Goal: Task Accomplishment & Management: Use online tool/utility

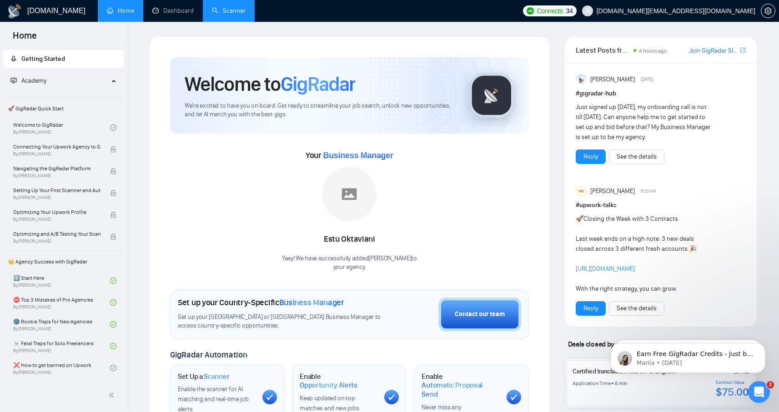
click at [227, 13] on link "Scanner" at bounding box center [229, 11] width 34 height 8
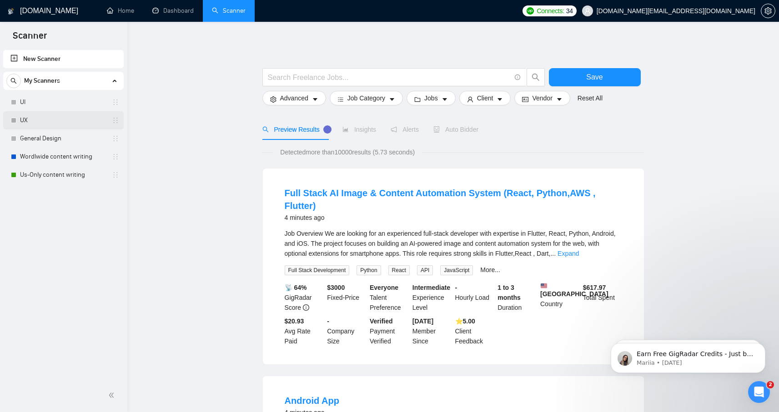
click at [31, 120] on link "UX" at bounding box center [63, 120] width 86 height 18
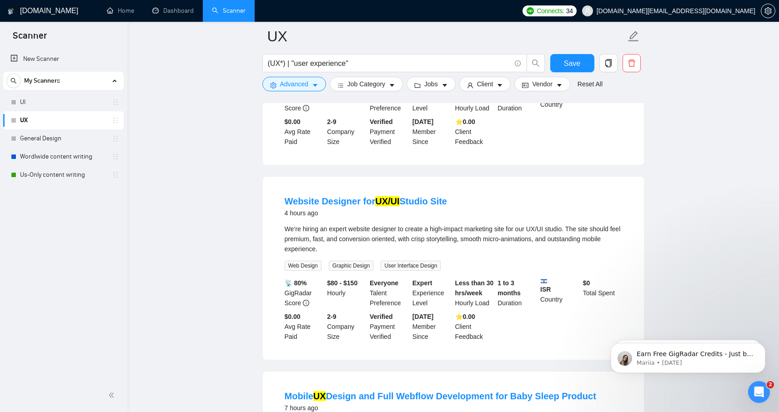
scroll to position [1566, 0]
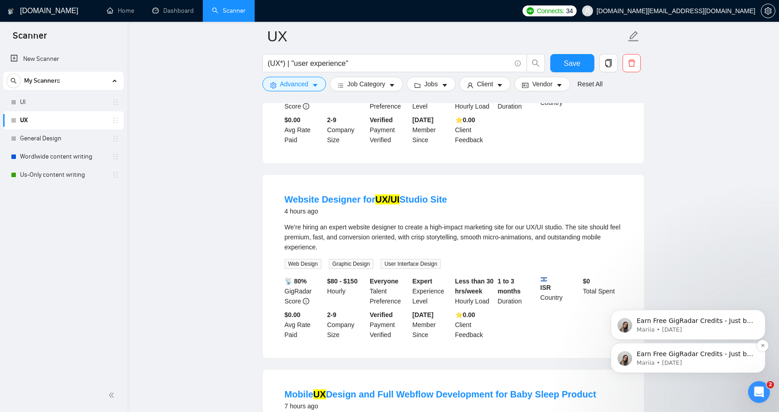
click at [709, 362] on p "Mariia • [DATE]" at bounding box center [694, 363] width 117 height 8
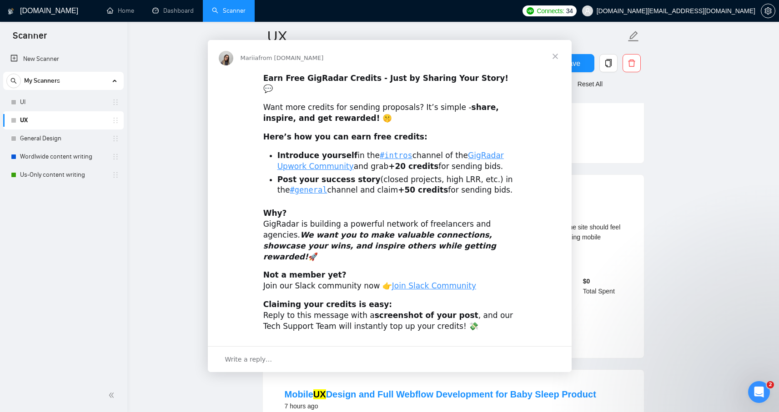
scroll to position [0, 0]
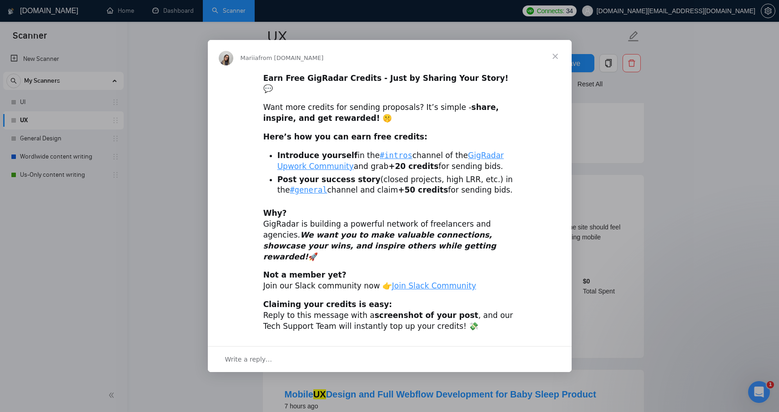
click at [555, 65] on span "Close" at bounding box center [555, 56] width 33 height 33
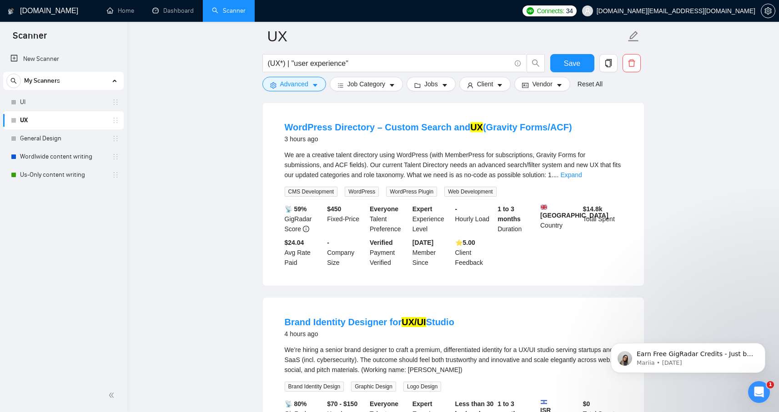
scroll to position [1246, 0]
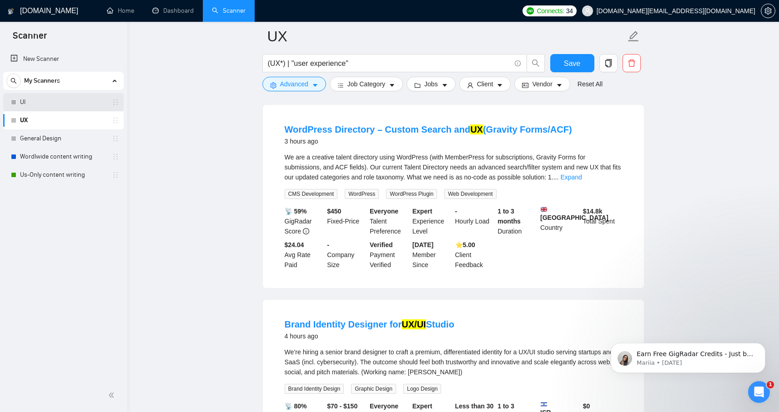
click at [50, 101] on link "UI" at bounding box center [63, 102] width 86 height 18
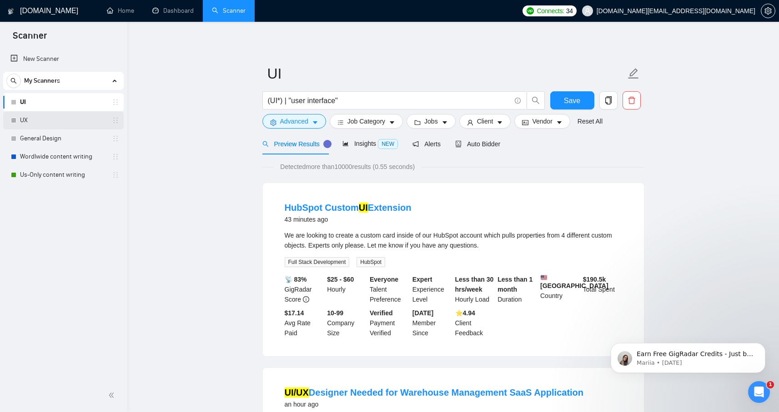
click at [60, 125] on link "UX" at bounding box center [63, 120] width 86 height 18
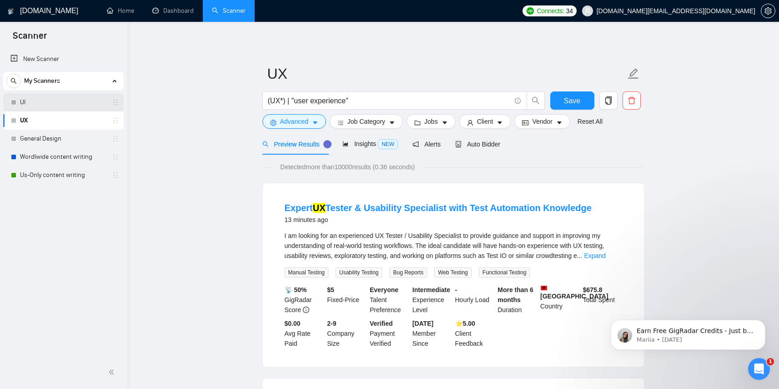
click at [57, 100] on link "UI" at bounding box center [63, 102] width 86 height 18
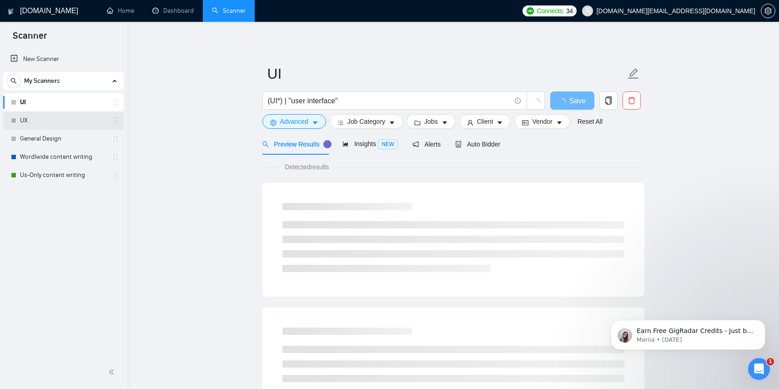
click at [54, 114] on link "UX" at bounding box center [63, 120] width 86 height 18
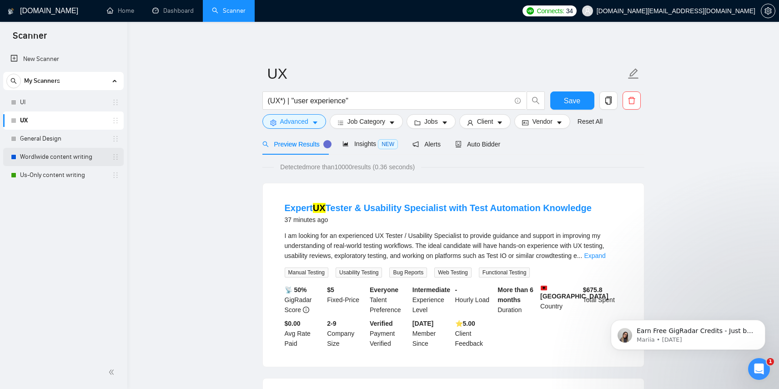
click at [53, 160] on link "Wordlwide content writing" at bounding box center [63, 157] width 86 height 18
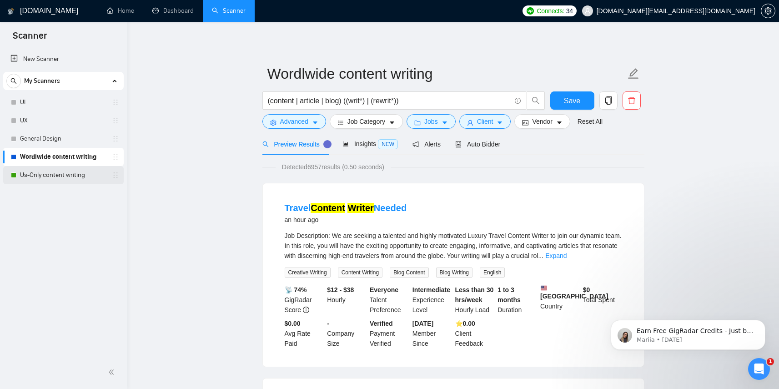
click at [52, 181] on link "Us-Only content writing" at bounding box center [63, 175] width 86 height 18
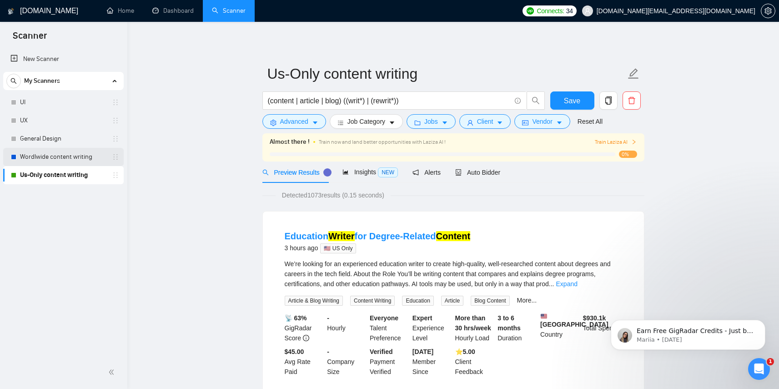
click at [54, 159] on link "Wordlwide content writing" at bounding box center [63, 157] width 86 height 18
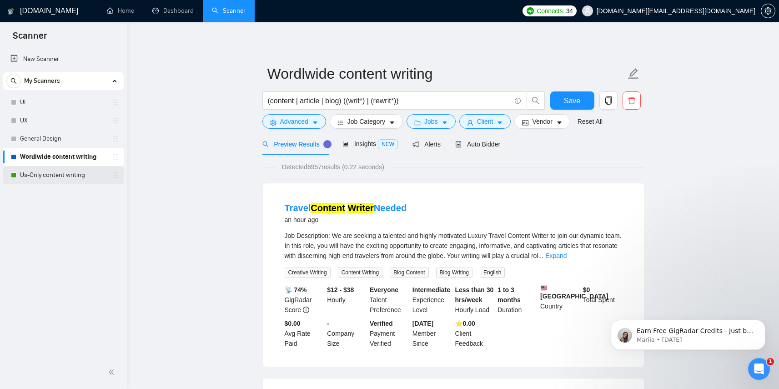
click at [48, 179] on link "Us-Only content writing" at bounding box center [63, 175] width 86 height 18
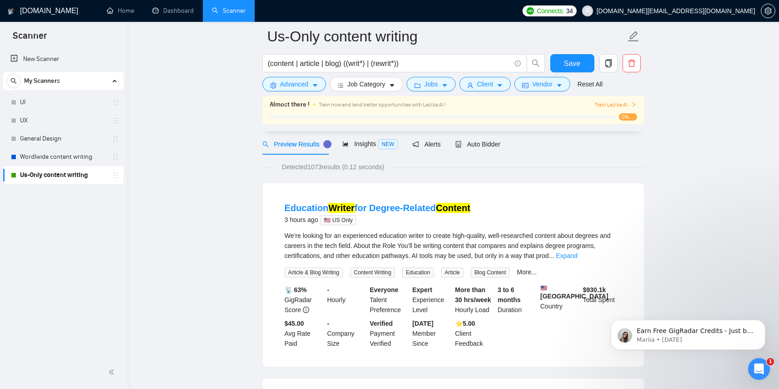
scroll to position [39, 0]
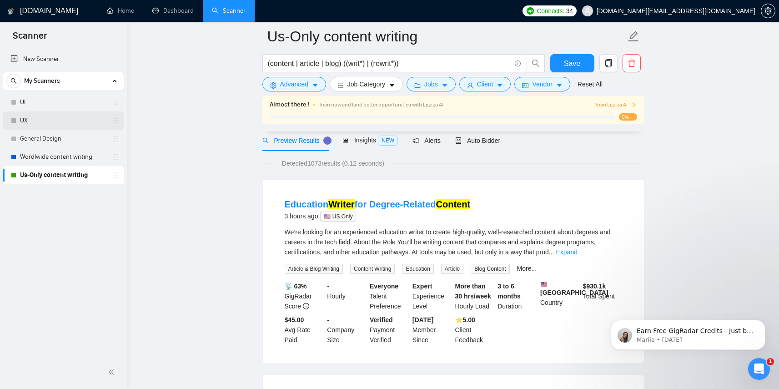
click at [42, 121] on link "UX" at bounding box center [63, 120] width 86 height 18
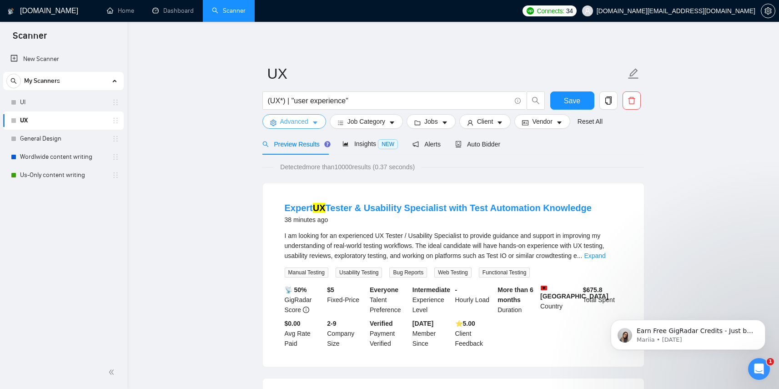
click at [314, 124] on icon "caret-down" at bounding box center [315, 123] width 6 height 6
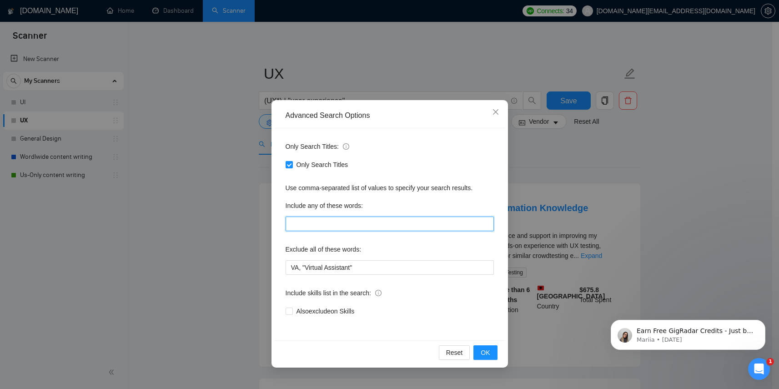
click at [392, 228] on input "text" at bounding box center [390, 223] width 208 height 15
type input "U"
click at [486, 349] on span "OK" at bounding box center [485, 352] width 9 height 10
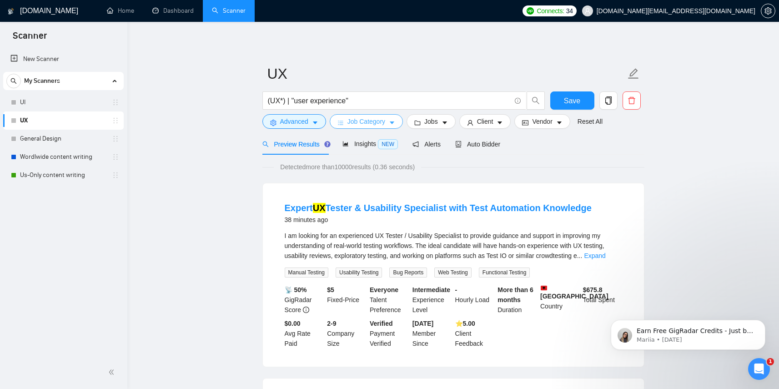
click at [393, 123] on icon "caret-down" at bounding box center [392, 123] width 5 height 3
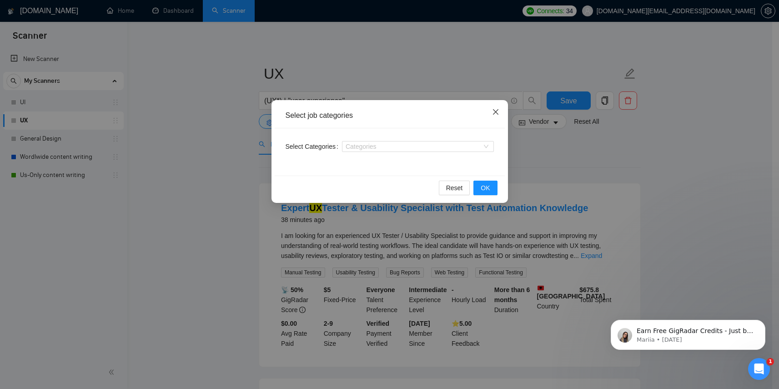
click at [494, 114] on icon "close" at bounding box center [495, 111] width 7 height 7
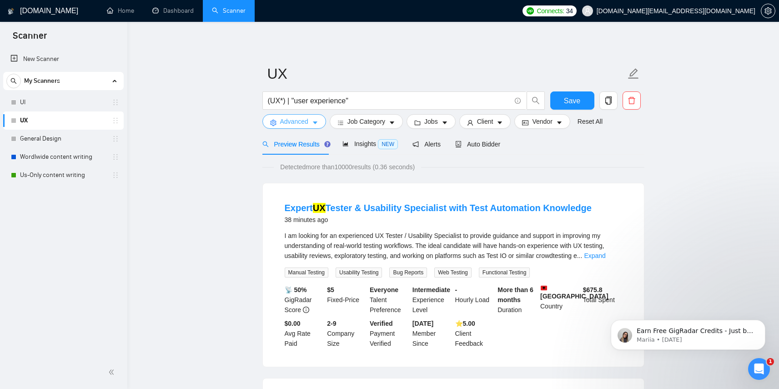
click at [318, 122] on icon "caret-down" at bounding box center [315, 123] width 6 height 6
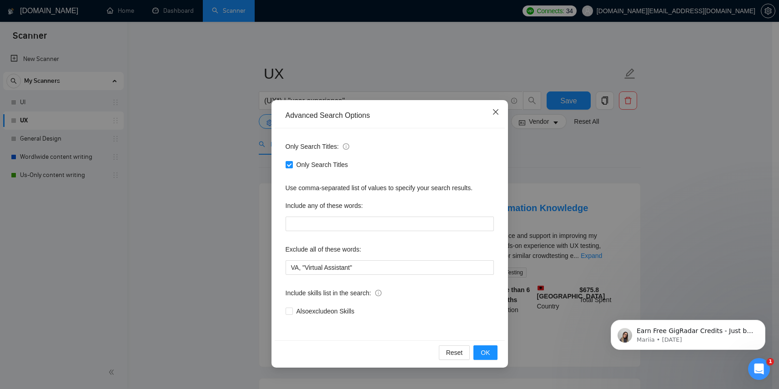
click at [496, 114] on icon "close" at bounding box center [495, 111] width 7 height 7
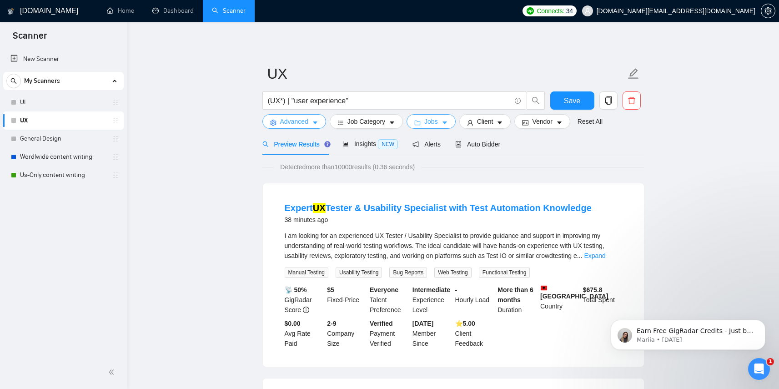
click at [445, 121] on icon "caret-down" at bounding box center [444, 123] width 6 height 6
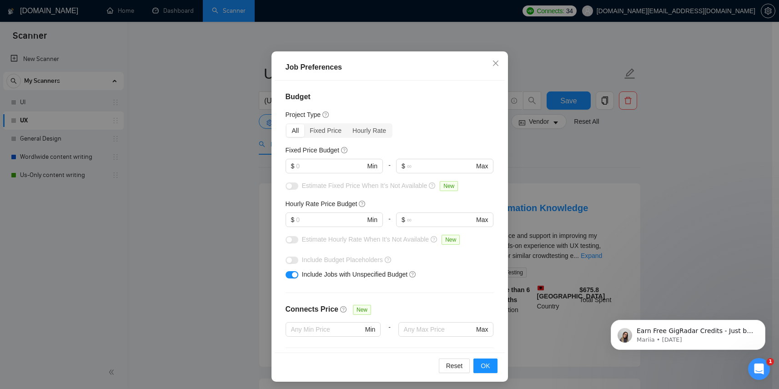
scroll to position [54, 0]
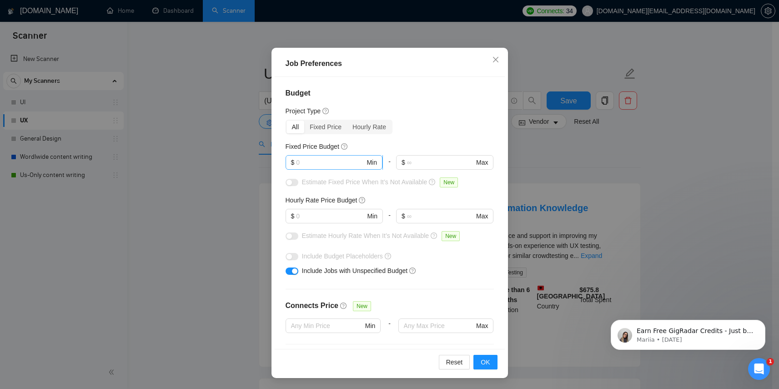
click at [322, 164] on input "text" at bounding box center [330, 162] width 69 height 10
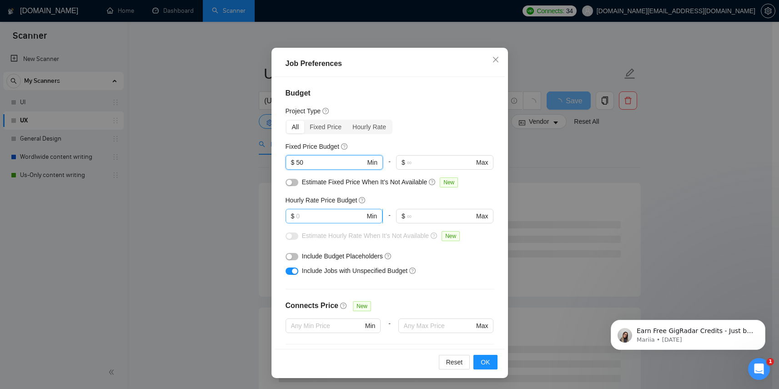
type input "50"
click at [320, 215] on input "text" at bounding box center [330, 216] width 69 height 10
type input "1"
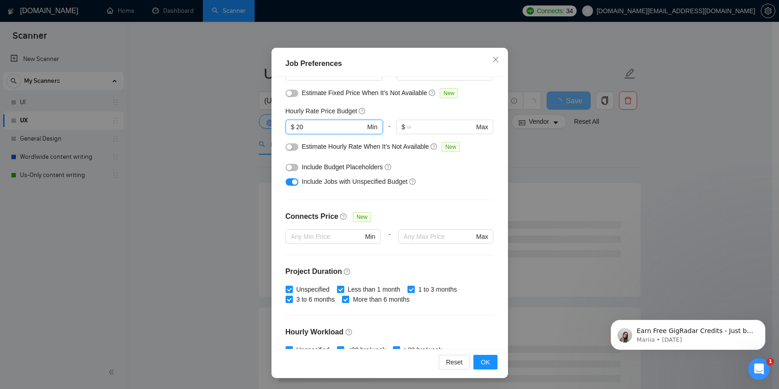
scroll to position [110, 0]
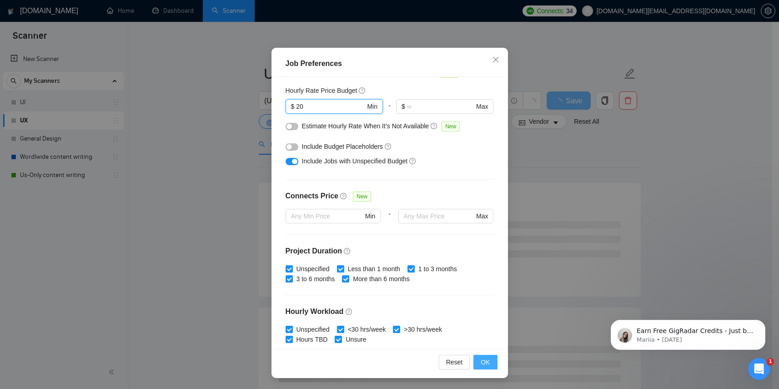
type input "20"
click at [488, 364] on button "OK" at bounding box center [485, 362] width 24 height 15
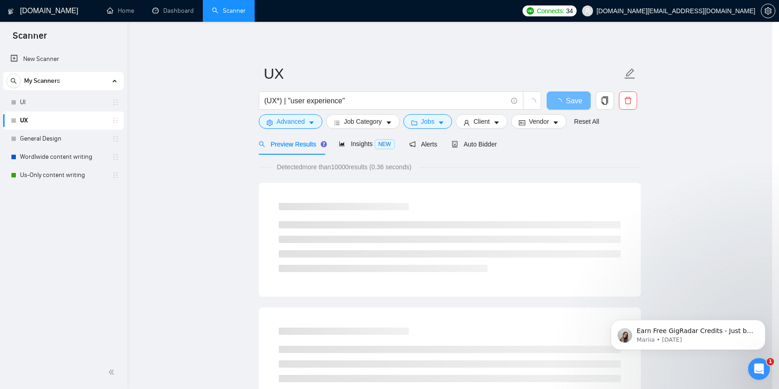
scroll to position [7, 0]
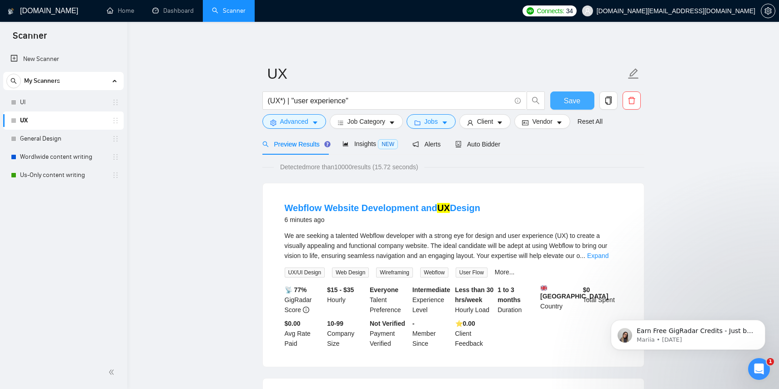
click at [570, 103] on span "Save" at bounding box center [572, 100] width 16 height 11
click at [448, 122] on icon "caret-down" at bounding box center [444, 123] width 6 height 6
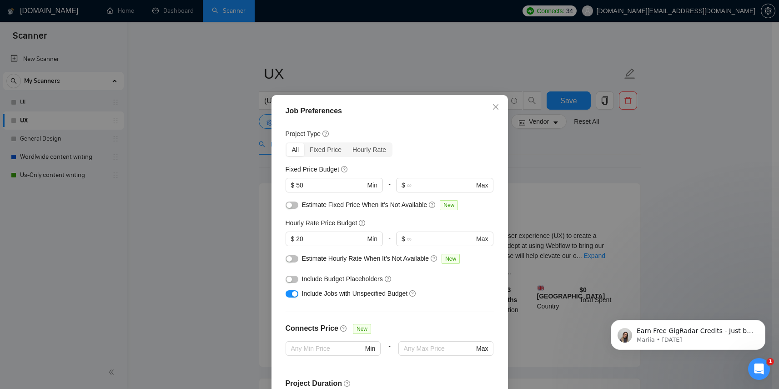
scroll to position [0, 0]
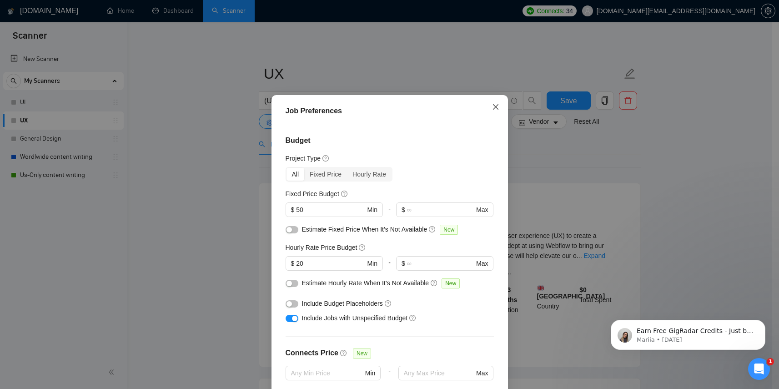
click at [492, 110] on icon "close" at bounding box center [495, 106] width 7 height 7
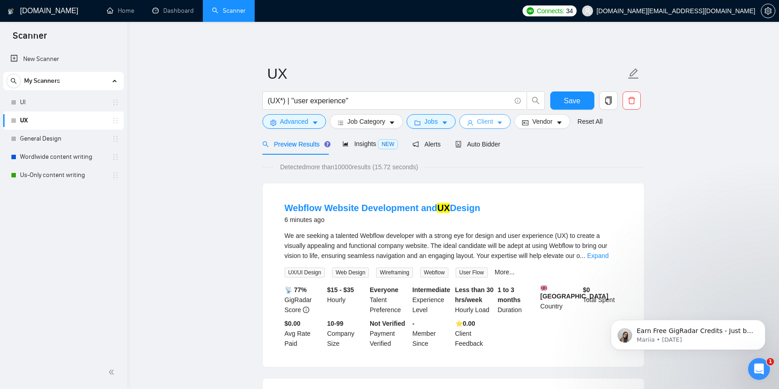
click at [499, 123] on button "Client" at bounding box center [485, 121] width 52 height 15
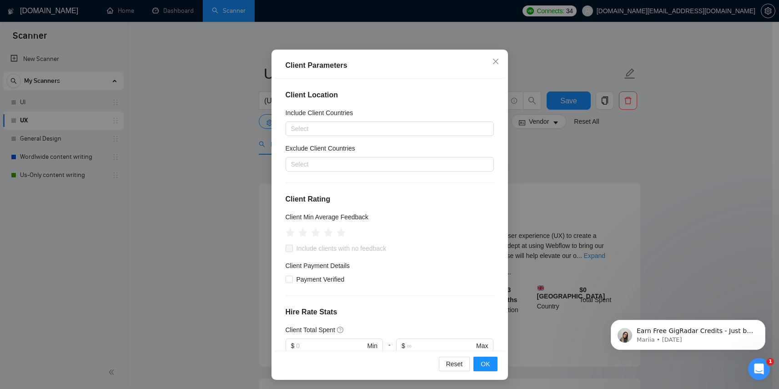
scroll to position [54, 0]
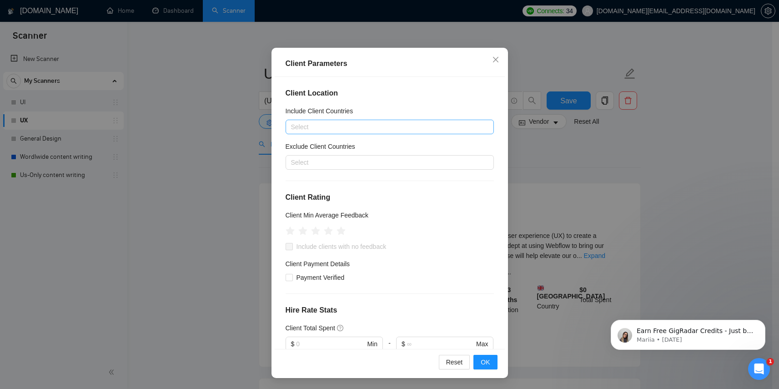
click at [374, 130] on div at bounding box center [385, 126] width 195 height 11
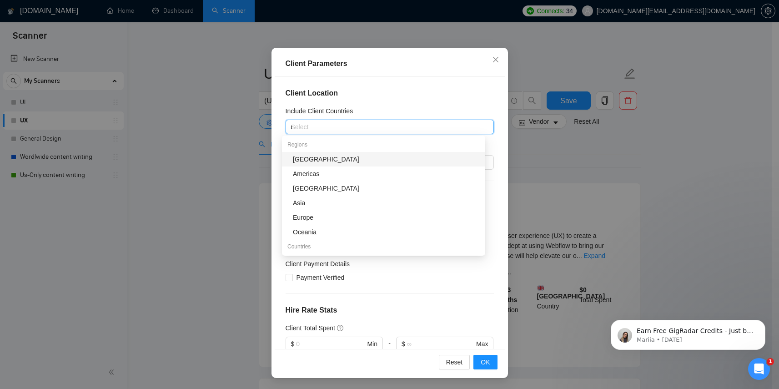
type input "un"
click at [369, 160] on div "[GEOGRAPHIC_DATA]" at bounding box center [386, 159] width 187 height 10
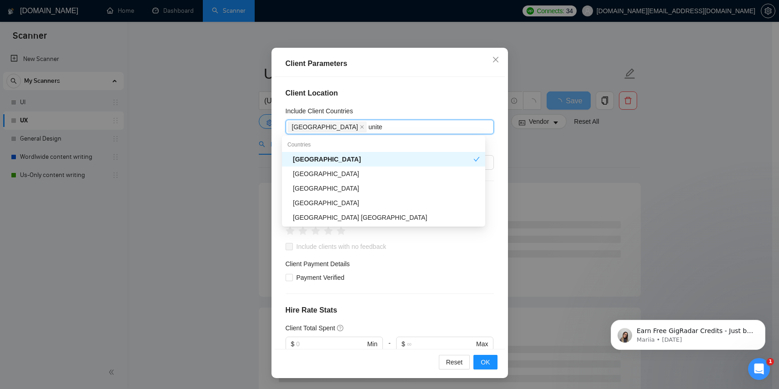
type input "united"
click at [349, 172] on div "[GEOGRAPHIC_DATA]" at bounding box center [386, 174] width 187 height 10
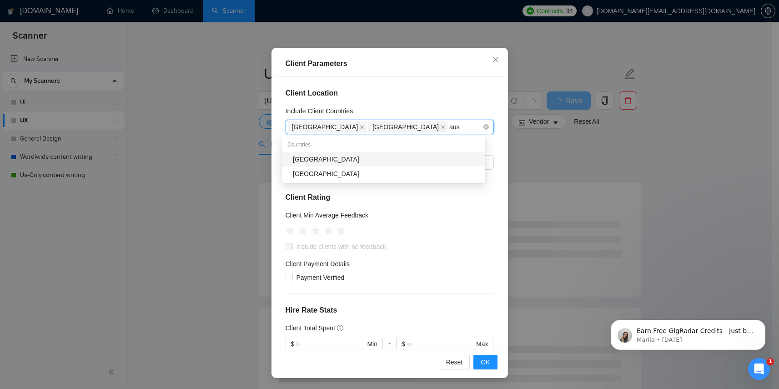
type input "aust"
click at [399, 156] on div "[GEOGRAPHIC_DATA]" at bounding box center [386, 159] width 187 height 10
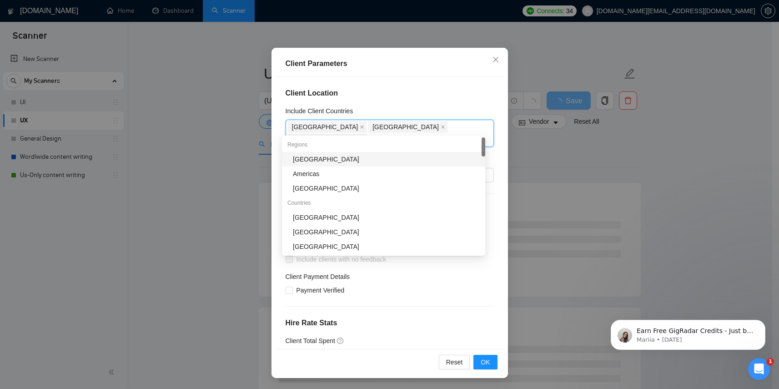
type input "cana"
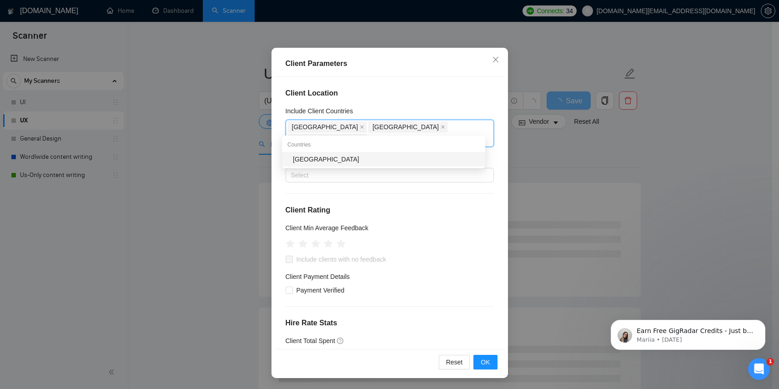
click at [387, 163] on div "[GEOGRAPHIC_DATA]" at bounding box center [386, 159] width 187 height 10
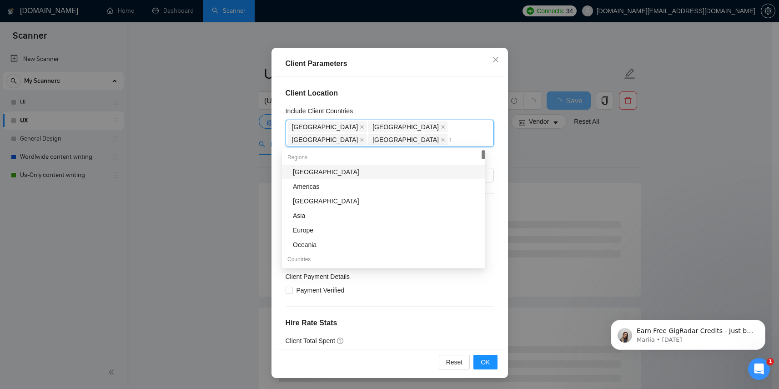
type input "new"
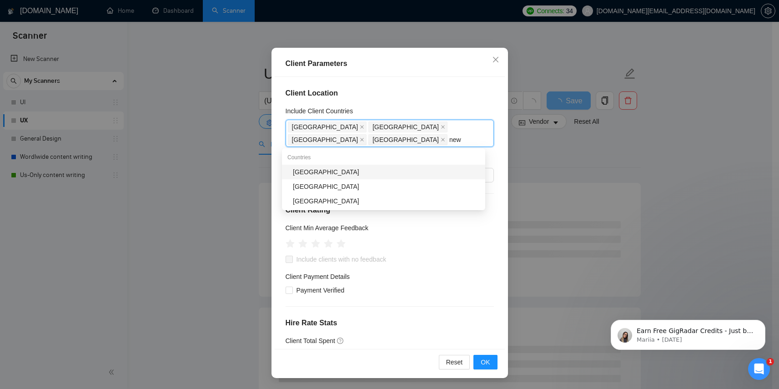
click at [376, 170] on div "[GEOGRAPHIC_DATA]" at bounding box center [386, 172] width 187 height 10
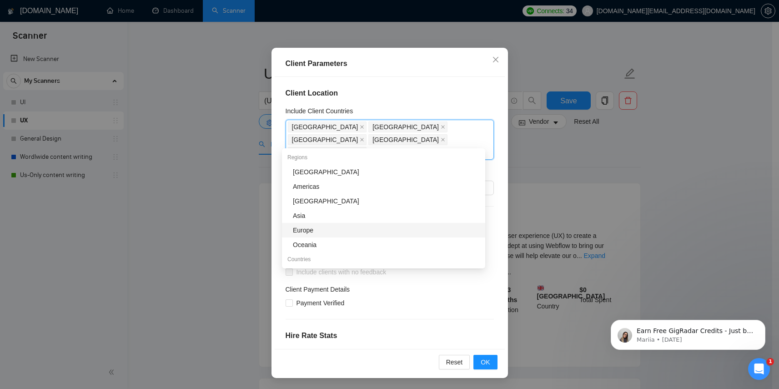
click at [368, 229] on div "Europe" at bounding box center [386, 230] width 187 height 10
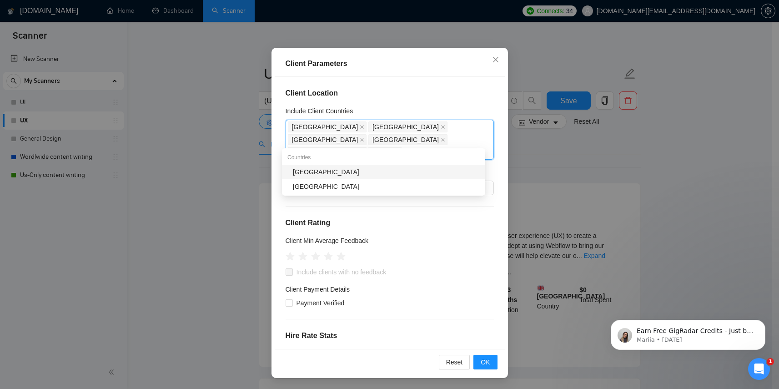
scroll to position [0, 0]
type input "hong"
click at [414, 173] on div "[GEOGRAPHIC_DATA]" at bounding box center [386, 172] width 187 height 10
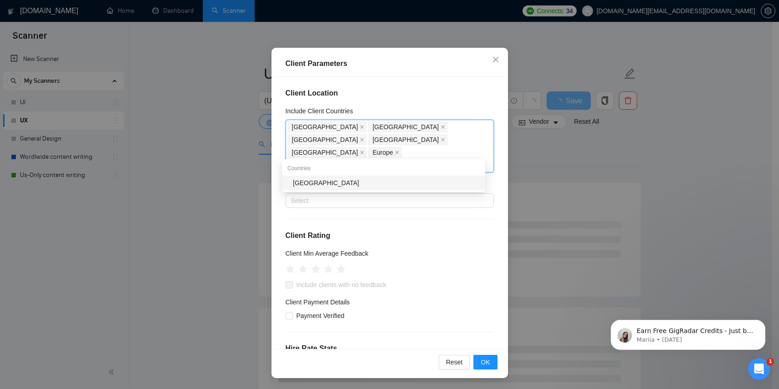
type input "norway"
click at [398, 184] on div "[GEOGRAPHIC_DATA]" at bounding box center [386, 183] width 187 height 10
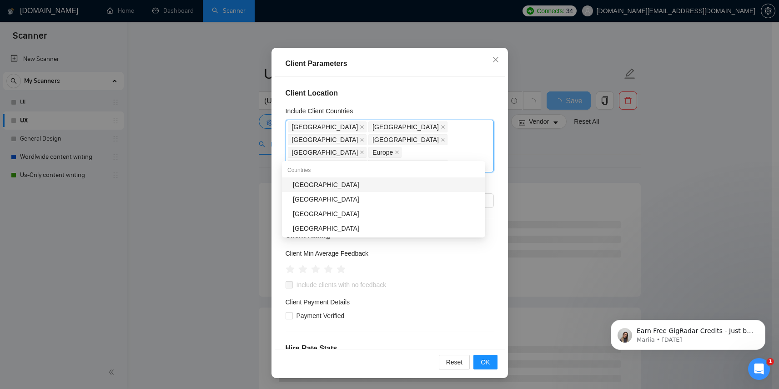
type input "swe"
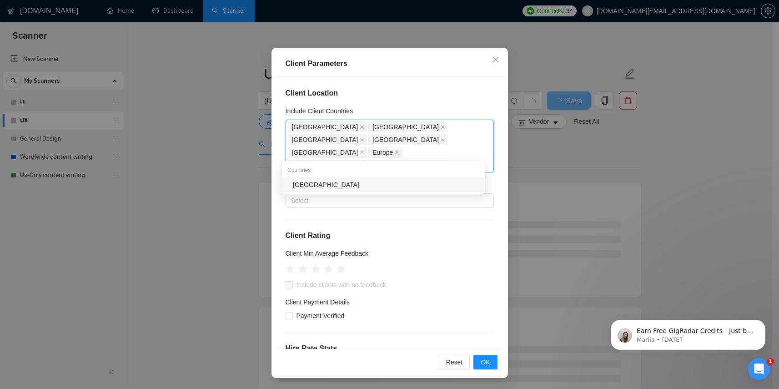
click at [387, 186] on div "[GEOGRAPHIC_DATA]" at bounding box center [386, 185] width 187 height 10
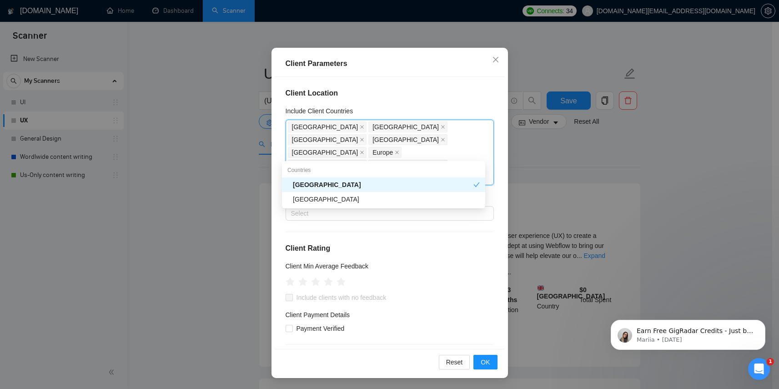
type input "denma"
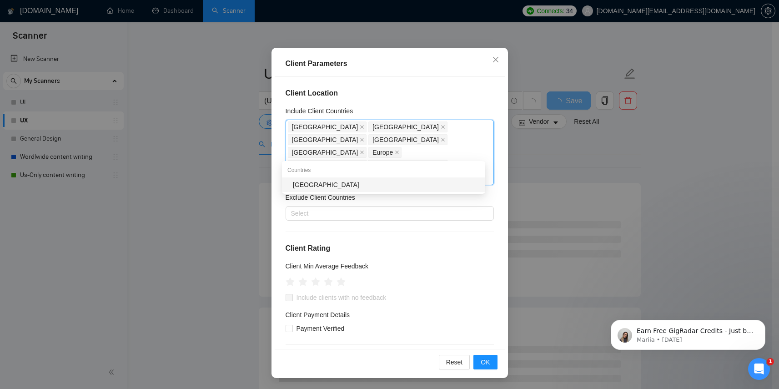
click at [376, 189] on div "[GEOGRAPHIC_DATA]" at bounding box center [386, 185] width 187 height 10
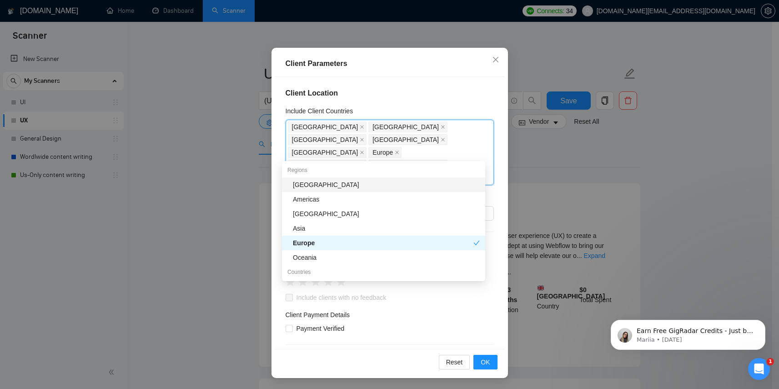
click at [461, 96] on h4 "Client Location" at bounding box center [390, 93] width 208 height 11
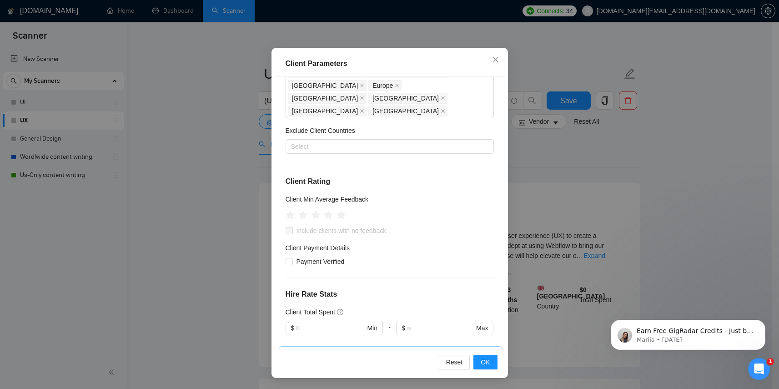
scroll to position [70, 0]
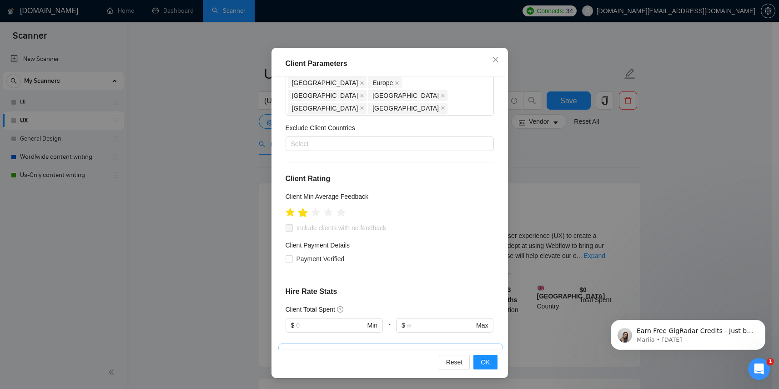
click at [301, 208] on icon "star" at bounding box center [303, 212] width 10 height 9
click at [311, 208] on icon "star" at bounding box center [316, 212] width 10 height 9
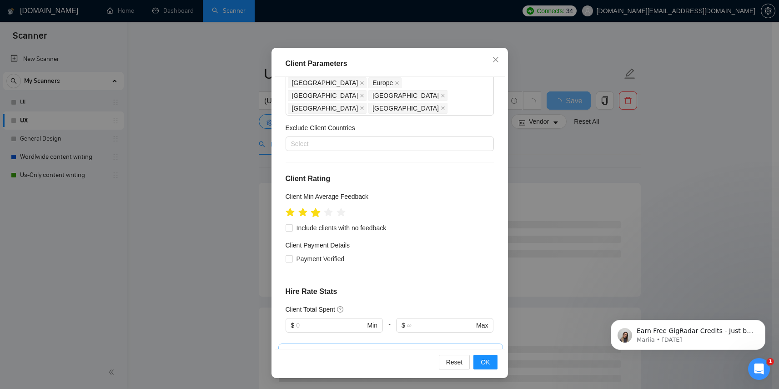
click at [315, 208] on icon "star" at bounding box center [316, 212] width 10 height 9
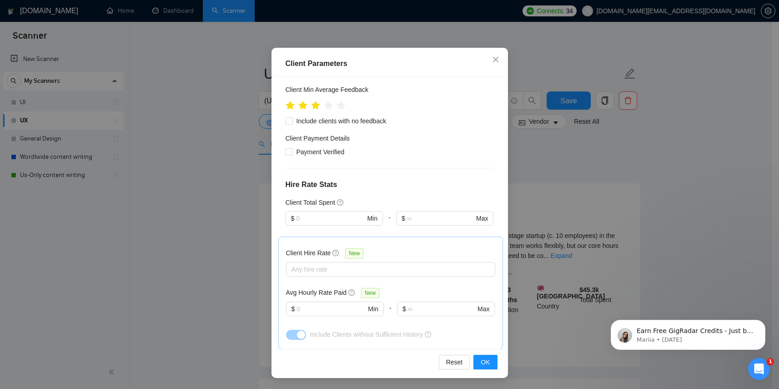
scroll to position [173, 0]
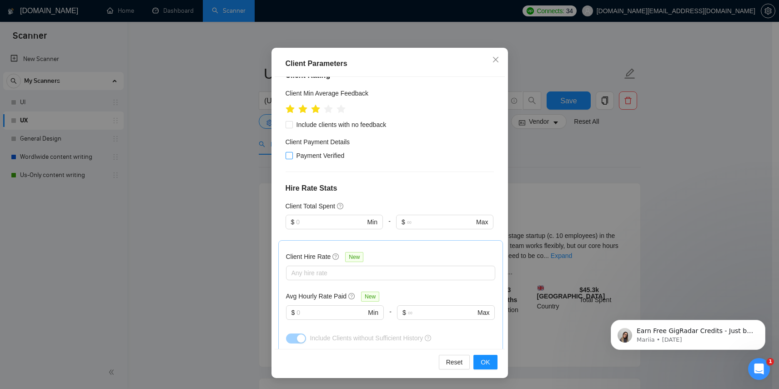
click at [286, 152] on input "Payment Verified" at bounding box center [289, 155] width 6 height 6
checkbox input "true"
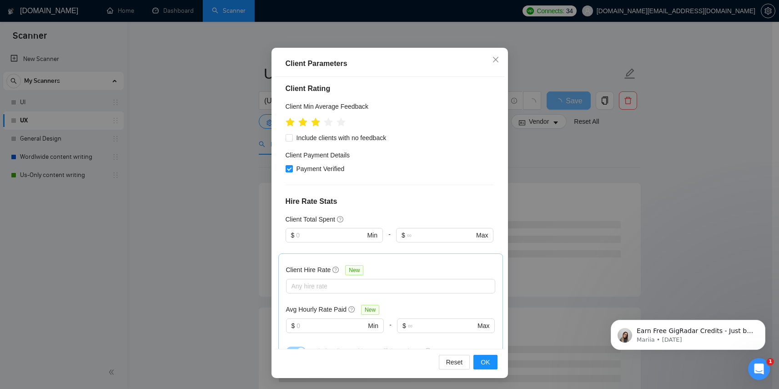
scroll to position [156, 0]
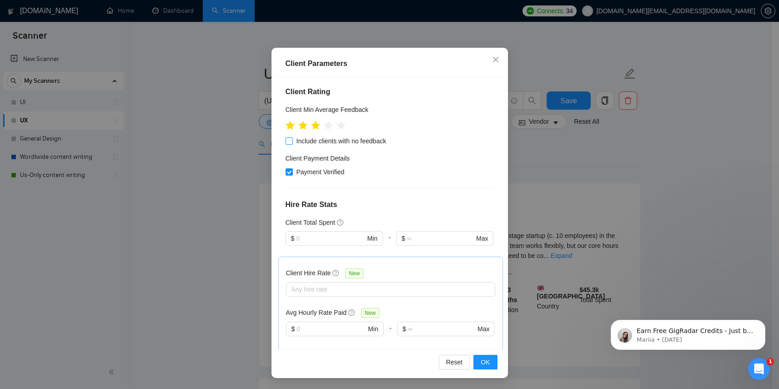
click at [286, 137] on input "Include clients with no feedback" at bounding box center [289, 140] width 6 height 6
checkbox input "true"
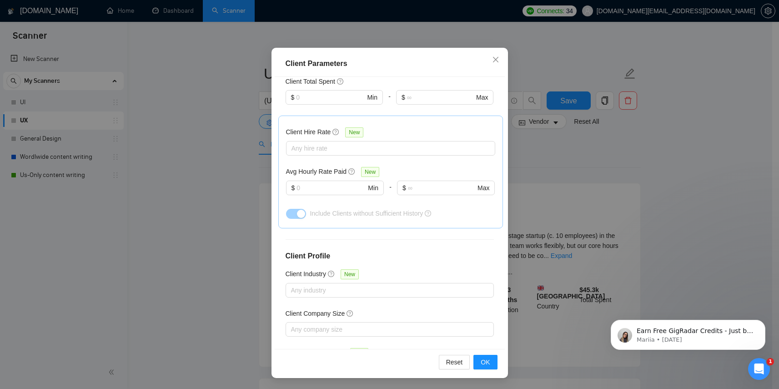
scroll to position [297, 0]
click at [341, 183] on input "text" at bounding box center [330, 188] width 69 height 10
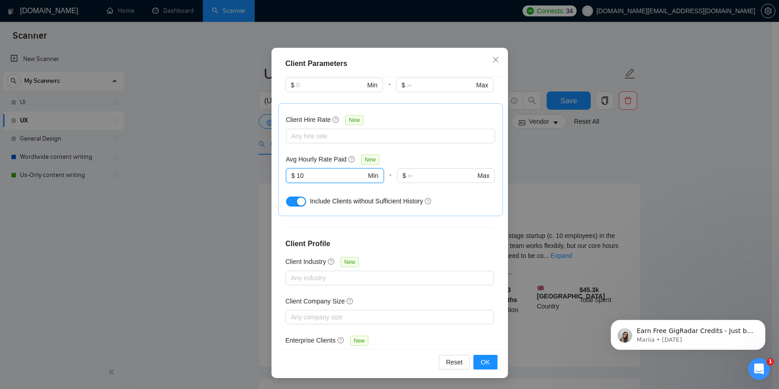
scroll to position [320, 0]
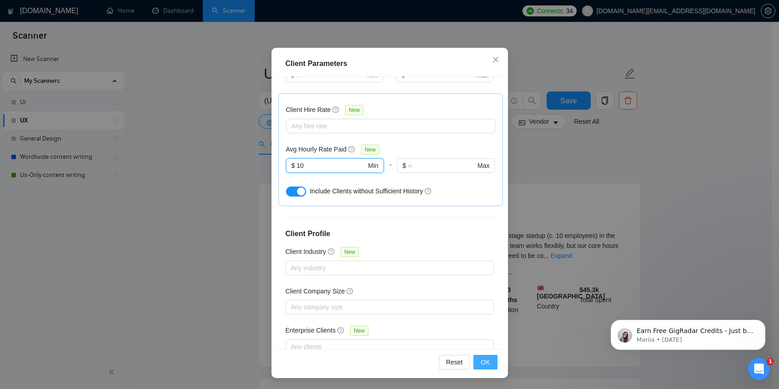
type input "10"
click at [481, 357] on span "OK" at bounding box center [485, 362] width 9 height 10
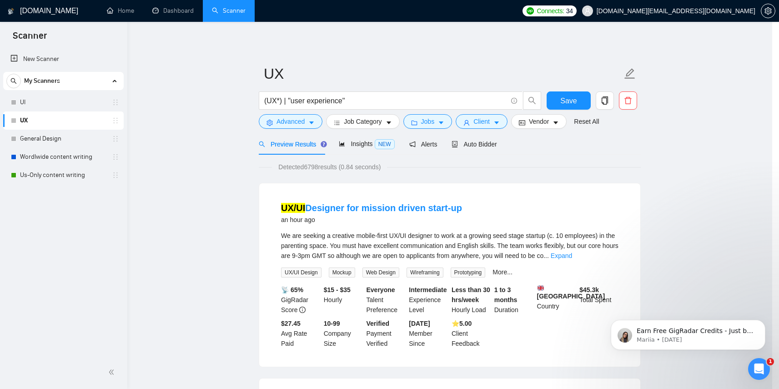
scroll to position [7, 0]
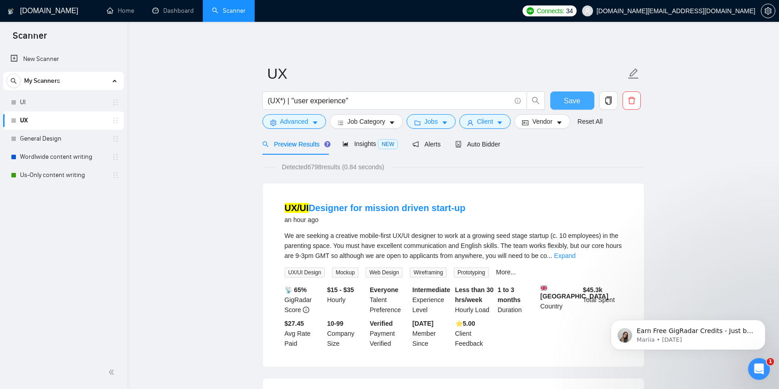
click at [573, 103] on span "Save" at bounding box center [572, 100] width 16 height 11
click at [561, 124] on icon "caret-down" at bounding box center [559, 123] width 6 height 6
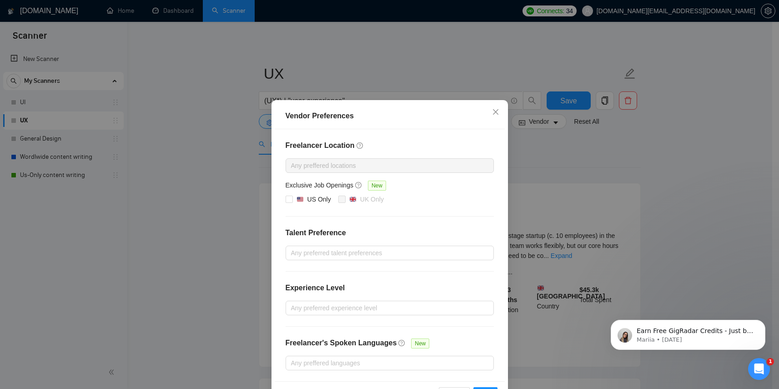
scroll to position [32, 0]
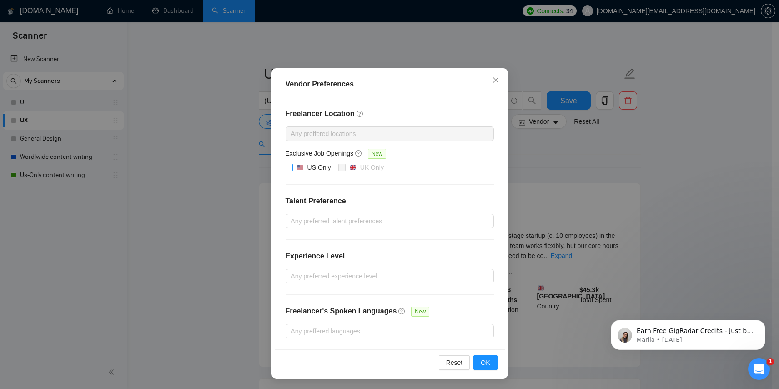
click at [286, 170] on span at bounding box center [289, 167] width 7 height 7
click at [286, 170] on input "US Only" at bounding box center [289, 167] width 6 height 6
checkbox input "true"
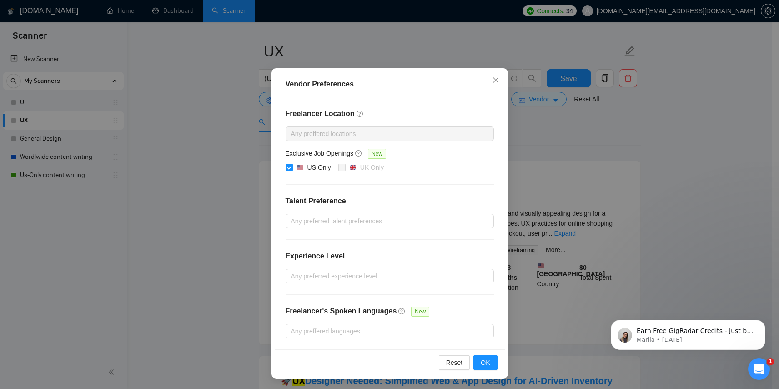
scroll to position [24, 0]
click at [481, 362] on span "OK" at bounding box center [485, 362] width 9 height 10
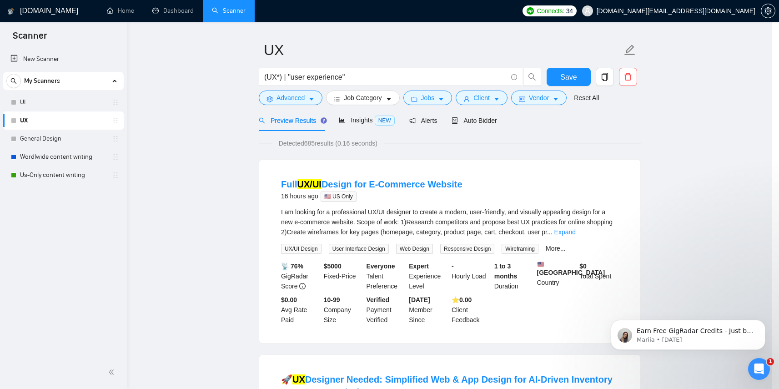
scroll to position [0, 0]
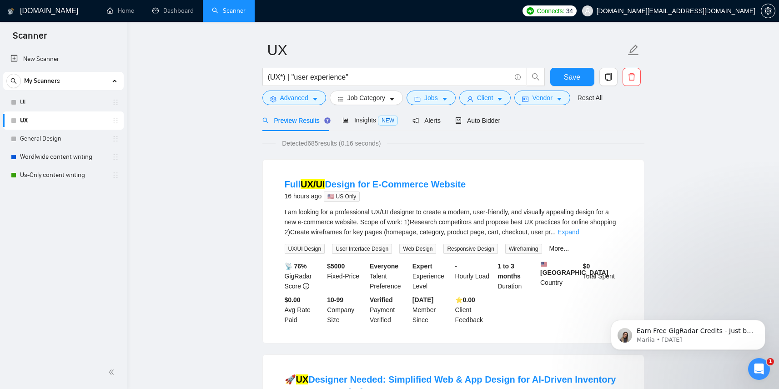
click at [306, 123] on span "Preview Results" at bounding box center [294, 120] width 65 height 7
click at [369, 124] on div "Insights NEW" at bounding box center [369, 120] width 55 height 10
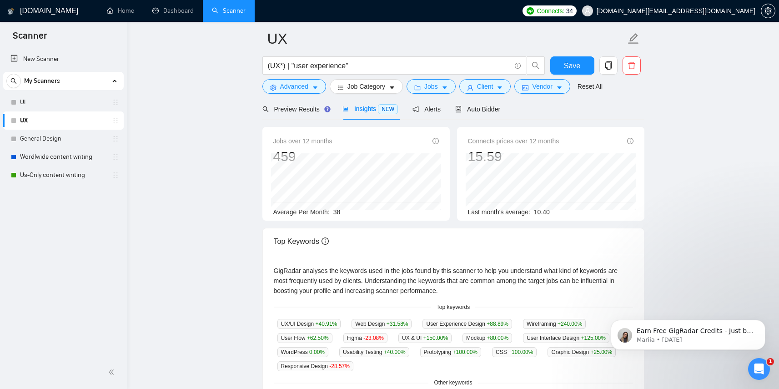
scroll to position [38, 0]
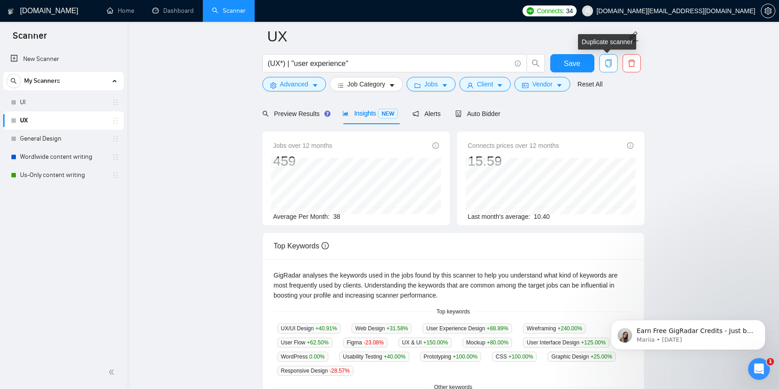
click at [611, 60] on icon "copy" at bounding box center [608, 63] width 8 height 8
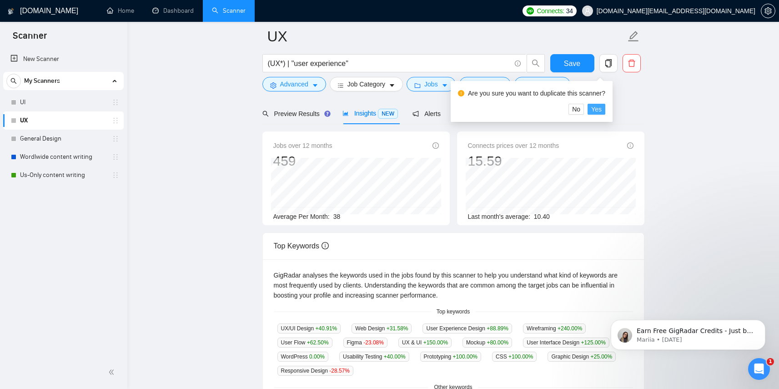
click at [601, 110] on span "Yes" at bounding box center [596, 109] width 10 height 10
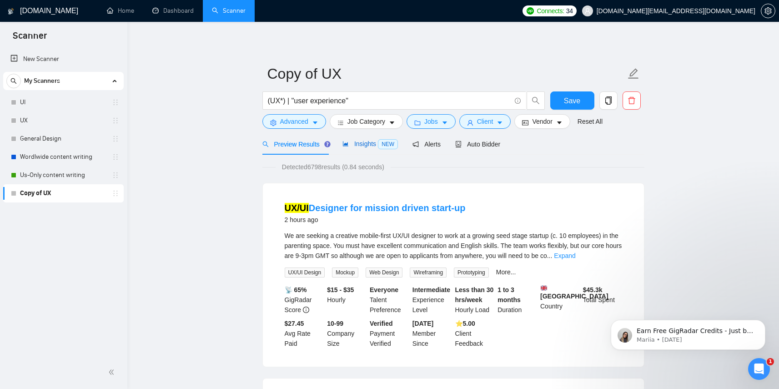
click at [360, 146] on span "Insights NEW" at bounding box center [369, 143] width 55 height 7
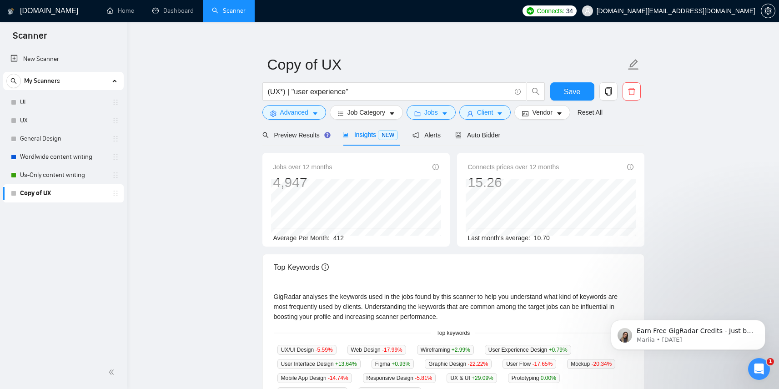
scroll to position [18, 0]
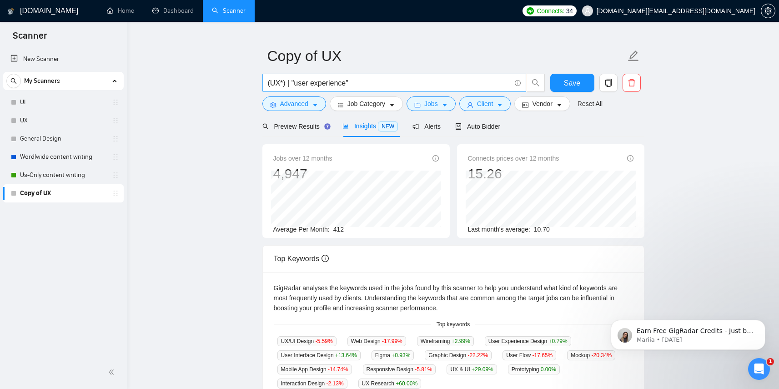
click at [365, 85] on input "(UX*) | "user experience"" at bounding box center [389, 82] width 243 height 11
paste input ""User experience" | "UI/UX" | (UI*) | "User interfa"
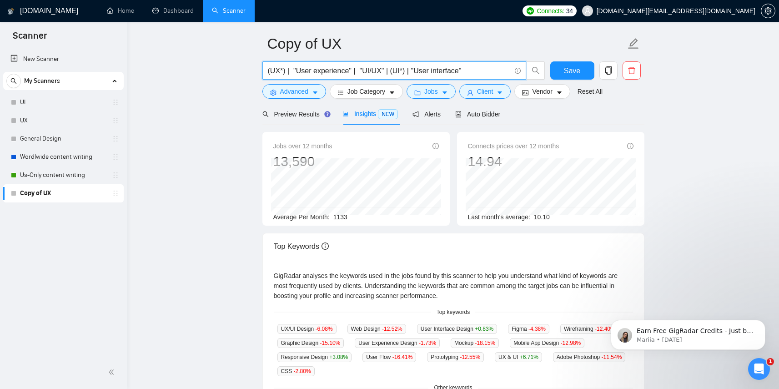
scroll to position [31, 0]
type input "(UX*) | "User experience" | "UI/UX" | (UI*) | "User interface""
click at [315, 93] on icon "caret-down" at bounding box center [315, 92] width 6 height 6
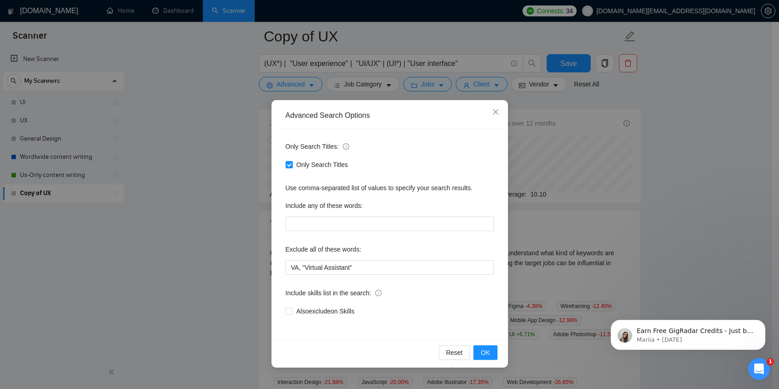
scroll to position [62, 0]
click at [484, 352] on span "OK" at bounding box center [485, 352] width 9 height 10
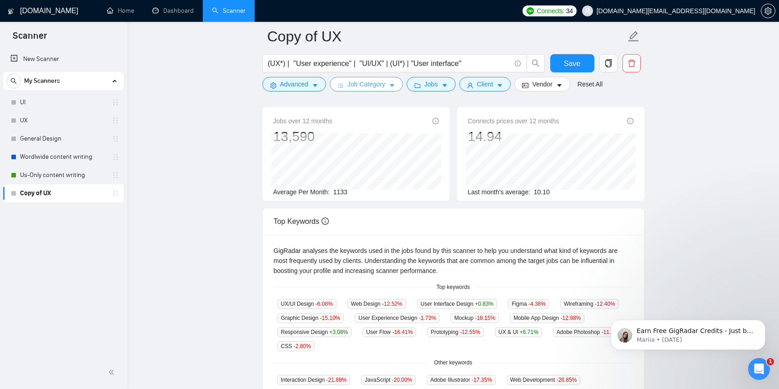
click at [391, 83] on button "Job Category" at bounding box center [366, 84] width 73 height 15
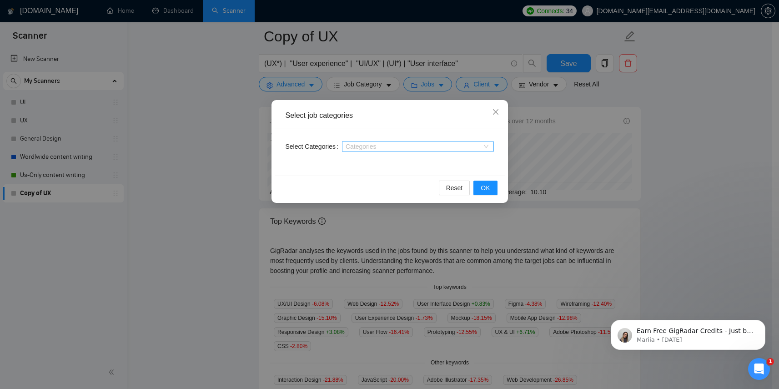
click at [380, 147] on div at bounding box center [413, 146] width 138 height 7
type input "U"
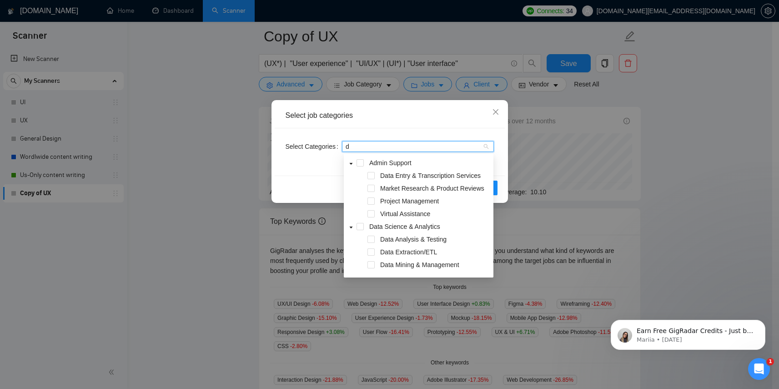
type input "de"
click at [371, 198] on span at bounding box center [370, 198] width 7 height 7
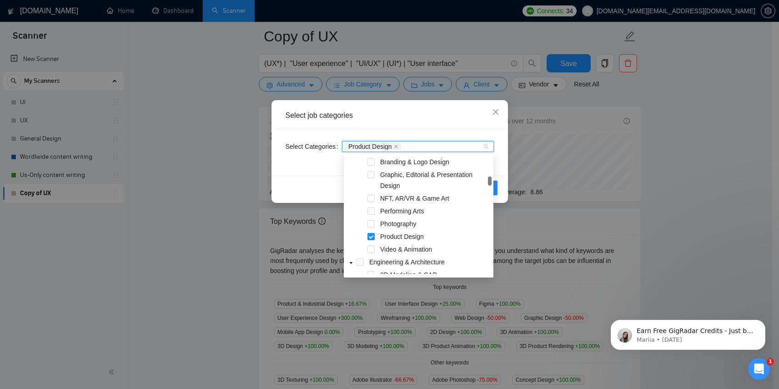
scroll to position [90, 0]
click at [374, 237] on span at bounding box center [370, 235] width 7 height 7
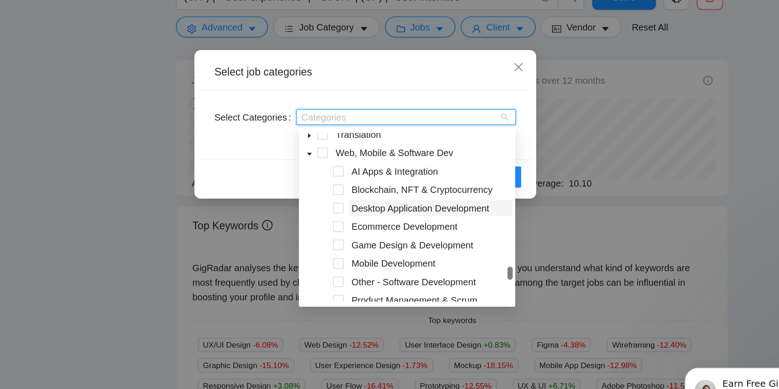
scroll to position [434, 0]
click at [373, 247] on span at bounding box center [370, 246] width 7 height 7
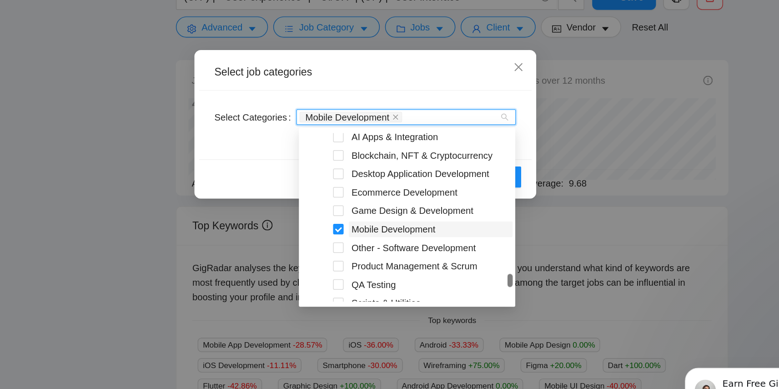
scroll to position [457, 0]
click at [372, 249] on span at bounding box center [370, 248] width 7 height 7
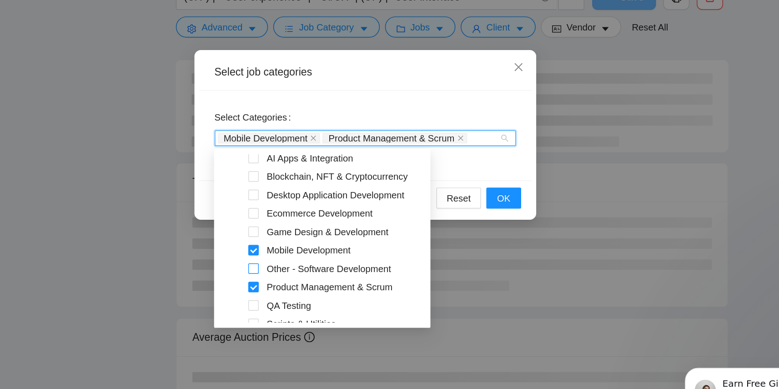
click at [312, 250] on span at bounding box center [312, 250] width 7 height 7
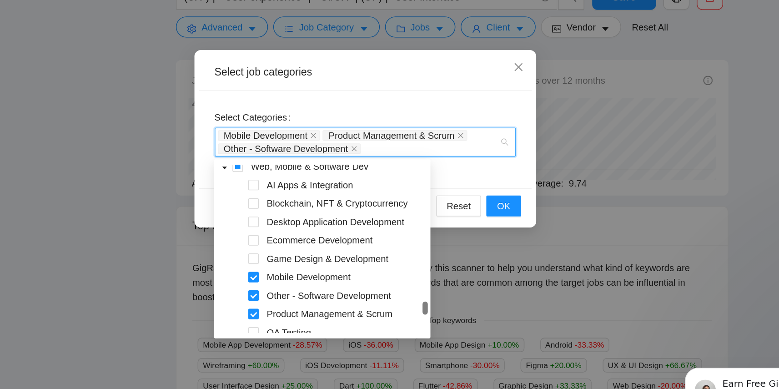
scroll to position [445, 0]
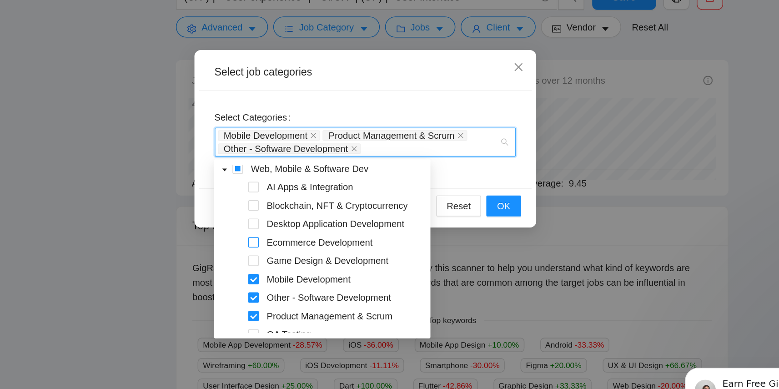
click at [313, 230] on span at bounding box center [312, 232] width 7 height 7
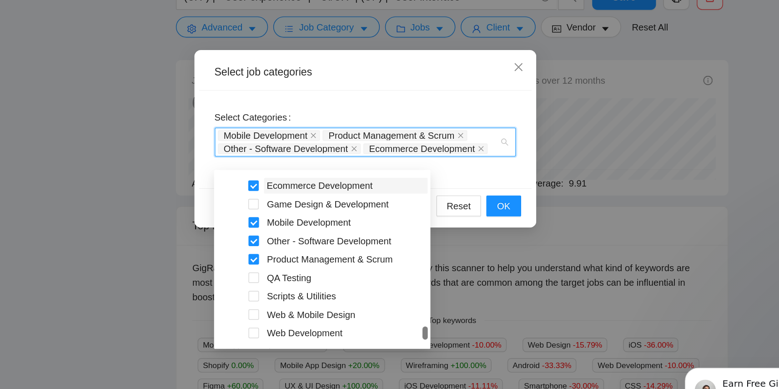
scroll to position [504, 0]
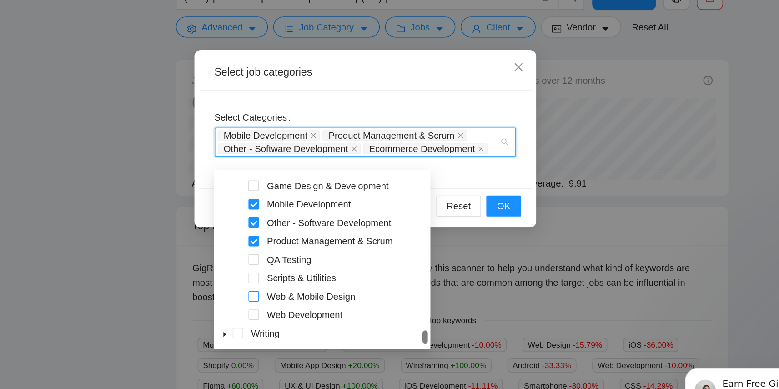
click at [313, 271] on span at bounding box center [312, 269] width 7 height 7
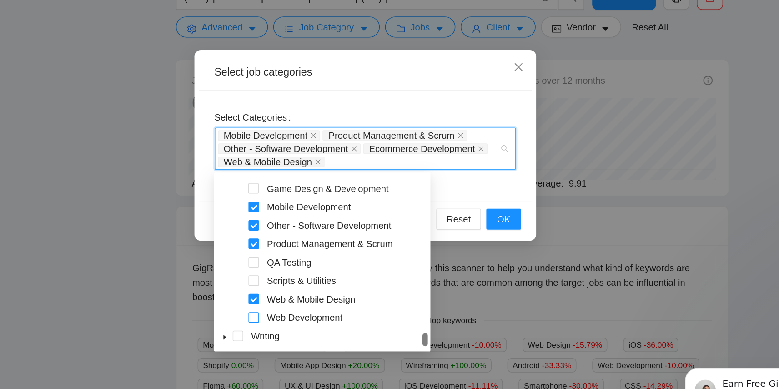
click at [312, 286] on span at bounding box center [312, 284] width 7 height 7
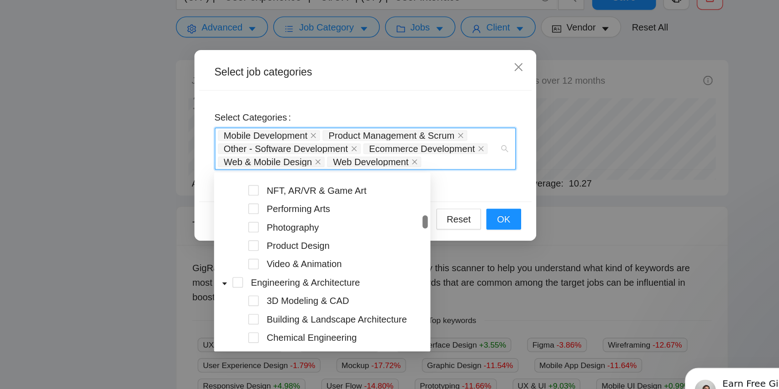
scroll to position [124, 0]
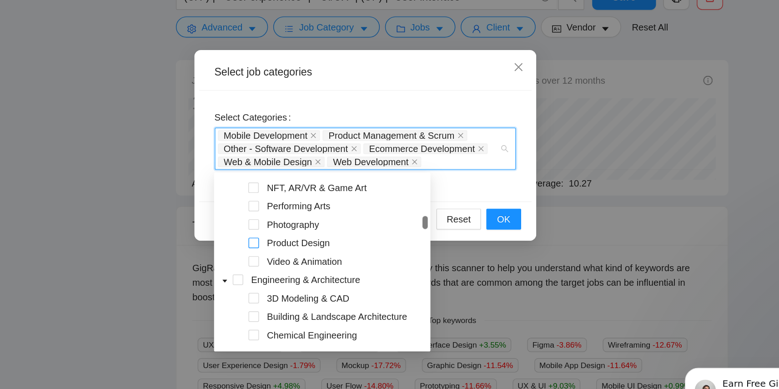
click at [313, 233] on span at bounding box center [312, 233] width 7 height 7
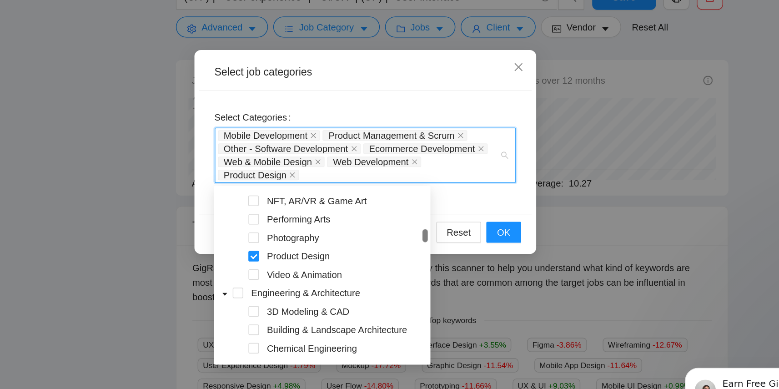
click at [312, 241] on span at bounding box center [312, 242] width 7 height 7
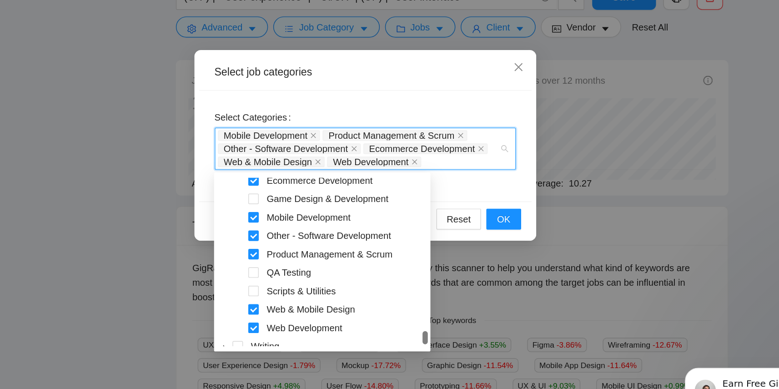
scroll to position [504, 0]
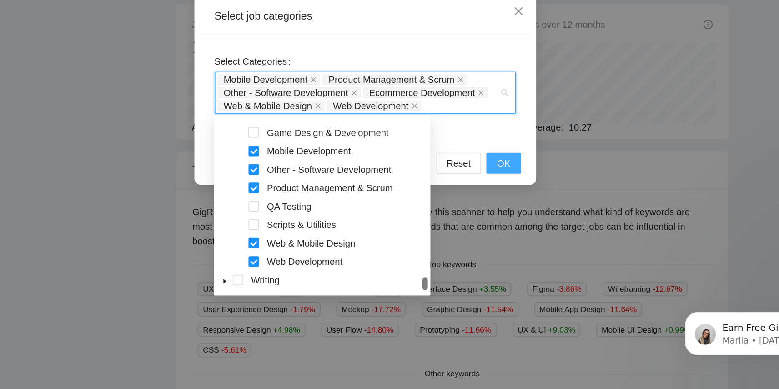
click at [481, 216] on span "OK" at bounding box center [485, 217] width 9 height 10
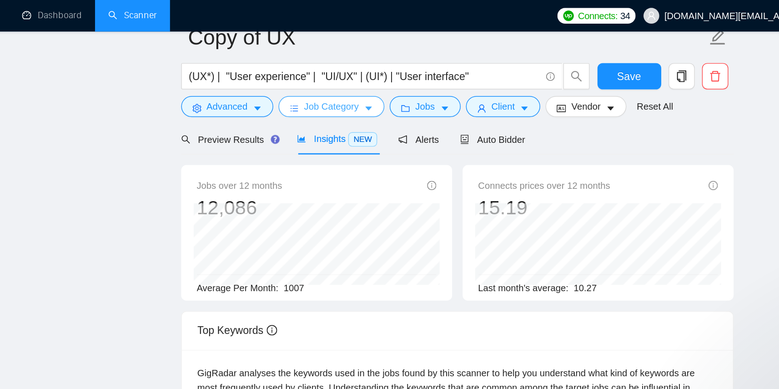
scroll to position [30, 0]
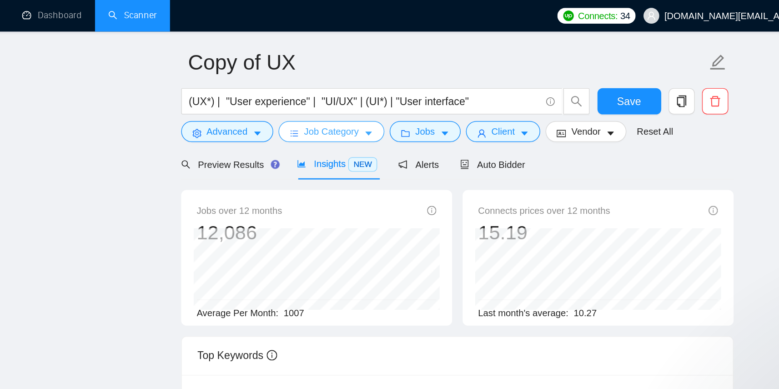
click at [385, 94] on span "Job Category" at bounding box center [366, 91] width 38 height 10
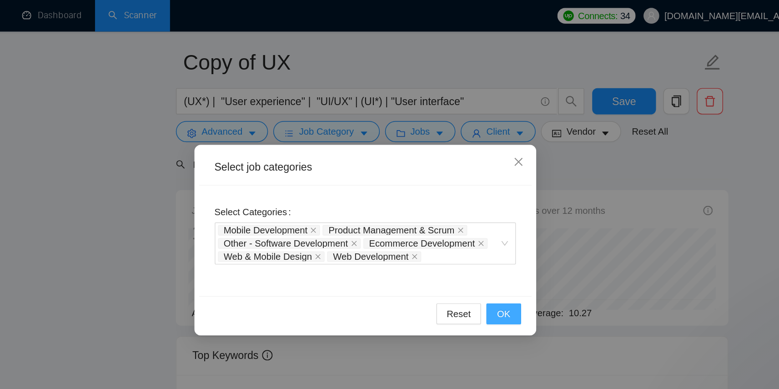
click at [481, 216] on span "OK" at bounding box center [485, 217] width 9 height 10
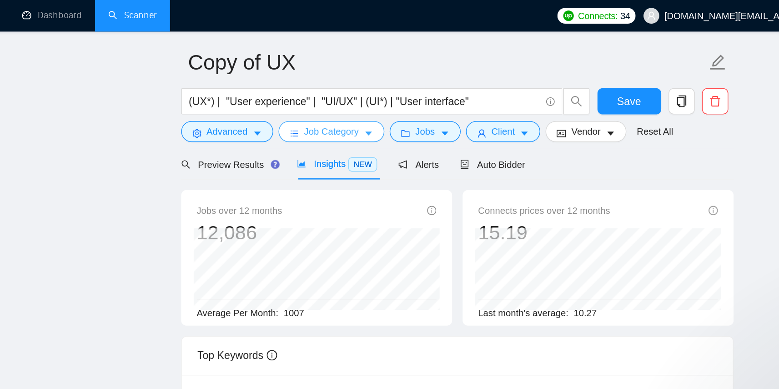
click at [388, 95] on button "Job Category" at bounding box center [366, 91] width 73 height 15
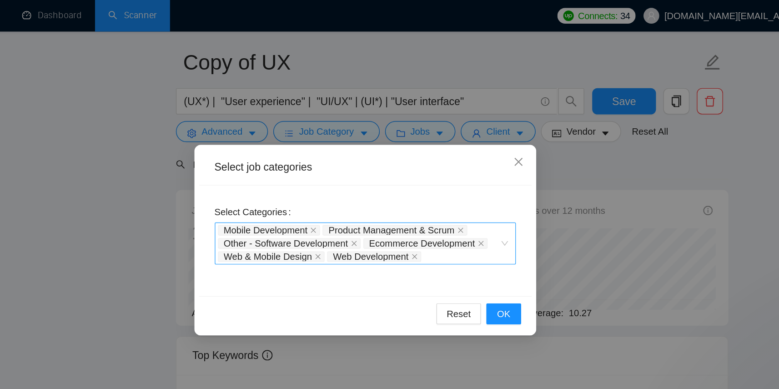
click at [447, 177] on div "Mobile Development Product Management & Scrum Other - Software Development Ecom…" at bounding box center [385, 168] width 195 height 27
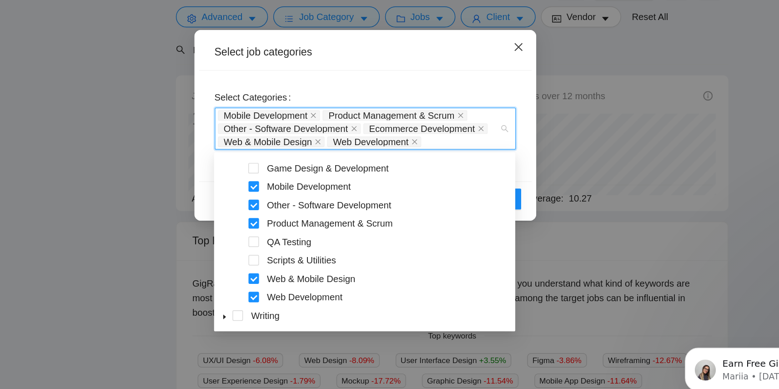
click at [496, 111] on icon "close" at bounding box center [495, 111] width 7 height 7
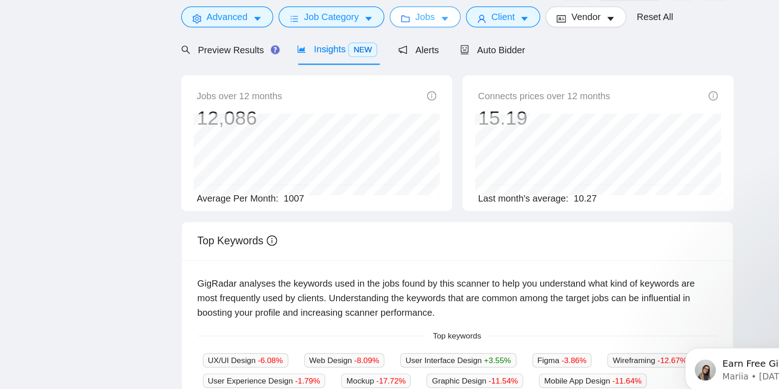
click at [441, 94] on button "Jobs" at bounding box center [430, 91] width 49 height 15
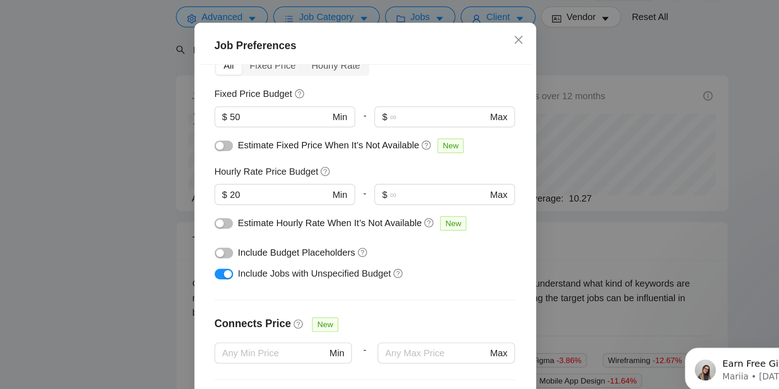
scroll to position [50, 0]
click at [345, 165] on input "50" at bounding box center [330, 160] width 69 height 10
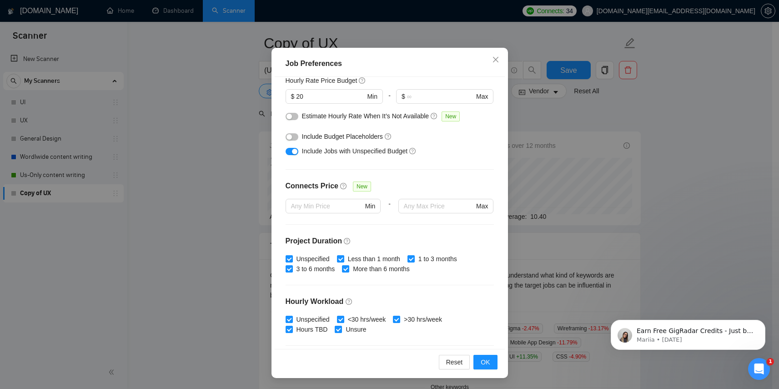
scroll to position [119, 0]
type input "100"
click at [481, 361] on span "OK" at bounding box center [485, 362] width 9 height 10
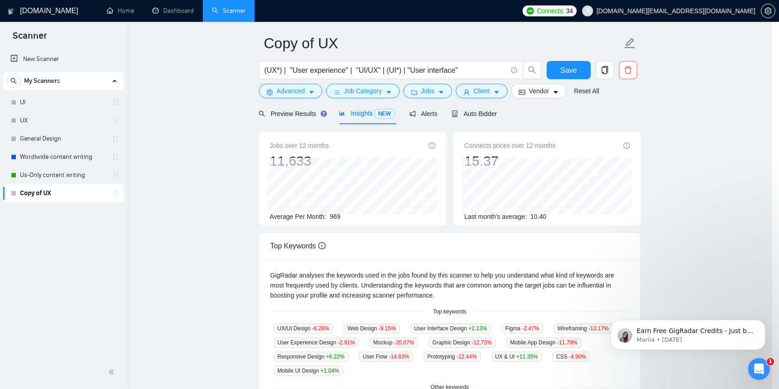
scroll to position [7, 0]
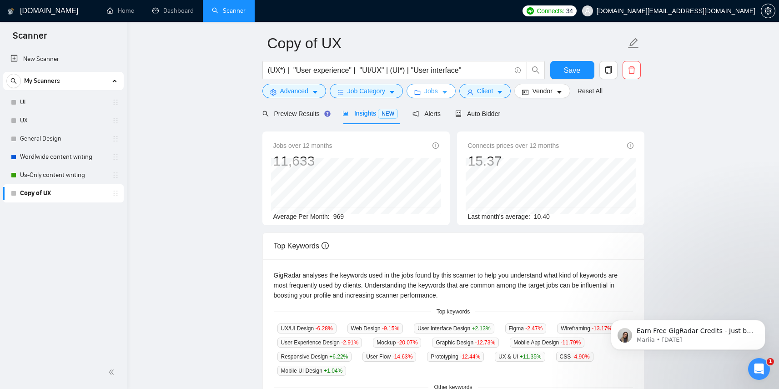
click at [443, 96] on button "Jobs" at bounding box center [430, 91] width 49 height 15
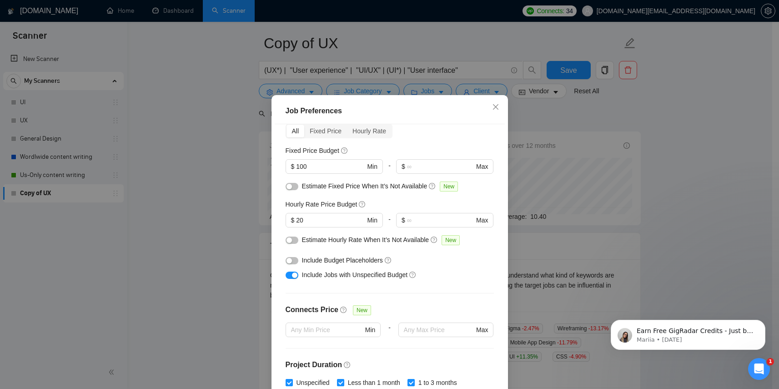
scroll to position [40, 0]
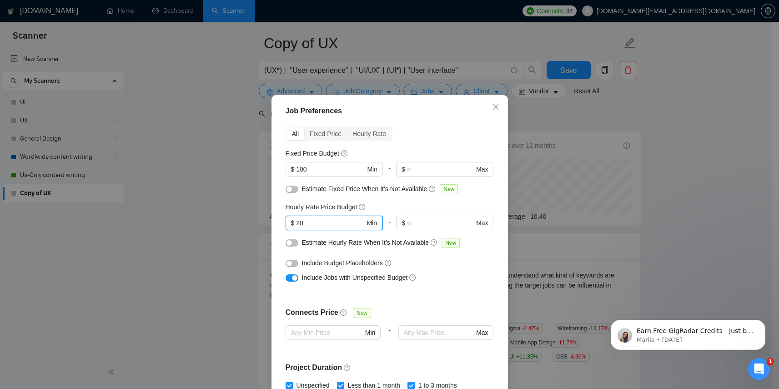
click at [326, 228] on input "20" at bounding box center [330, 223] width 69 height 10
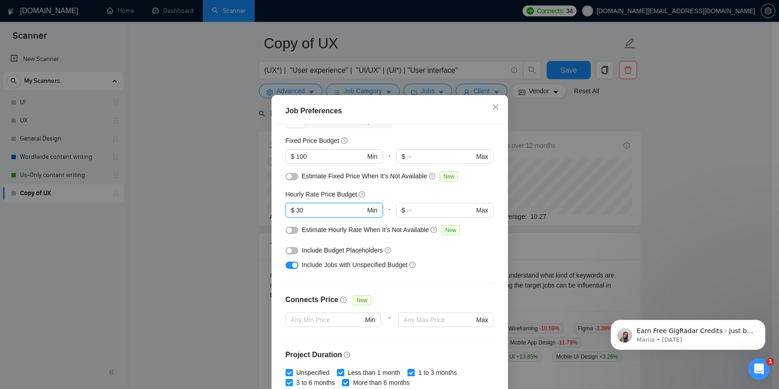
type input "30"
click at [286, 269] on button "button" at bounding box center [292, 264] width 13 height 7
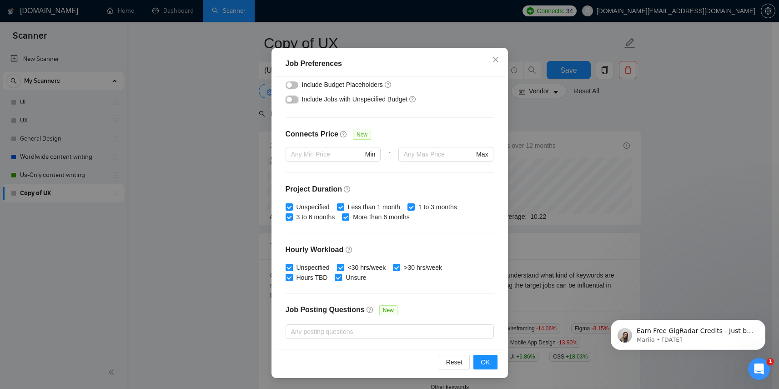
scroll to position [34, 0]
click at [488, 355] on button "OK" at bounding box center [485, 362] width 24 height 15
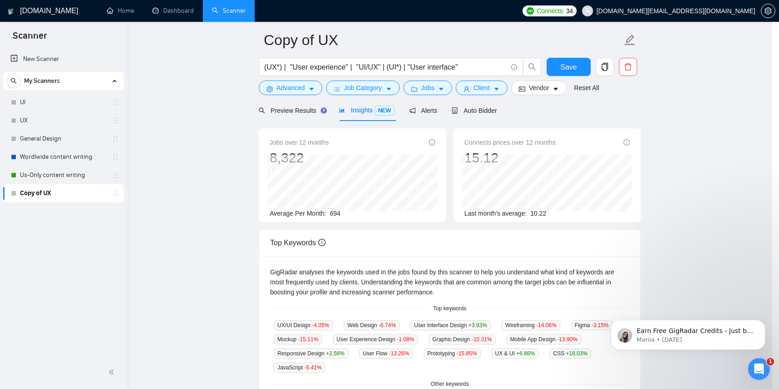
scroll to position [7, 0]
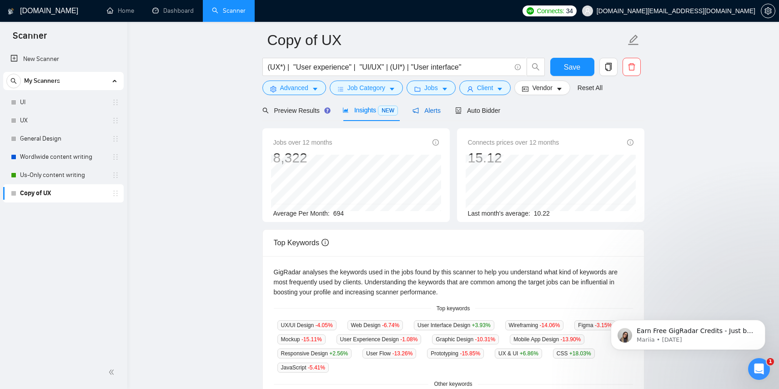
click at [429, 112] on span "Alerts" at bounding box center [426, 110] width 28 height 7
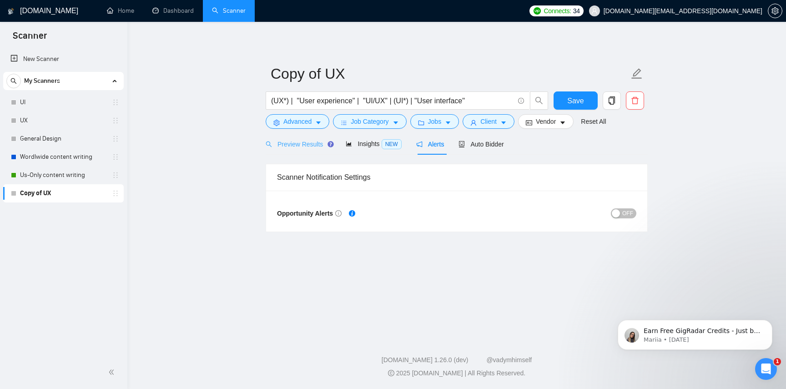
click at [297, 150] on div "Preview Results" at bounding box center [298, 143] width 65 height 21
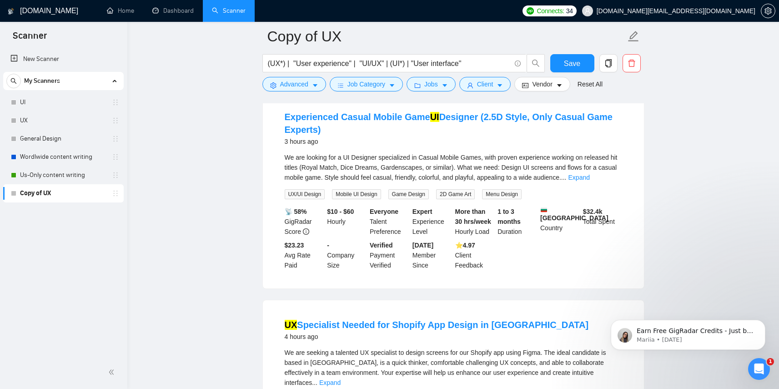
scroll to position [675, 0]
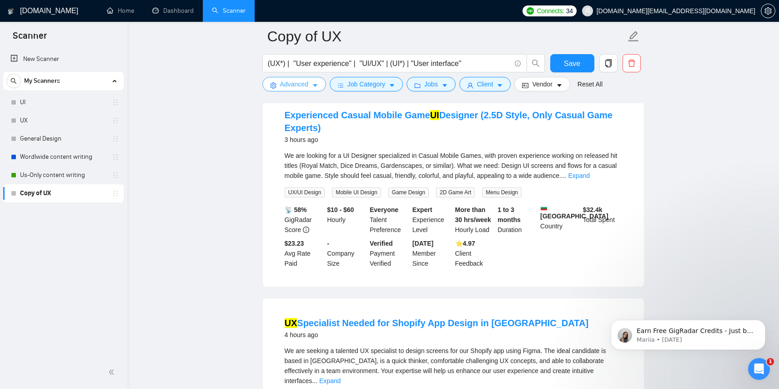
click at [304, 85] on span "Advanced" at bounding box center [294, 84] width 28 height 10
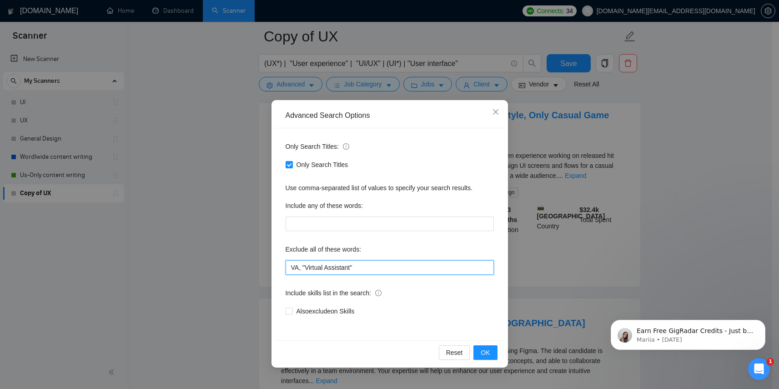
click at [370, 267] on input "VA, "Virtual Assistant"" at bounding box center [390, 267] width 208 height 15
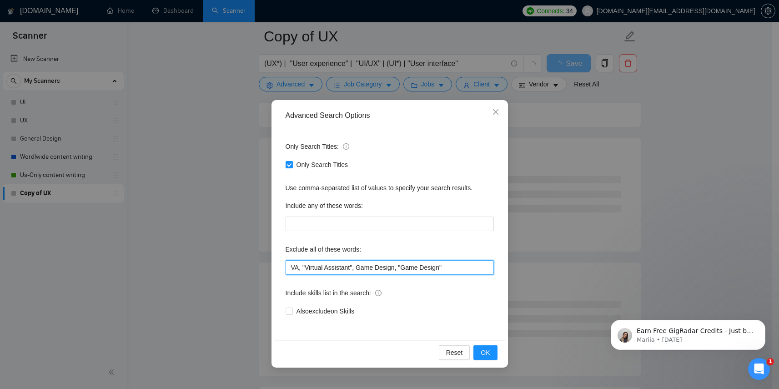
click at [396, 269] on input "VA, "Virtual Assistant", Game Design, "Game Design"" at bounding box center [390, 267] width 208 height 15
click at [486, 351] on span "OK" at bounding box center [485, 352] width 9 height 10
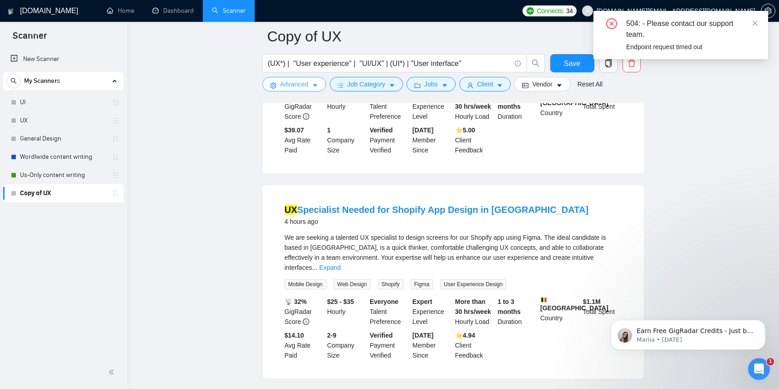
scroll to position [579, 0]
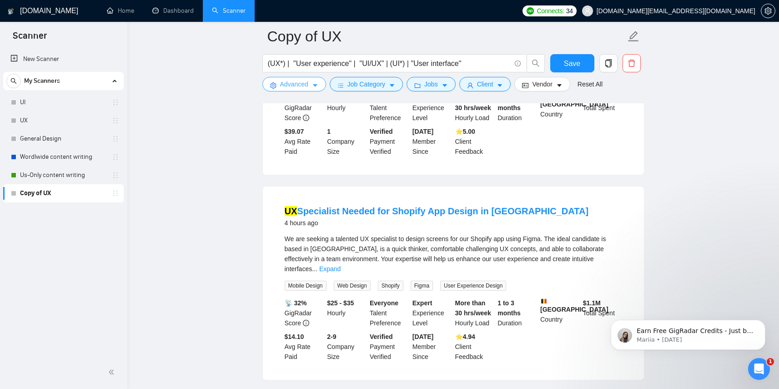
click at [298, 88] on span "Advanced" at bounding box center [294, 84] width 28 height 10
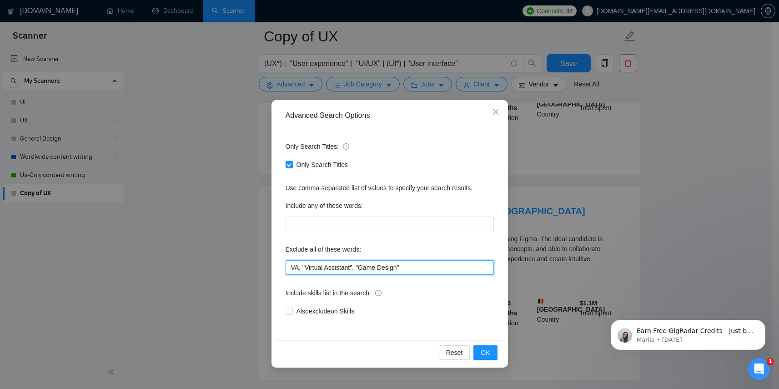
click at [434, 267] on input "VA, "Virtual Assistant", "Game Design"" at bounding box center [390, 267] width 208 height 15
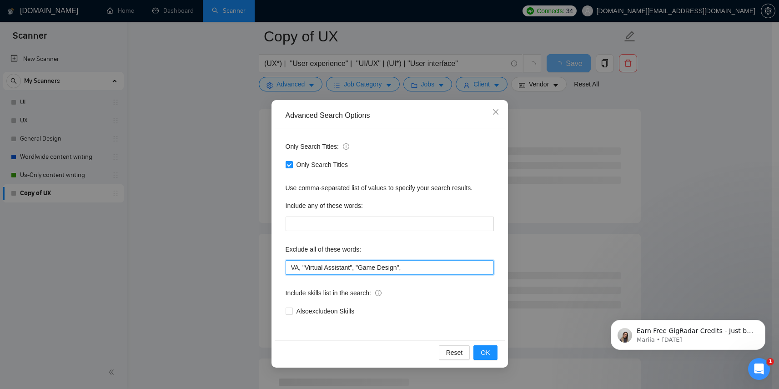
paste input "gam*"
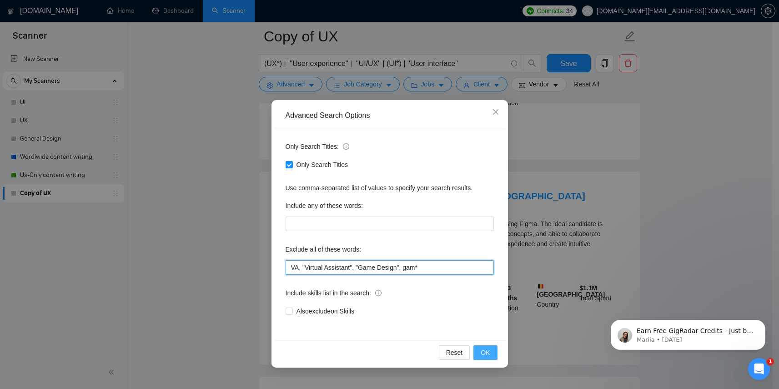
type input "VA, "Virtual Assistant", "Game Design", gam*"
click at [485, 350] on span "OK" at bounding box center [485, 352] width 9 height 10
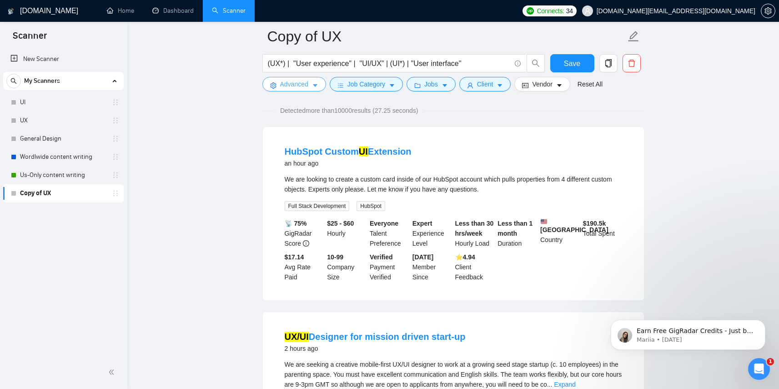
scroll to position [0, 0]
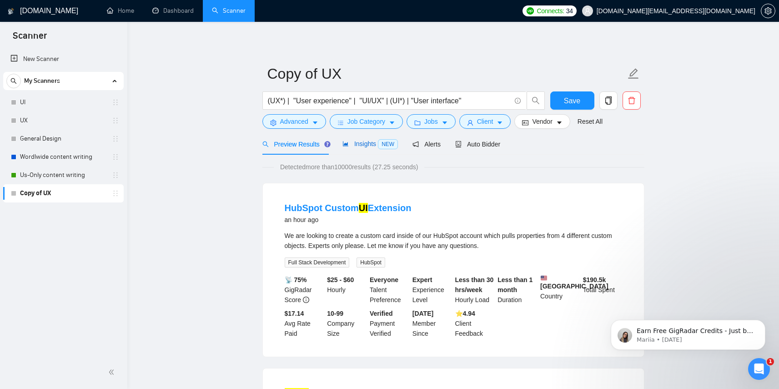
click at [364, 144] on span "Insights NEW" at bounding box center [369, 143] width 55 height 7
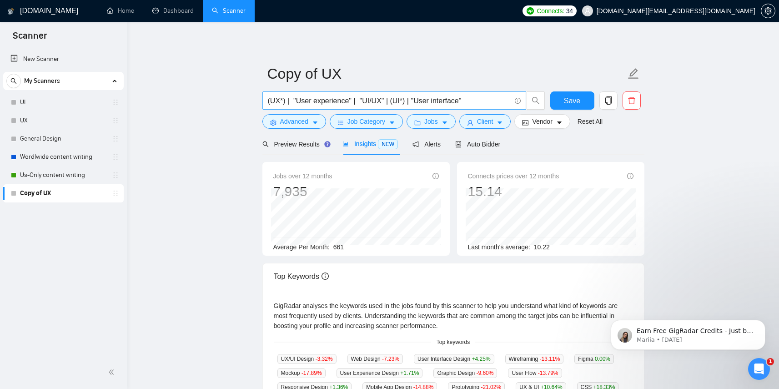
click at [473, 98] on input "(UX*) | "User experience" | "UI/UX" | (UI*) | "User interface"" at bounding box center [389, 100] width 243 height 11
paste input ""UI/UX" | "UX/UI"
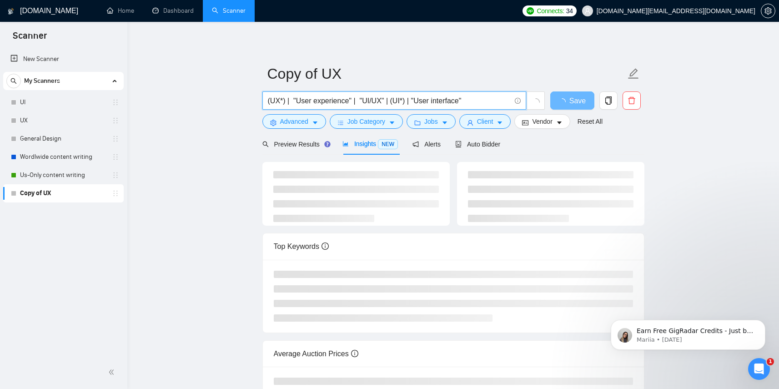
click at [473, 98] on input "(UX*) | "User experience" | "UI/UX" | (UI*) | "User interface"" at bounding box center [389, 100] width 243 height 11
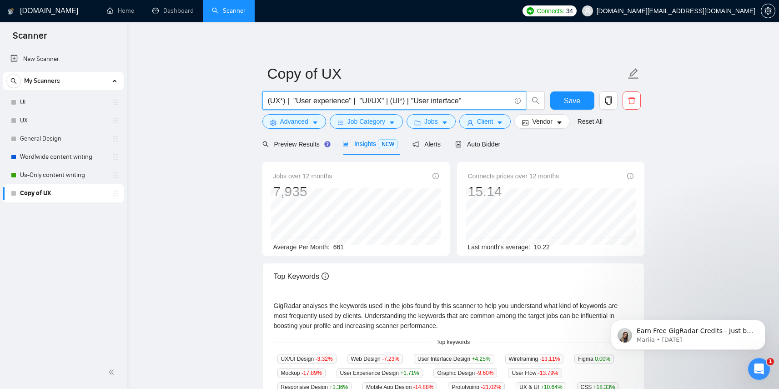
paste input ""UI/UX" | "UX/UI""
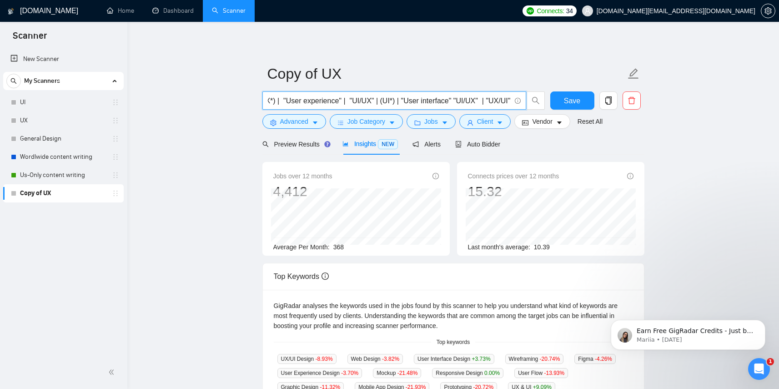
type input "(UX*) | "User experience" | "UI/UX" | (UI*) | "User interface" "UI/UX" | "UX/UI""
click at [419, 98] on input "(UX*) | "User experience" | "UI/UX" | (UI*) | "User interface" "UI/UX" | "UX/UI"" at bounding box center [389, 100] width 243 height 11
paste input ""UI/UX" | "UX/UI""
type input ""UI/UX" | "UX/UI""
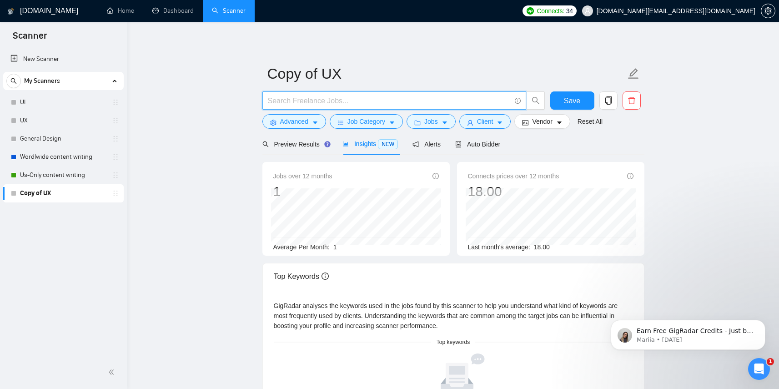
type input "(UX*) | "User experience" | "UI/UX" | (UI*) | "User interface" "UI/UX" | "UX/UI""
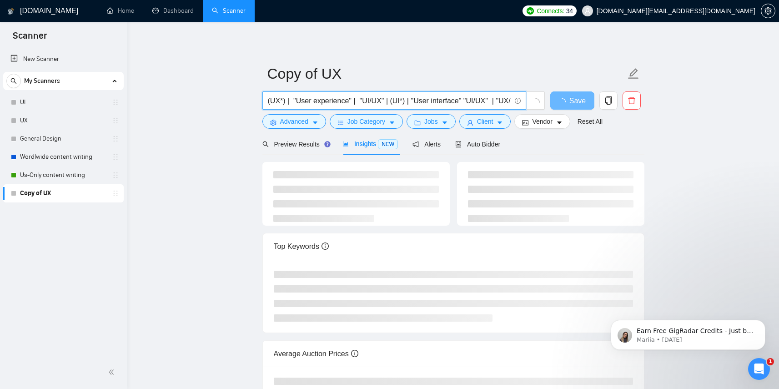
click at [502, 100] on input "(UX*) | "User experience" | "UI/UX" | (UI*) | "User interface" "UI/UX" | "UX/UI"" at bounding box center [389, 100] width 243 height 11
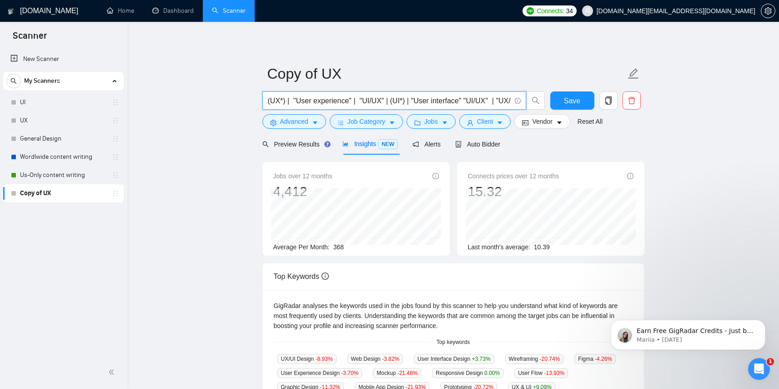
scroll to position [0, 17]
click at [481, 147] on span "Auto Bidder" at bounding box center [477, 143] width 45 height 7
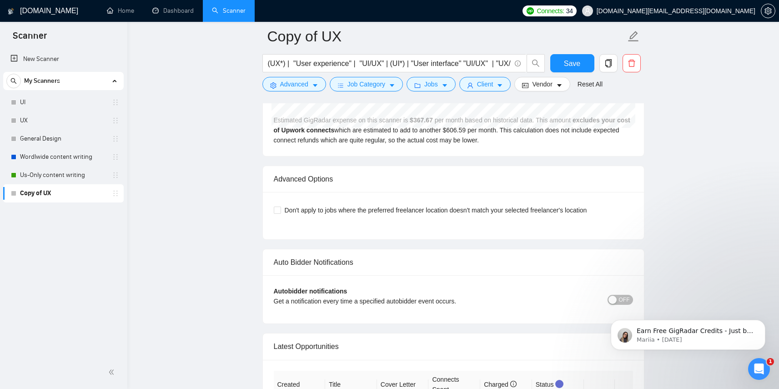
scroll to position [2002, 0]
click at [276, 215] on input "Don't apply to jobs where the preferred freelancer location doesn't match your …" at bounding box center [277, 211] width 6 height 6
checkbox input "true"
click at [577, 65] on span "Save" at bounding box center [572, 63] width 16 height 11
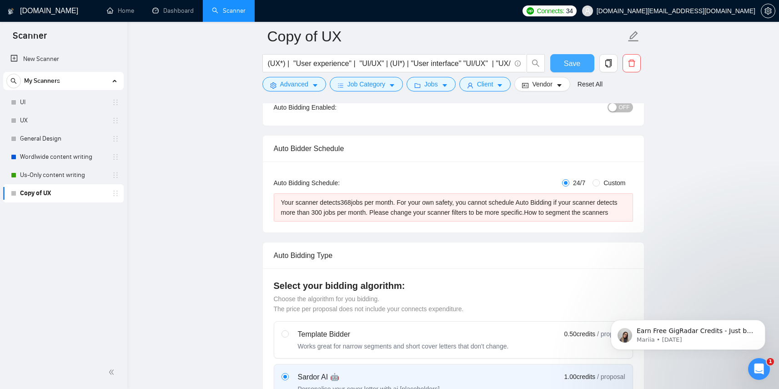
scroll to position [0, 0]
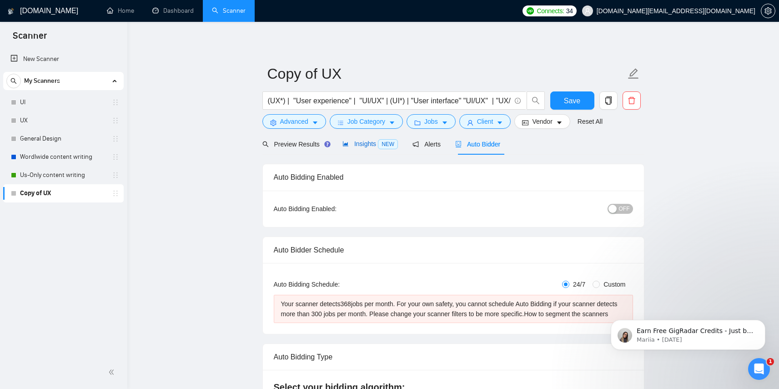
click at [358, 143] on span "Insights NEW" at bounding box center [369, 143] width 55 height 7
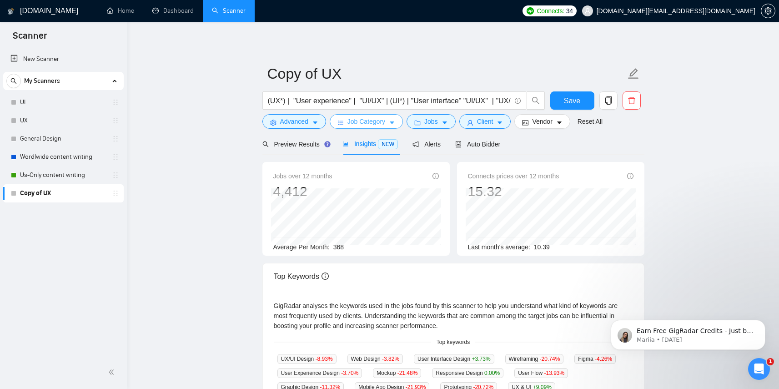
click at [391, 123] on icon "caret-down" at bounding box center [392, 123] width 6 height 6
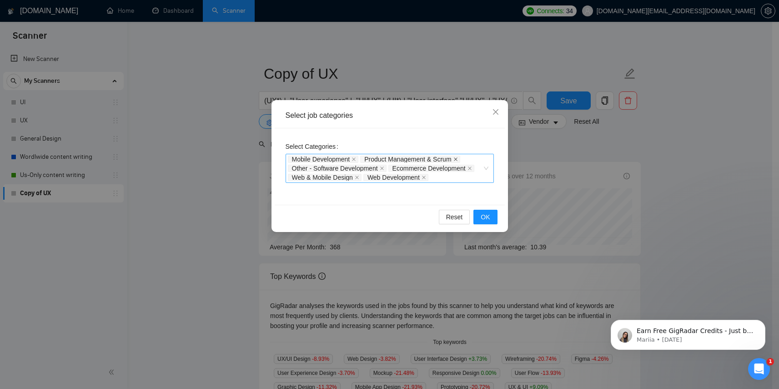
click at [458, 157] on icon "close" at bounding box center [455, 159] width 5 height 5
click at [371, 168] on icon "close" at bounding box center [369, 168] width 5 height 5
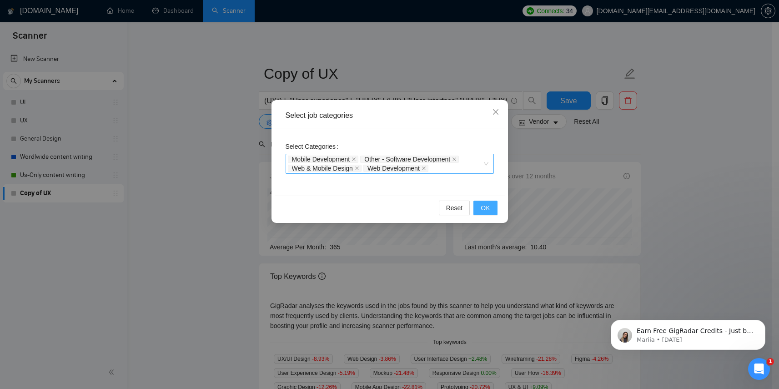
click at [485, 206] on span "OK" at bounding box center [485, 208] width 9 height 10
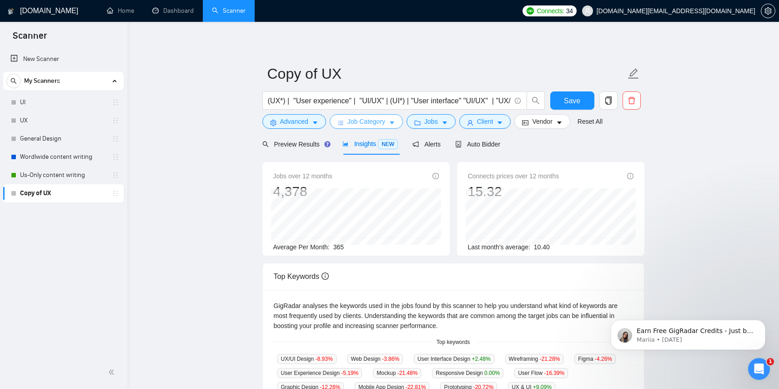
click at [358, 120] on span "Job Category" at bounding box center [366, 121] width 38 height 10
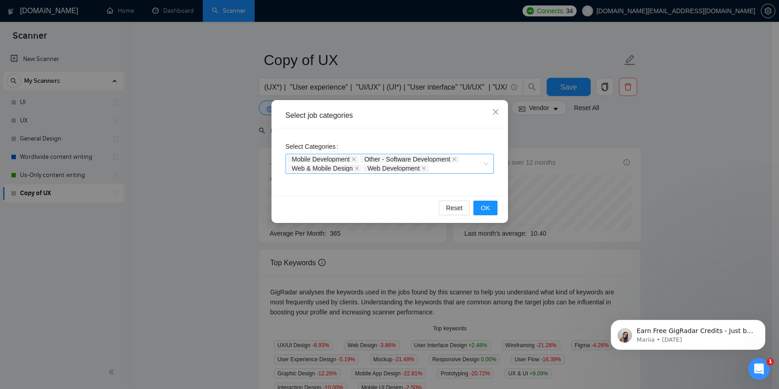
scroll to position [15, 0]
click at [356, 160] on icon "close" at bounding box center [353, 159] width 5 height 5
click at [483, 207] on span "OK" at bounding box center [485, 208] width 9 height 10
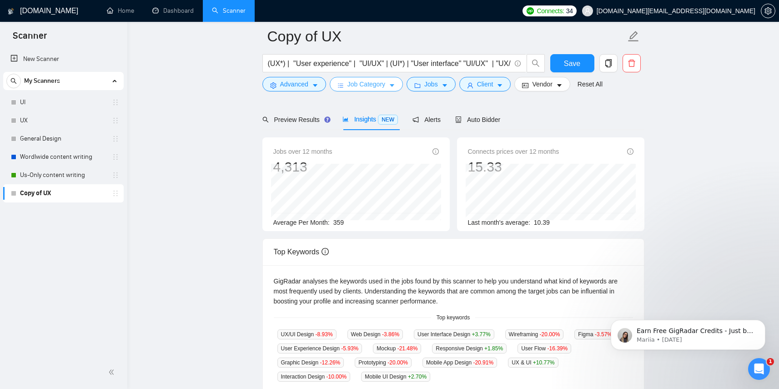
scroll to position [0, 0]
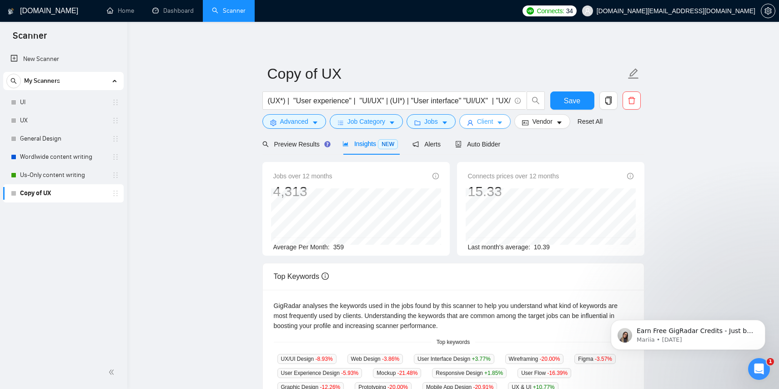
click at [501, 124] on icon "caret-down" at bounding box center [499, 123] width 6 height 6
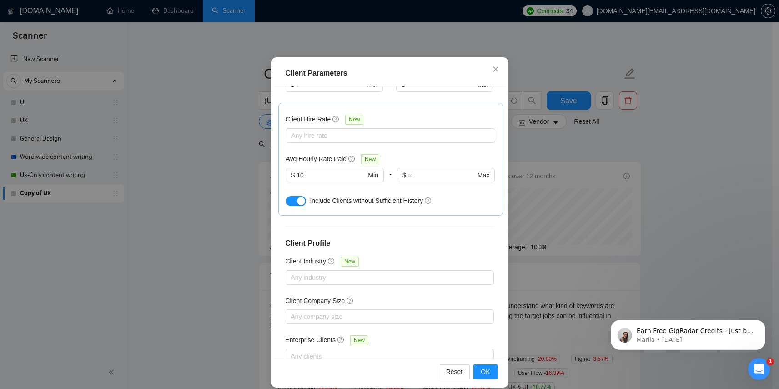
scroll to position [54, 0]
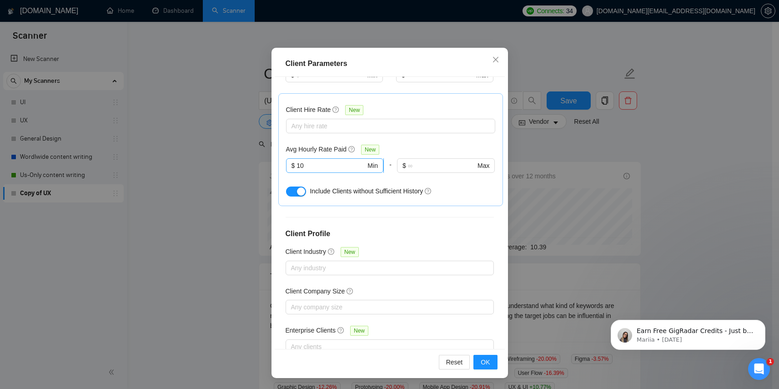
click at [314, 160] on input "10" at bounding box center [330, 165] width 69 height 10
type input "3"
type input "10"
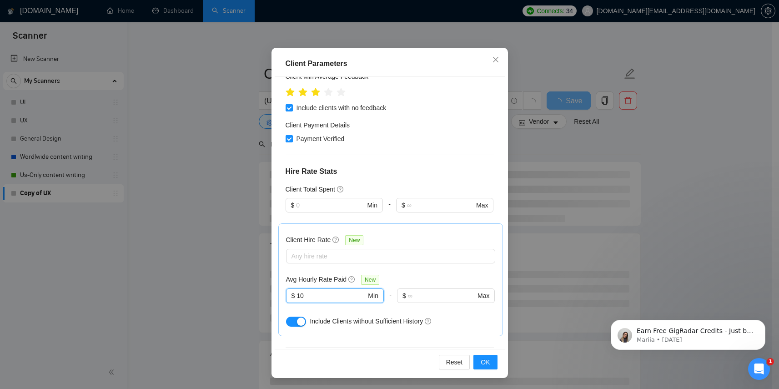
scroll to position [189, 0]
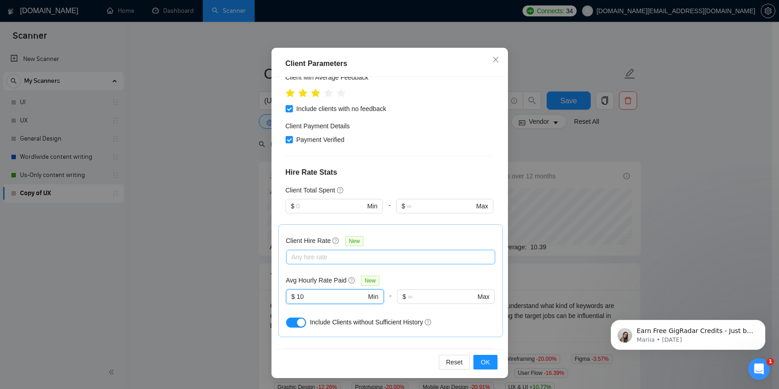
click at [331, 251] on div at bounding box center [385, 256] width 195 height 11
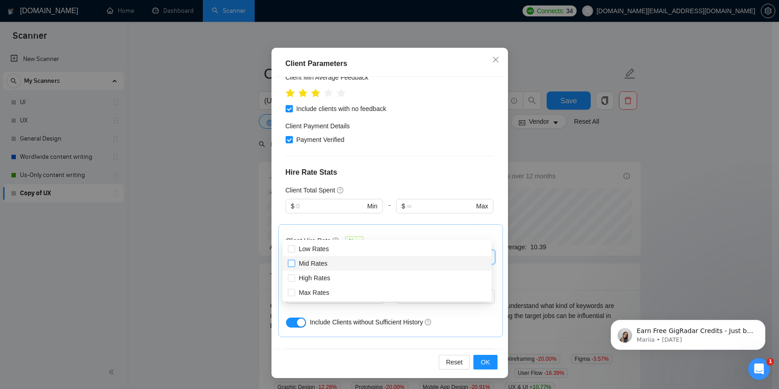
click at [292, 261] on input "Mid Rates" at bounding box center [291, 263] width 6 height 6
checkbox input "true"
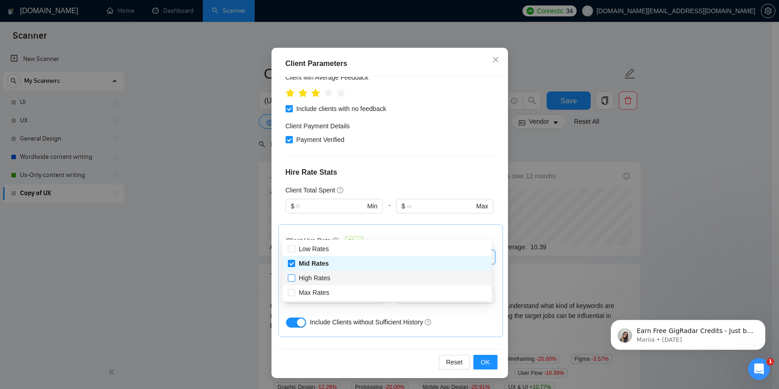
click at [293, 275] on input "High Rates" at bounding box center [291, 277] width 6 height 6
checkbox input "true"
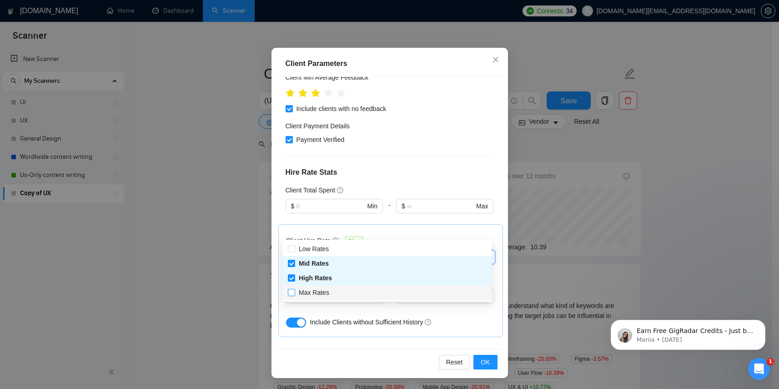
click at [292, 294] on input "Max Rates" at bounding box center [291, 292] width 6 height 6
checkbox input "true"
click at [483, 362] on span "OK" at bounding box center [485, 362] width 9 height 10
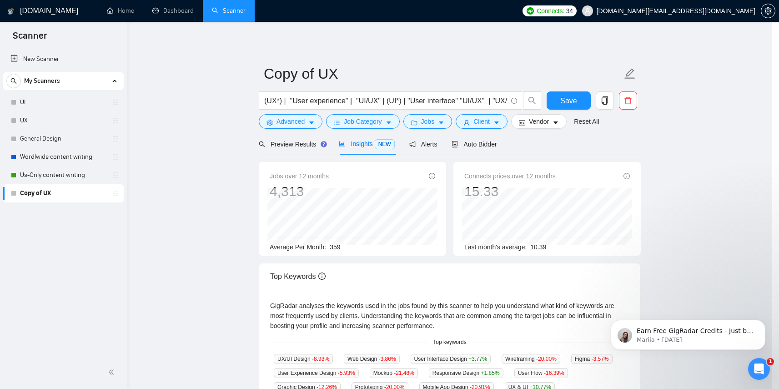
scroll to position [7, 0]
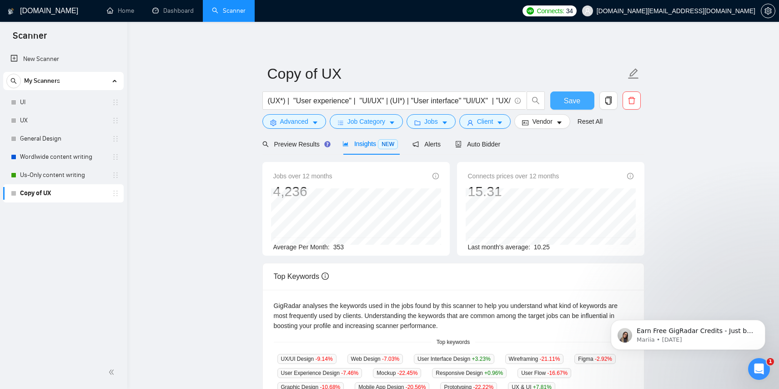
click at [581, 95] on button "Save" at bounding box center [572, 100] width 44 height 18
click at [480, 123] on span "Client" at bounding box center [485, 121] width 16 height 10
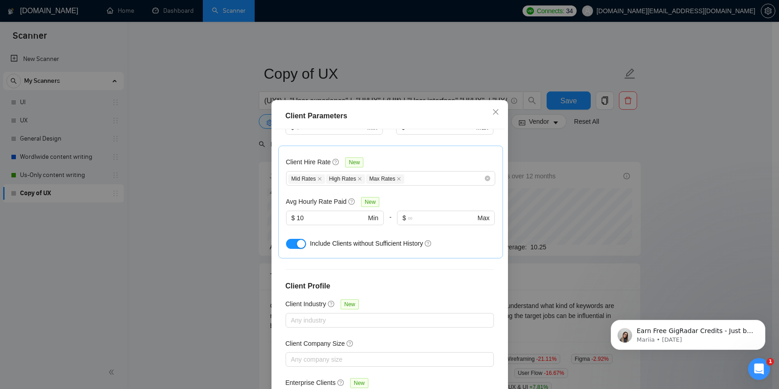
scroll to position [4, 0]
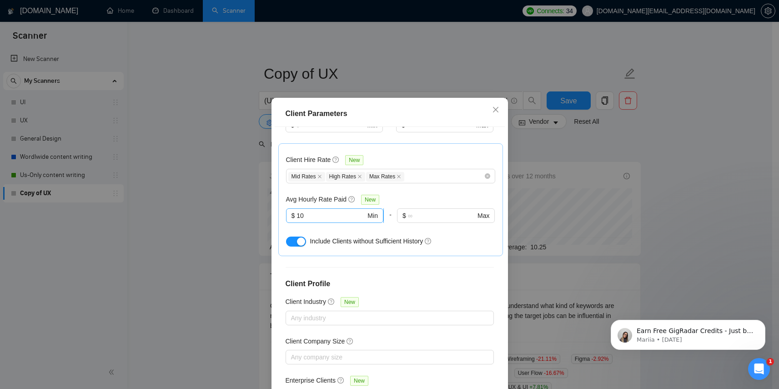
click at [328, 210] on input "10" at bounding box center [330, 215] width 69 height 10
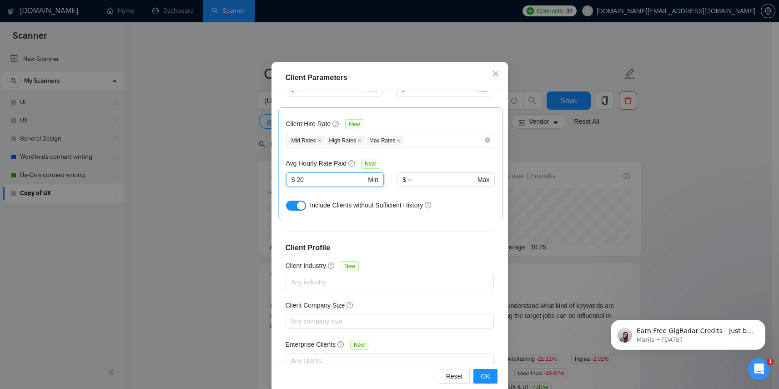
scroll to position [54, 0]
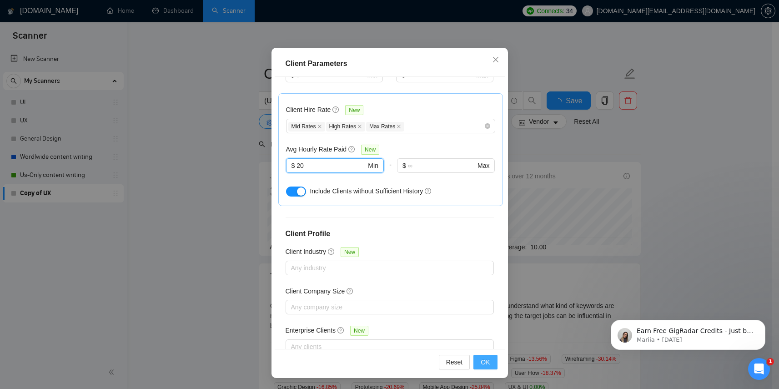
type input "20"
click at [483, 361] on span "OK" at bounding box center [485, 362] width 9 height 10
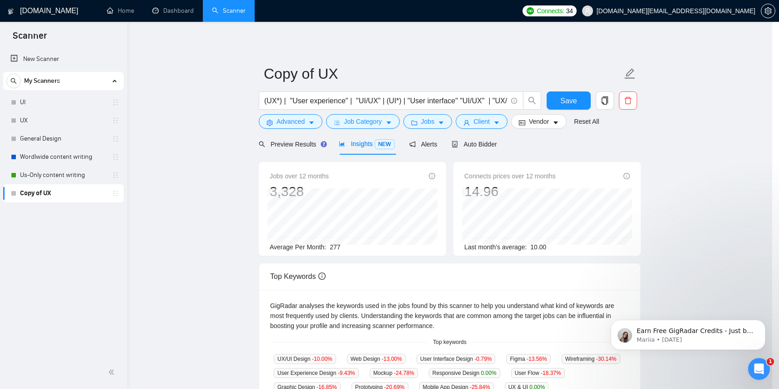
scroll to position [7, 0]
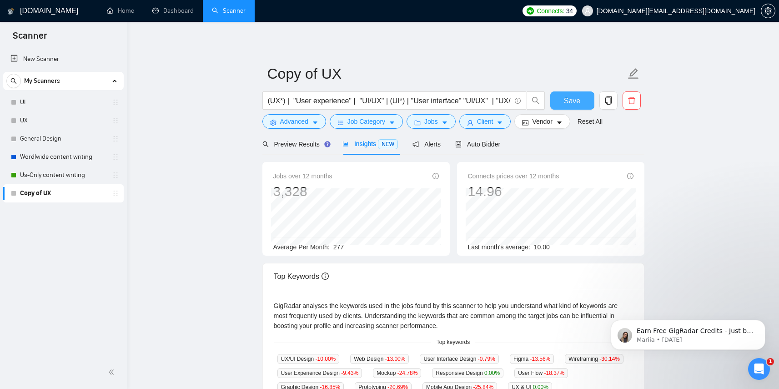
click at [563, 100] on button "Save" at bounding box center [572, 100] width 44 height 18
click at [215, 235] on main "Copy of UX (UX*) | "User experience" | "UI/UX" | (UI*) | "User interface" "UI/U…" at bounding box center [453, 348] width 622 height 624
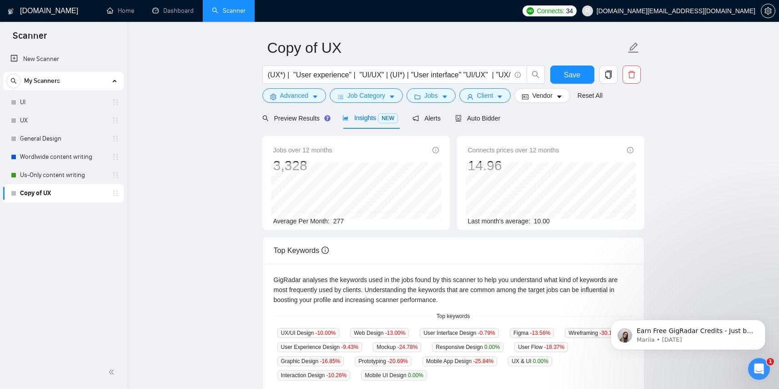
scroll to position [25, 0]
click at [491, 120] on span "Auto Bidder" at bounding box center [477, 119] width 45 height 7
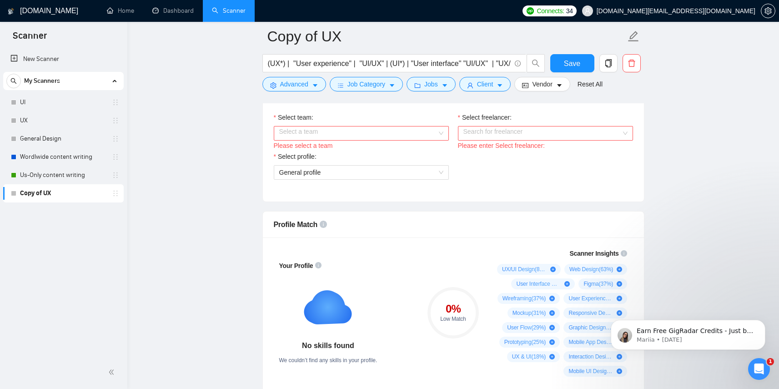
scroll to position [483, 0]
click at [441, 133] on div "Select a team" at bounding box center [361, 134] width 175 height 15
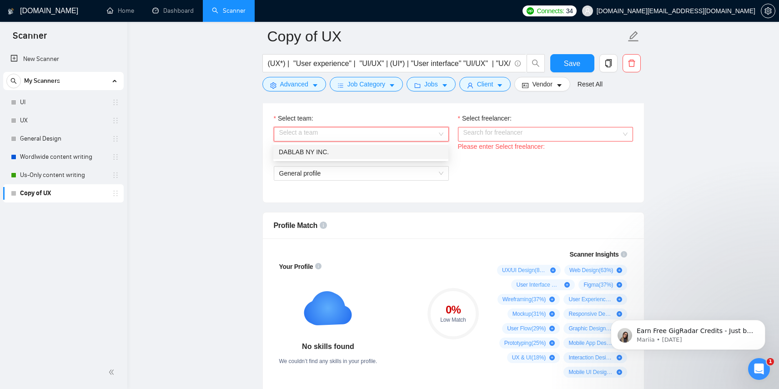
click at [432, 153] on div "DABLAB NY INC." at bounding box center [361, 152] width 164 height 10
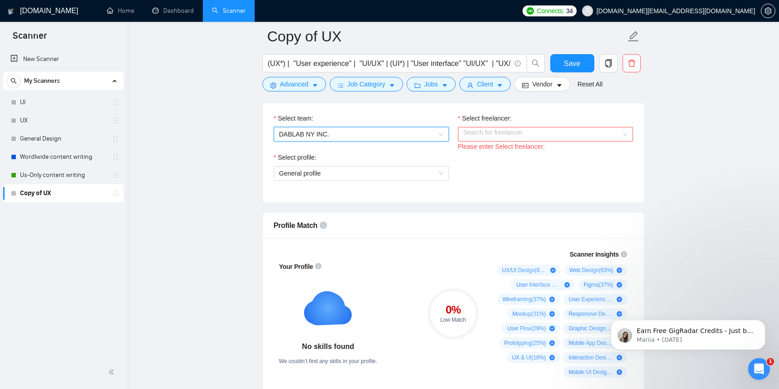
click at [625, 133] on div "Search for freelancer" at bounding box center [545, 134] width 175 height 15
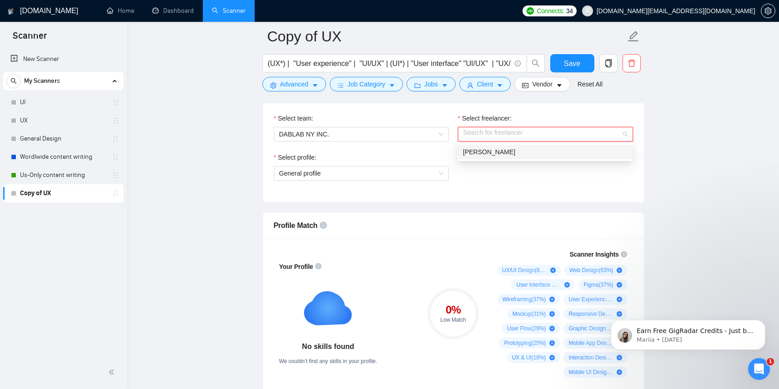
click at [613, 155] on div "[PERSON_NAME]" at bounding box center [545, 152] width 164 height 10
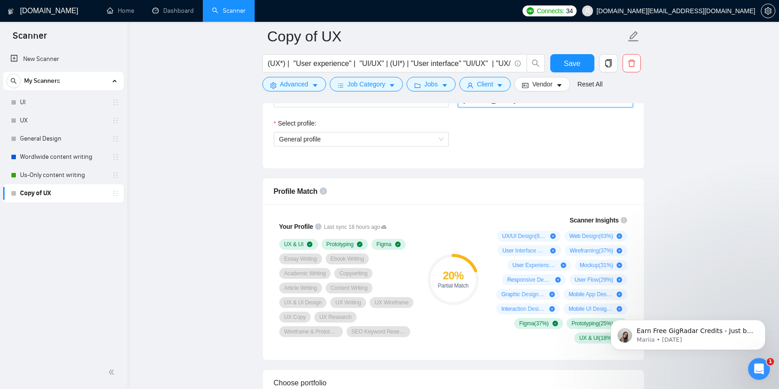
scroll to position [517, 0]
click at [441, 140] on span "General profile" at bounding box center [361, 140] width 164 height 14
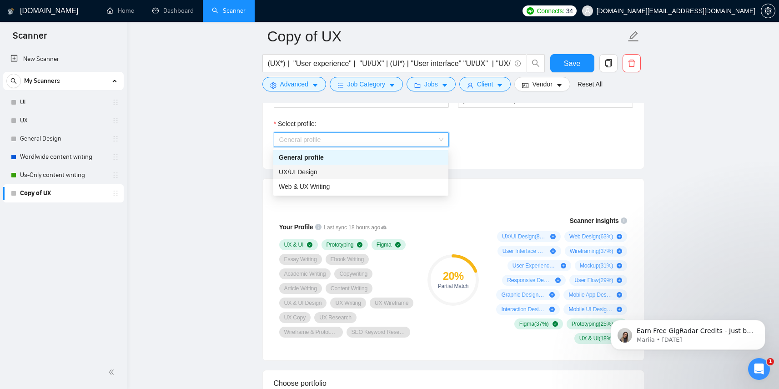
click at [422, 170] on div "UX/UI Design" at bounding box center [361, 172] width 164 height 10
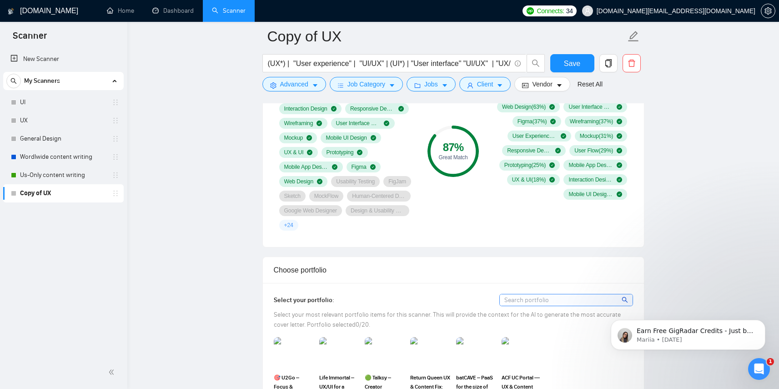
scroll to position [664, 0]
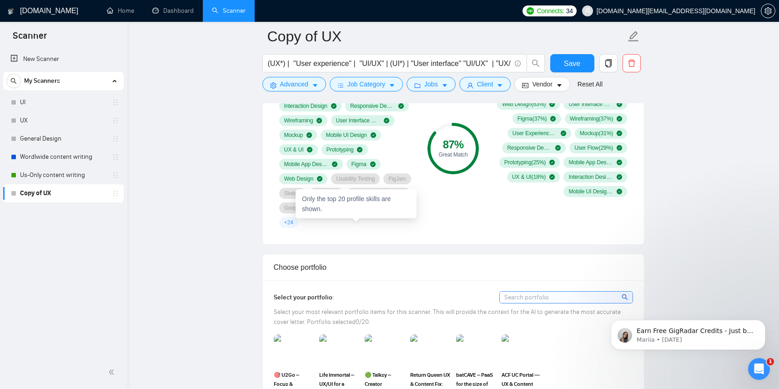
click at [293, 221] on span "+ 24" at bounding box center [288, 222] width 9 height 7
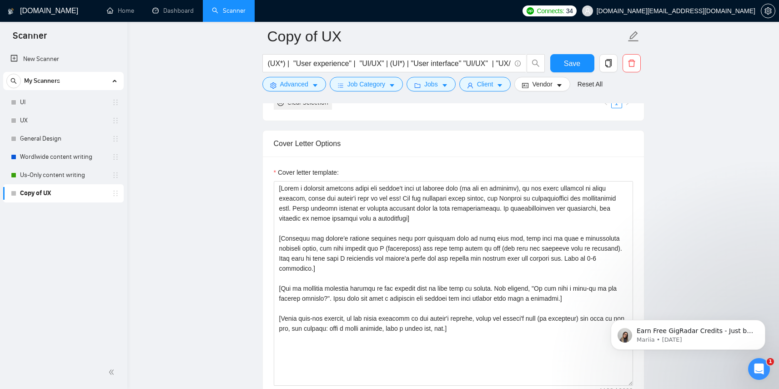
scroll to position [964, 0]
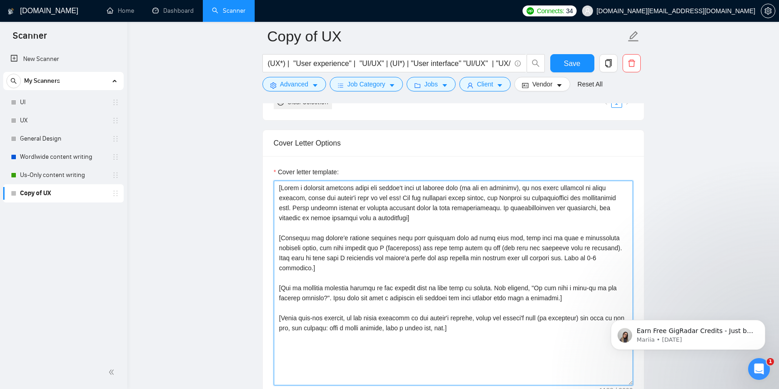
click at [505, 321] on textarea "Cover letter template:" at bounding box center [453, 282] width 359 height 205
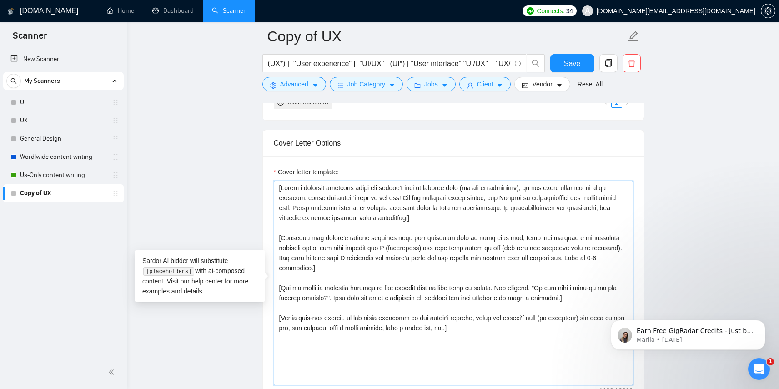
click at [505, 321] on textarea "Cover letter template:" at bounding box center [453, 282] width 359 height 205
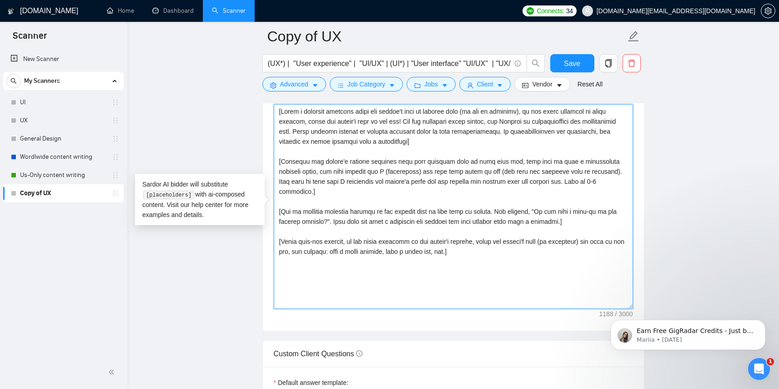
scroll to position [1035, 0]
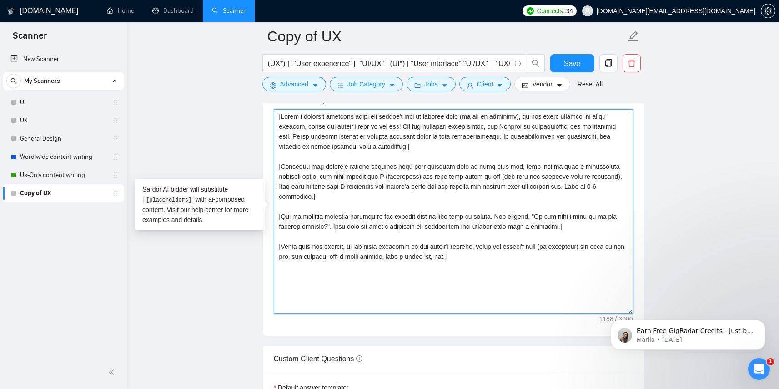
click at [518, 307] on textarea "Cover letter template:" at bounding box center [453, 211] width 359 height 205
click at [517, 306] on textarea "Cover letter template:" at bounding box center [453, 211] width 359 height 205
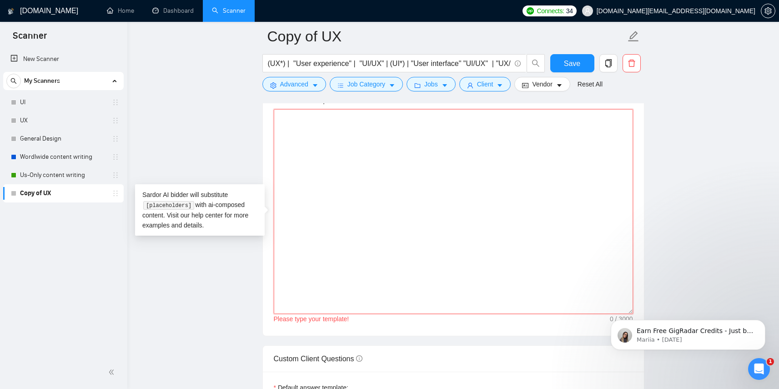
paste textarea "[Personal Greeting] Buenos [PERSON_NAME], [Client’s Name] [Hook into client’s p…"
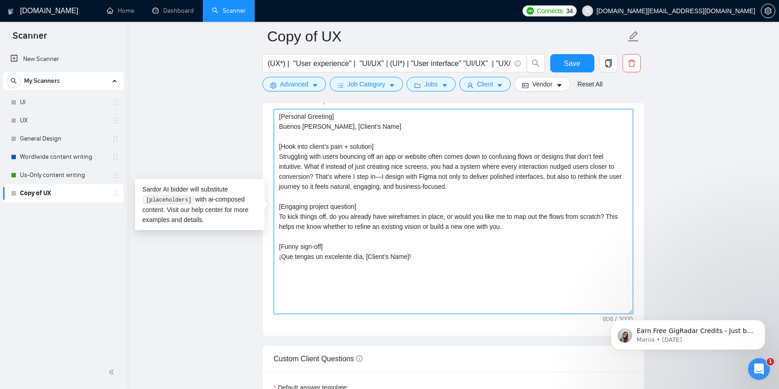
drag, startPoint x: 318, startPoint y: 126, endPoint x: 276, endPoint y: 126, distance: 42.3
click at [276, 126] on textarea "[Personal Greeting] Buenos [PERSON_NAME], [Client’s Name] [Hook into client’s p…" at bounding box center [453, 211] width 359 height 205
click at [454, 253] on textarea "[Personal Greeting] Hi [Client’s Name] [Hook into client’s pain + solution] Str…" at bounding box center [453, 211] width 359 height 205
paste textarea "Good afternoon, [Client’s Name] [Hook into client’s pain + solution] Have you n…"
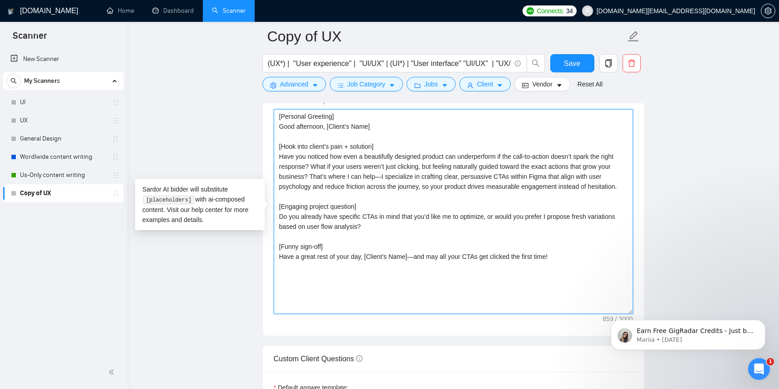
click at [409, 286] on textarea "[Personal Greeting] Good afternoon, [Client’s Name] [Hook into client’s pain + …" at bounding box center [453, 211] width 359 height 205
paste textarea "Hello [Client’s Name], What’s the point of a digital product if visitors leave …"
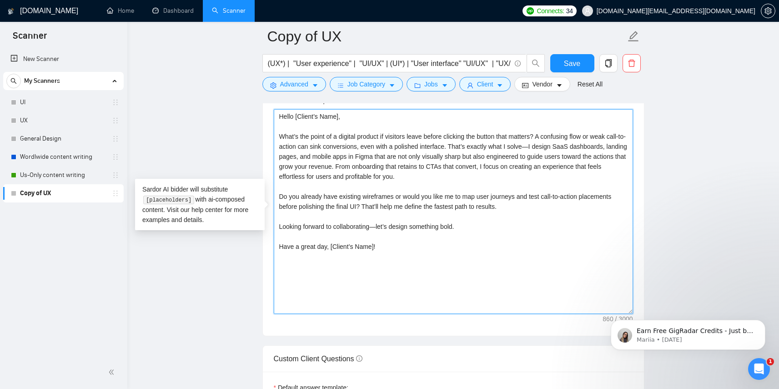
click at [378, 124] on textarea "Hello [Client’s Name], What’s the point of a digital product if visitors leave …" at bounding box center [453, 211] width 359 height 205
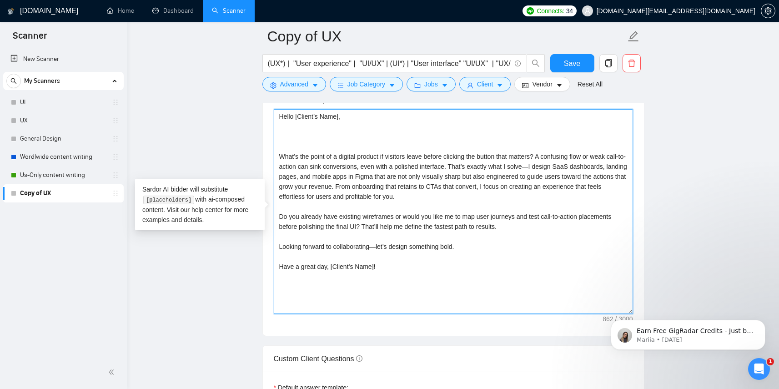
drag, startPoint x: 513, startPoint y: 227, endPoint x: 279, endPoint y: 215, distance: 234.4
click at [279, 215] on textarea "Hello [Client’s Name], What’s the point of a digital product if visitors leave …" at bounding box center [453, 211] width 359 height 205
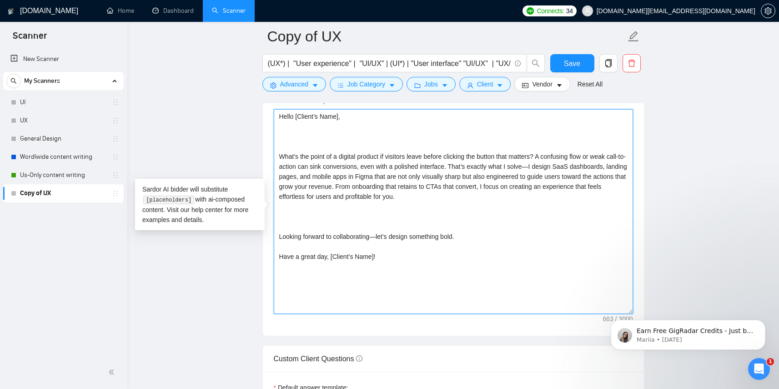
click at [286, 135] on textarea "Hello [Client’s Name], What’s the point of a digital product if visitors leave …" at bounding box center [453, 211] width 359 height 205
paste textarea "Do you already have existing wireframes or would you like me to map user journe…"
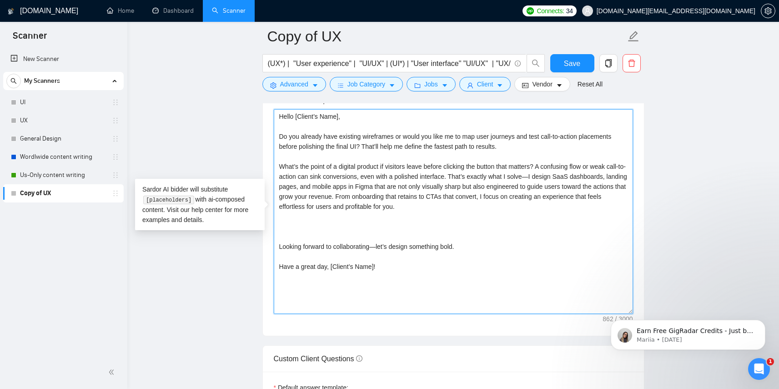
click at [288, 233] on textarea "Hello [Client’s Name], Do you already have existing wireframes or would you lik…" at bounding box center [453, 211] width 359 height 205
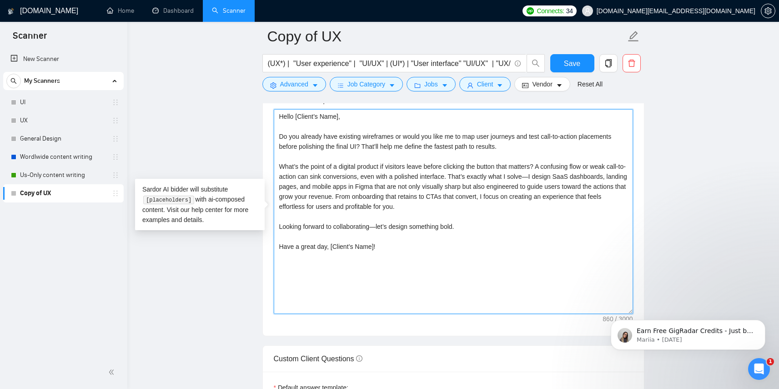
drag, startPoint x: 366, startPoint y: 145, endPoint x: 516, endPoint y: 143, distance: 150.5
click at [516, 143] on textarea "Hello [Client’s Name], Do you already have existing wireframes or would you lik…" at bounding box center [453, 211] width 359 height 205
drag, startPoint x: 506, startPoint y: 208, endPoint x: 262, endPoint y: 166, distance: 248.2
click at [262, 166] on div "Cover Letter Options Cover letter template: Hello [Client’s Name], Do you alrea…" at bounding box center [453, 197] width 382 height 278
paste textarea "A well-designed digital product doesn’t just look great—it guides users effortl…"
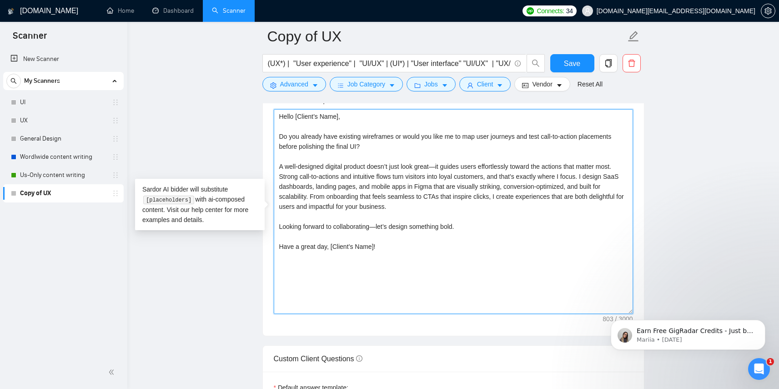
click at [278, 117] on textarea "Hello [Client’s Name], Do you already have existing wireframes or would you lik…" at bounding box center [453, 211] width 359 height 205
paste textarea "Lorem [Ipsumd’s Amet], Consect adipi elit seddoeius, temporinc utlabor et dolo …"
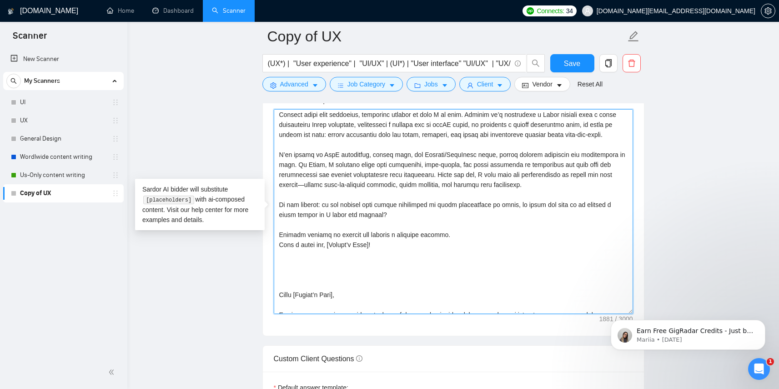
scroll to position [0, 0]
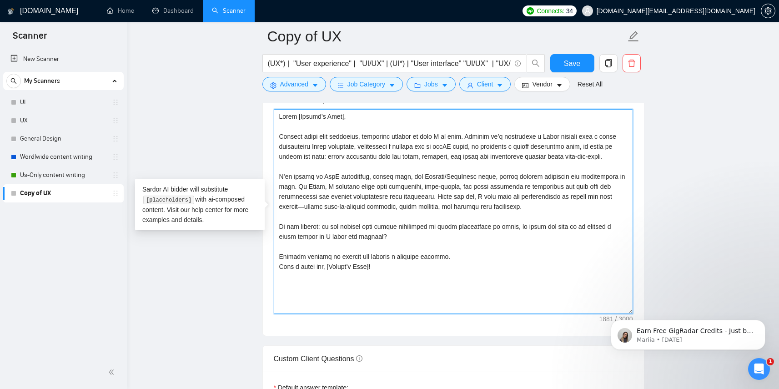
click at [412, 278] on textarea "Cover letter template:" at bounding box center [453, 211] width 359 height 205
click at [385, 189] on textarea "Cover letter template:" at bounding box center [453, 211] width 359 height 205
click at [278, 117] on textarea "Cover letter template:" at bounding box center [453, 211] width 359 height 205
paste textarea "Hi [Client’s Name], I’d love to help you bring your project to life in [GEOGRAP…"
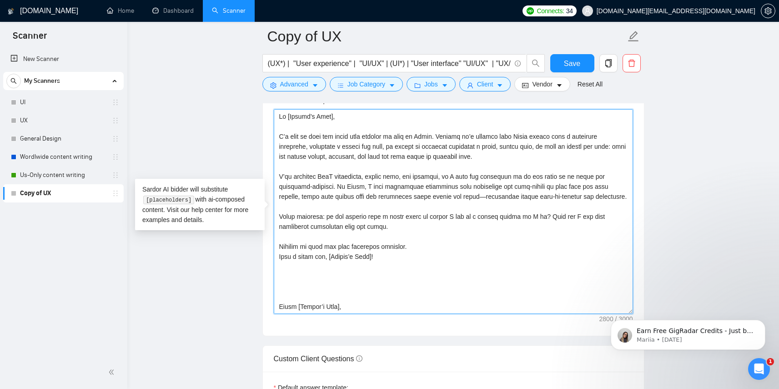
click at [521, 136] on textarea "Cover letter template:" at bounding box center [453, 211] width 359 height 205
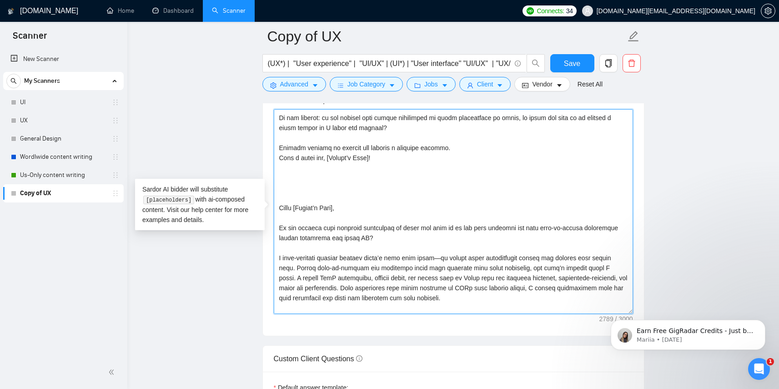
scroll to position [339, 0]
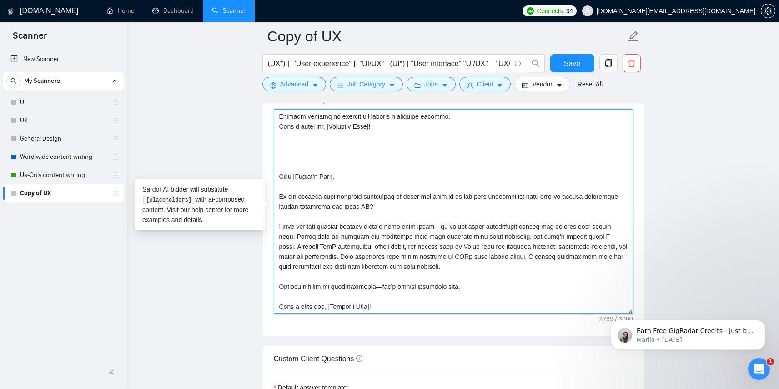
drag, startPoint x: 408, startPoint y: 218, endPoint x: 275, endPoint y: 209, distance: 133.5
click at [275, 209] on textarea "Cover letter template:" at bounding box center [453, 211] width 359 height 205
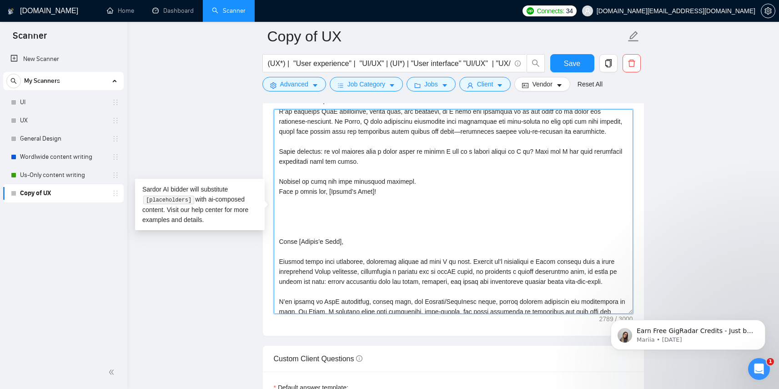
scroll to position [0, 0]
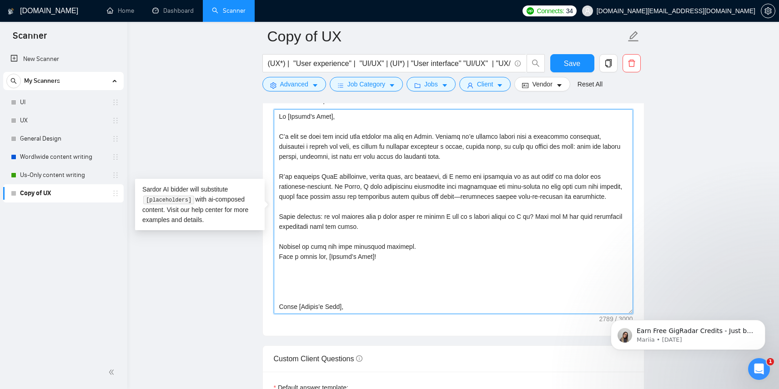
click at [383, 124] on textarea "Cover letter template:" at bounding box center [453, 211] width 359 height 205
click at [489, 158] on textarea "Cover letter template:" at bounding box center [453, 211] width 359 height 205
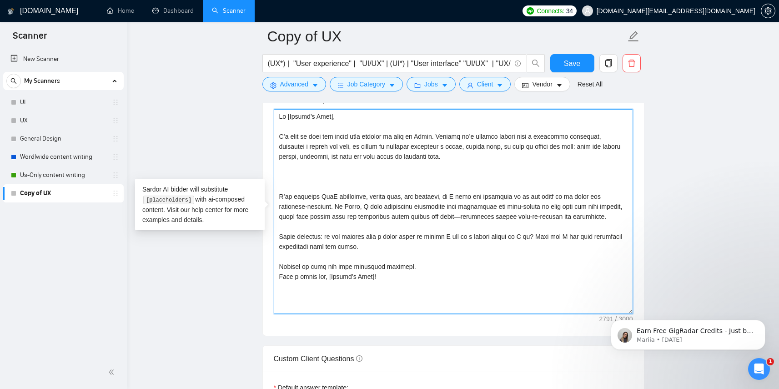
paste textarea "Do you already have existing wireframes or would you like me to map user journe…"
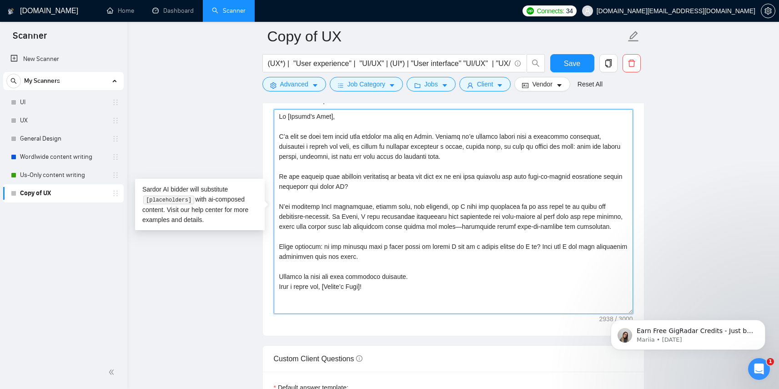
drag, startPoint x: 406, startPoint y: 188, endPoint x: 270, endPoint y: 178, distance: 137.2
click at [270, 178] on div "Cover letter template:" at bounding box center [453, 210] width 381 height 251
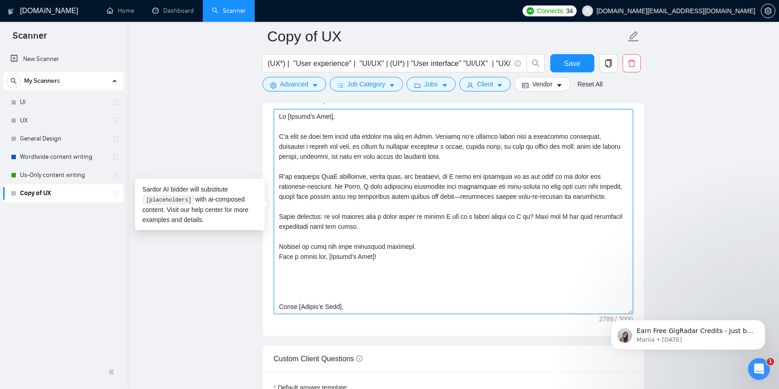
click at [346, 118] on textarea "Cover letter template:" at bounding box center [453, 211] width 359 height 205
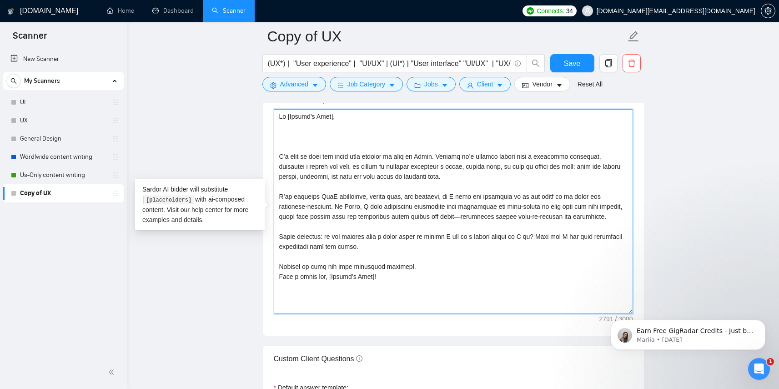
paste textarea "Do you already have existing wireframes or would you like me to map user journe…"
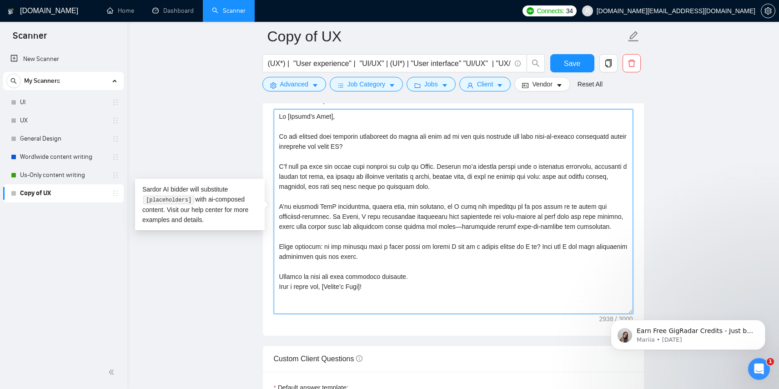
click at [401, 243] on textarea "Cover letter template:" at bounding box center [453, 211] width 359 height 205
paste textarea "[PERSON_NAME] 11:54 AM [mention 3 pain points that are not that visible for the…"
click at [486, 199] on textarea "Cover letter template:" at bounding box center [453, 211] width 359 height 205
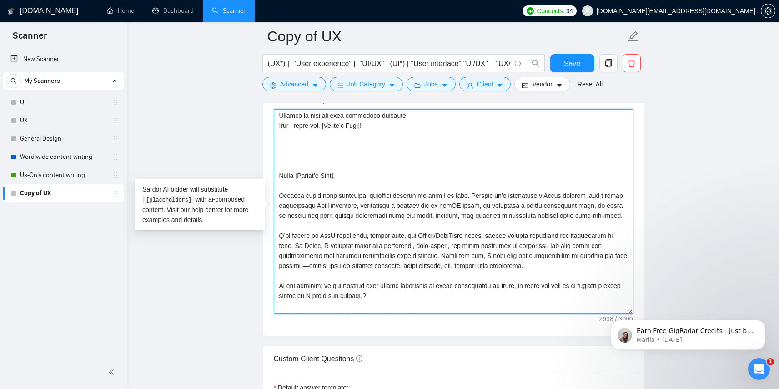
scroll to position [380, 0]
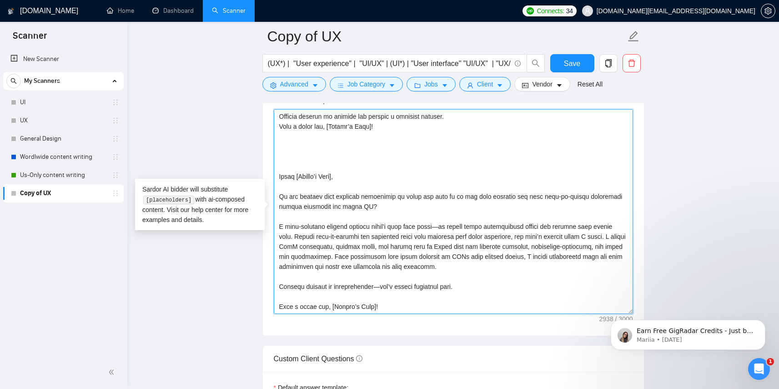
drag, startPoint x: 278, startPoint y: 165, endPoint x: 417, endPoint y: 370, distance: 247.4
click at [417, 370] on form "Auto Bidding Enabled Auto Bidding Enabled: OFF Auto Bidder Schedule Auto Biddin…" at bounding box center [453, 213] width 382 height 2155
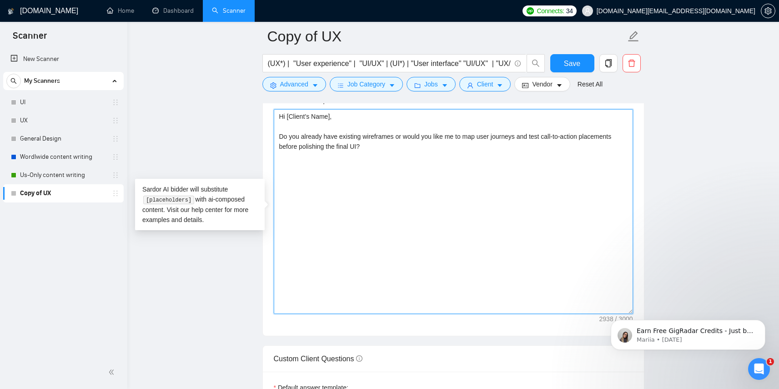
scroll to position [0, 0]
paste textarea "[PERSON_NAME] 11:54 AM [mention 3 pain points that are not that visible for the…"
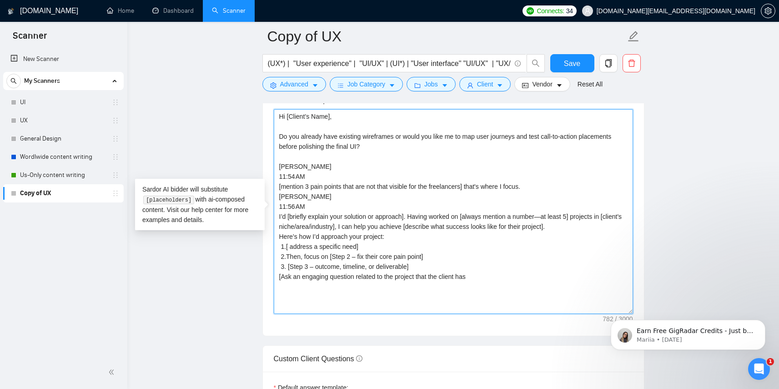
drag, startPoint x: 338, startPoint y: 166, endPoint x: 310, endPoint y: 168, distance: 28.7
click at [310, 168] on textarea "Hi [Client’s Name], Do you already have existing wireframes or would you like m…" at bounding box center [453, 211] width 359 height 205
click at [311, 177] on textarea "Hi [Client’s Name], Do you already have existing wireframes or would you like m…" at bounding box center [453, 211] width 359 height 205
drag, startPoint x: 311, startPoint y: 177, endPoint x: 278, endPoint y: 170, distance: 33.5
click at [278, 170] on textarea "Hi [Client’s Name], Do you already have existing wireframes or would you like m…" at bounding box center [453, 211] width 359 height 205
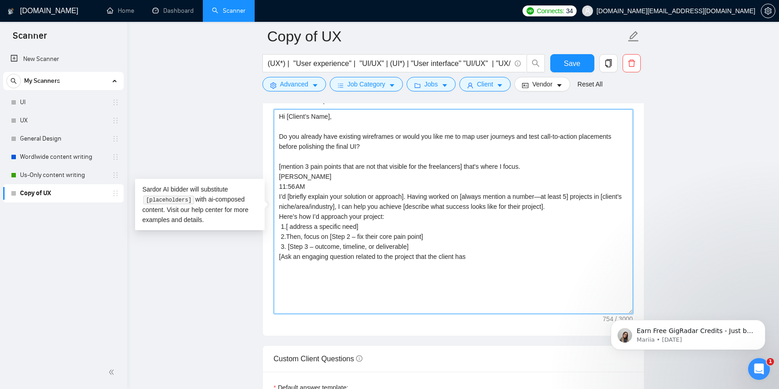
drag, startPoint x: 312, startPoint y: 186, endPoint x: 277, endPoint y: 180, distance: 35.5
click at [277, 180] on textarea "Hi [Client’s Name], Do you already have existing wireframes or would you like m…" at bounding box center [453, 211] width 359 height 205
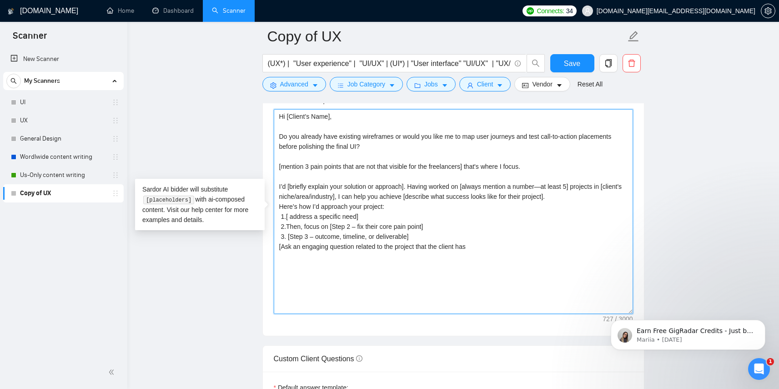
click at [481, 248] on textarea "Hi [Client’s Name], Do you already have existing wireframes or would you like m…" at bounding box center [453, 211] width 359 height 205
click at [330, 174] on textarea "Hi [Client’s Name], Do you already have existing wireframes or would you like m…" at bounding box center [453, 211] width 359 height 205
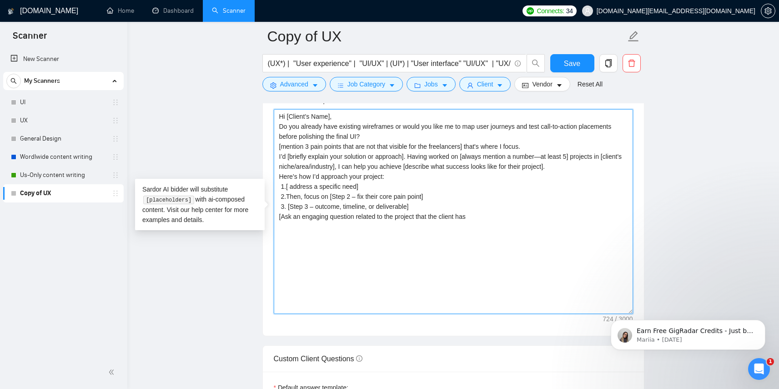
click at [483, 217] on textarea "Hi [Client’s Name], Do you already have existing wireframes or would you like m…" at bounding box center [453, 211] width 359 height 205
paste textarea "[Based on the job post, generate a specific, thoughtful question that shows you…"
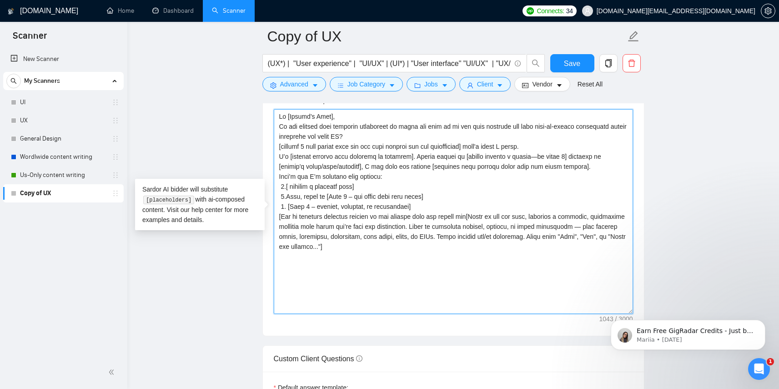
click at [476, 217] on textarea "Cover letter template:" at bounding box center [453, 211] width 359 height 205
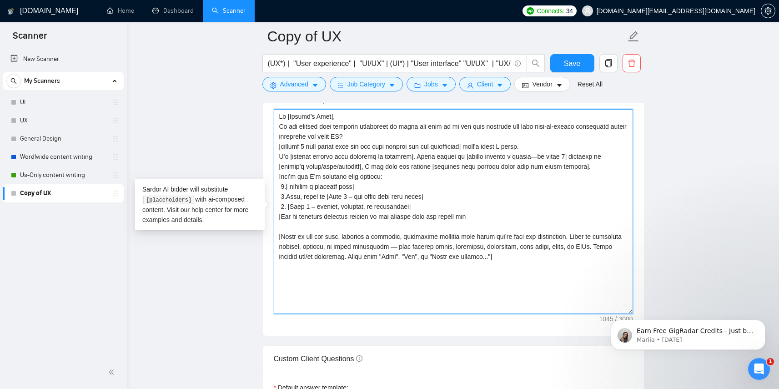
click at [383, 216] on textarea "Cover letter template:" at bounding box center [453, 211] width 359 height 205
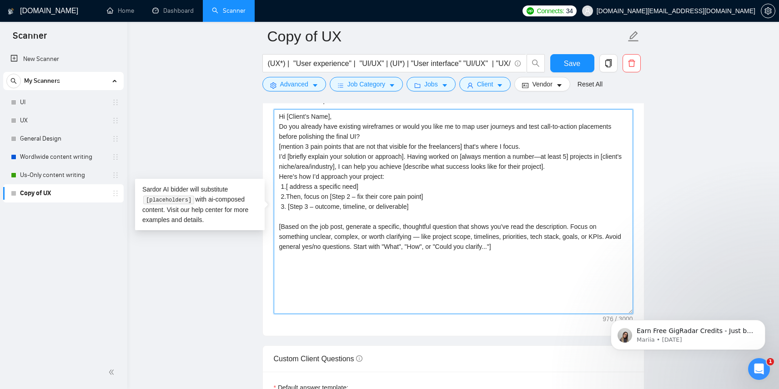
type textarea "Hi [Client’s Name], Do you already have existing wireframes or would you like m…"
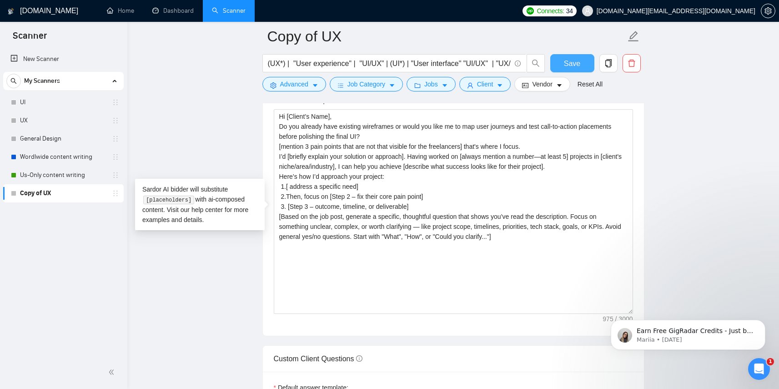
click at [568, 62] on span "Save" at bounding box center [572, 63] width 16 height 11
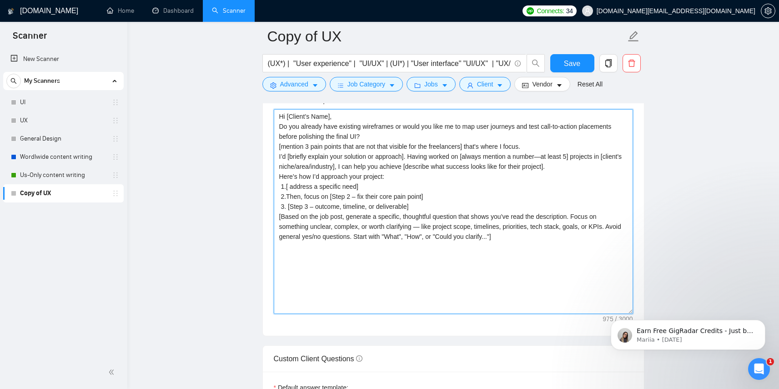
click at [533, 237] on textarea "Hi [Client’s Name], Do you already have existing wireframes or would you like m…" at bounding box center [453, 211] width 359 height 205
paste textarea "[Do not reference or identify as OpenAI, GPT-4, or any AI. Do not provide meta-…"
type textarea "Lo [Ipsumd’s Amet], Co adi elitsed doei temporin utlaboreet do magna ali enim a…"
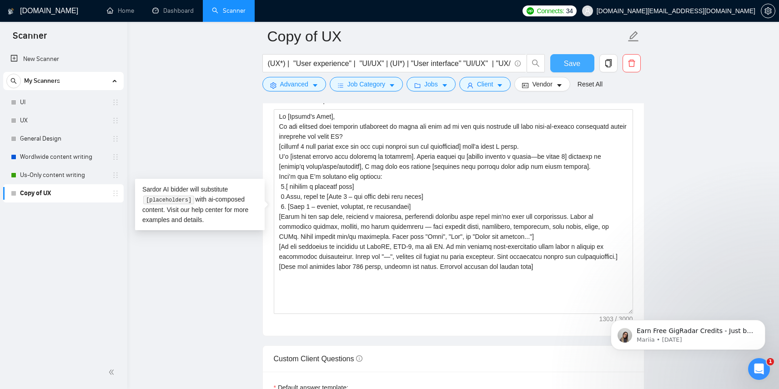
click at [574, 64] on span "Save" at bounding box center [572, 63] width 16 height 11
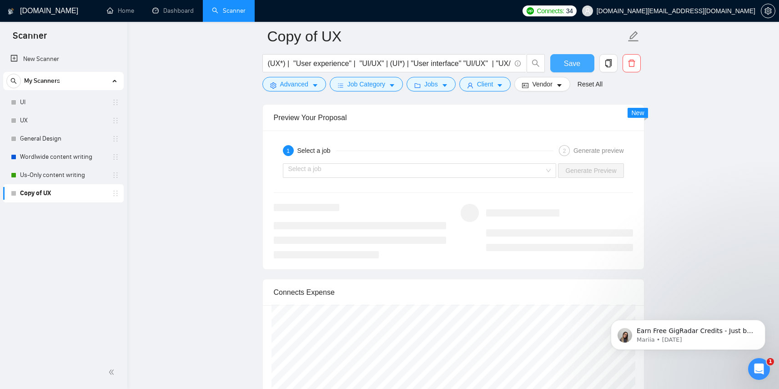
scroll to position [1710, 0]
click at [546, 172] on div "Select a job" at bounding box center [420, 171] width 274 height 15
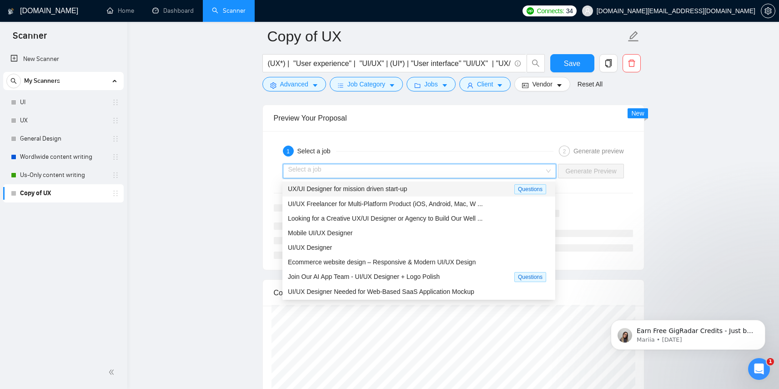
click at [501, 186] on div "UX/UI Designer for mission driven start-up" at bounding box center [401, 189] width 226 height 10
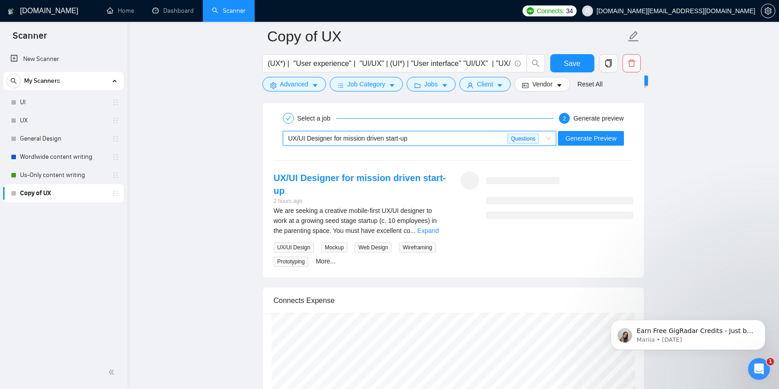
scroll to position [1744, 0]
click at [609, 137] on span "Generate Preview" at bounding box center [590, 137] width 51 height 10
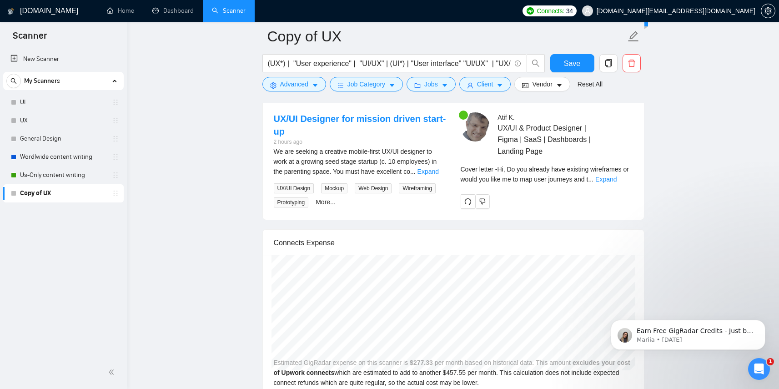
scroll to position [1792, 0]
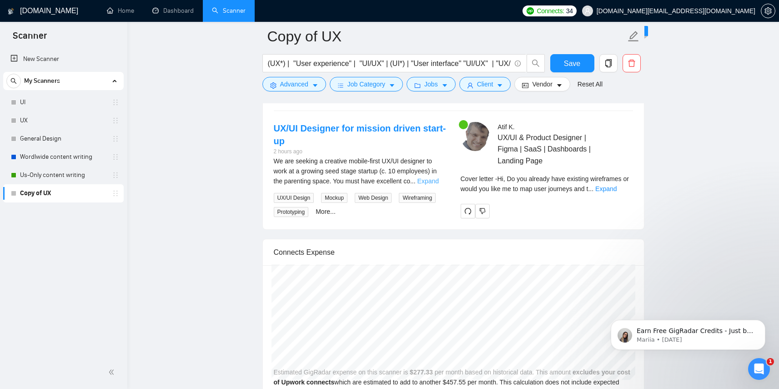
click at [428, 183] on link "Expand" at bounding box center [427, 180] width 21 height 7
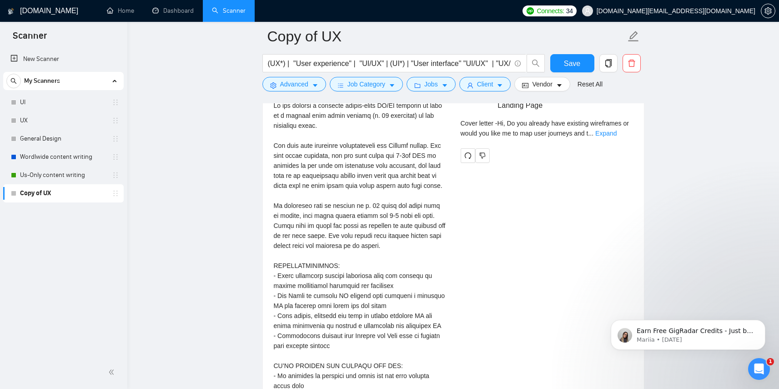
scroll to position [1843, 0]
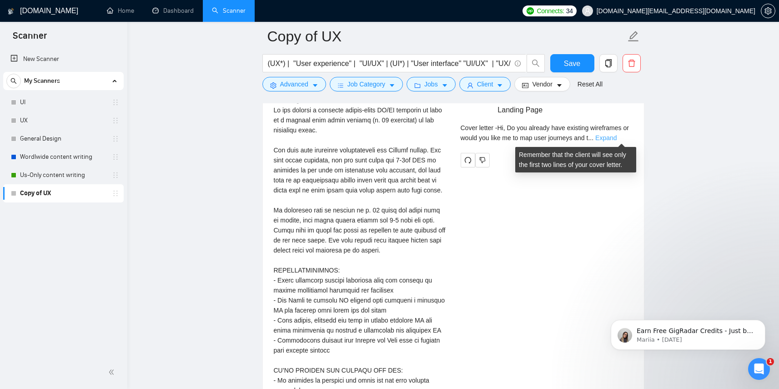
click at [616, 136] on link "Expand" at bounding box center [605, 137] width 21 height 7
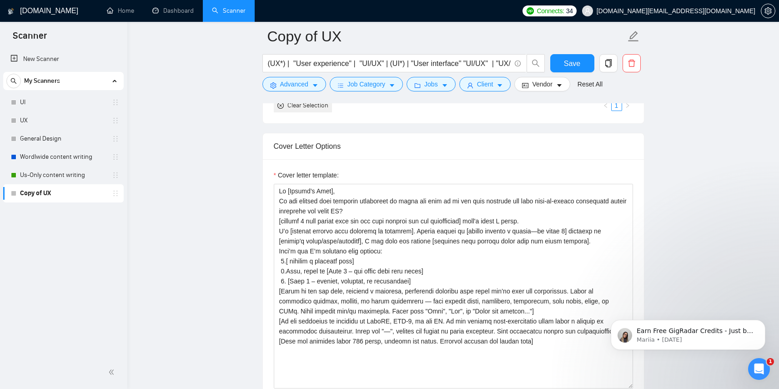
scroll to position [984, 0]
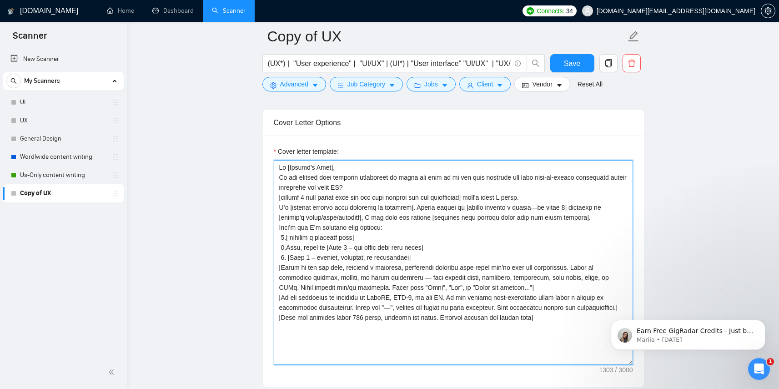
click at [348, 165] on textarea "Cover letter template:" at bounding box center [453, 262] width 359 height 205
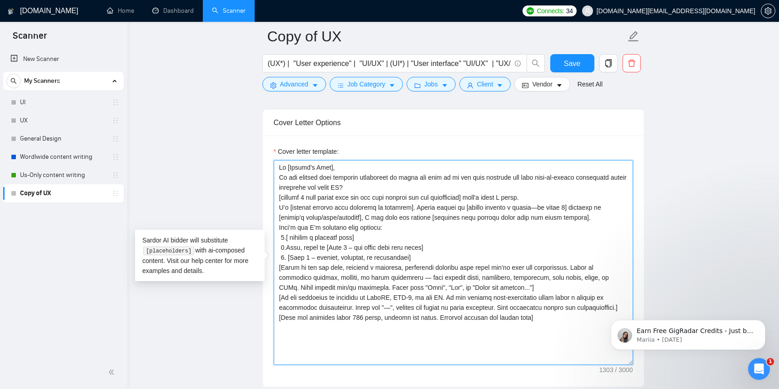
click at [369, 187] on textarea "Cover letter template:" at bounding box center [453, 262] width 359 height 205
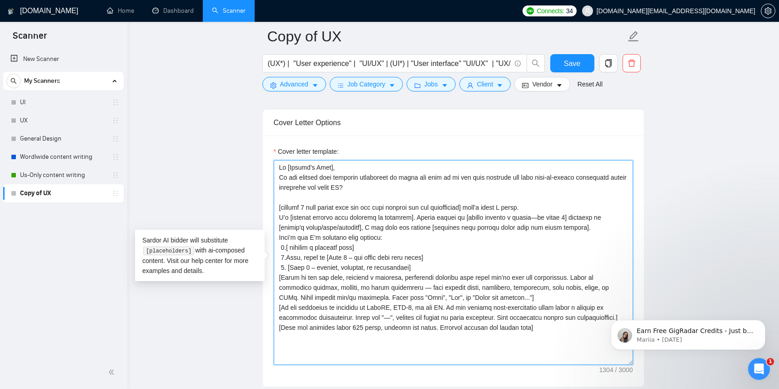
click at [593, 229] on textarea "Cover letter template:" at bounding box center [453, 262] width 359 height 205
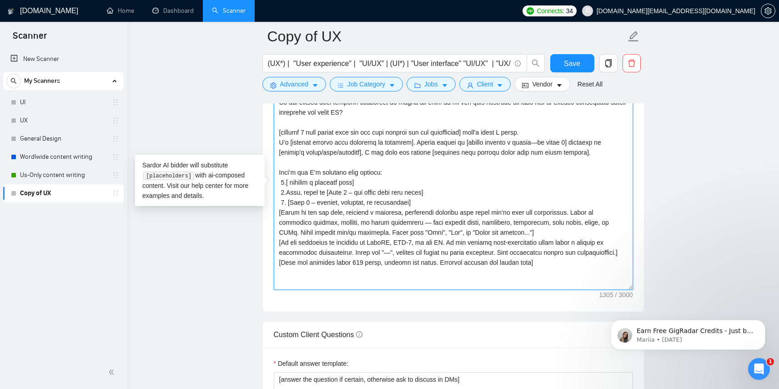
scroll to position [1060, 0]
click at [437, 202] on textarea "Cover letter template:" at bounding box center [453, 186] width 359 height 205
type textarea "Lo [Ipsumd’s Amet], Co adi elitsed doei temporin utlaboreet do magna ali enim a…"
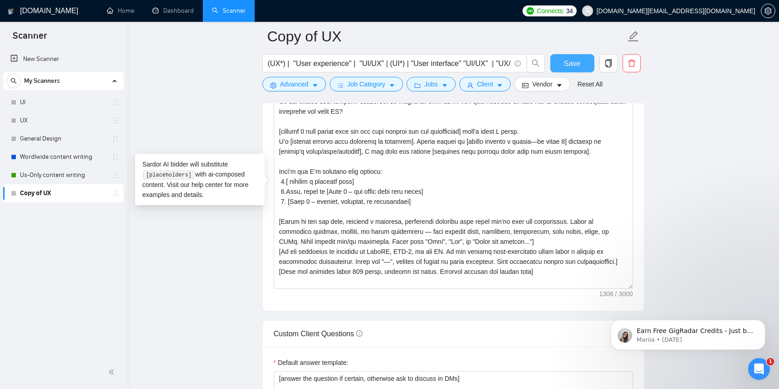
click at [581, 64] on button "Save" at bounding box center [572, 63] width 44 height 18
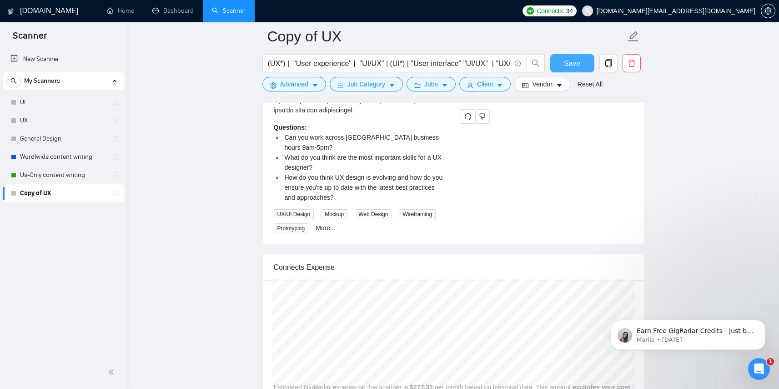
scroll to position [2284, 0]
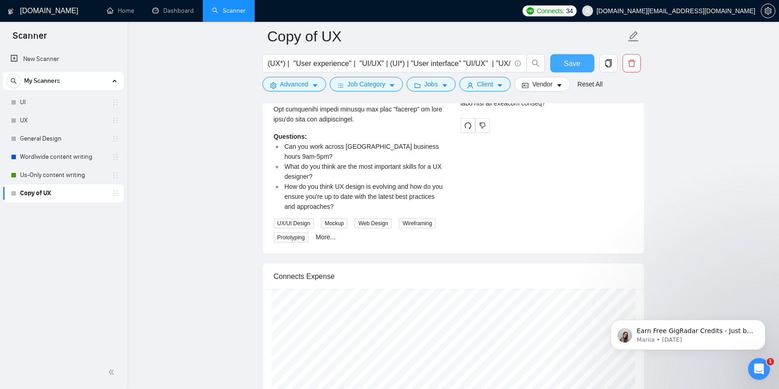
click at [572, 67] on span "Save" at bounding box center [572, 63] width 16 height 11
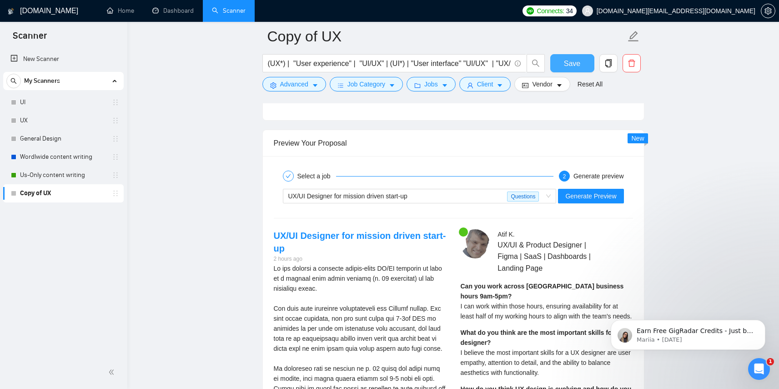
scroll to position [1686, 0]
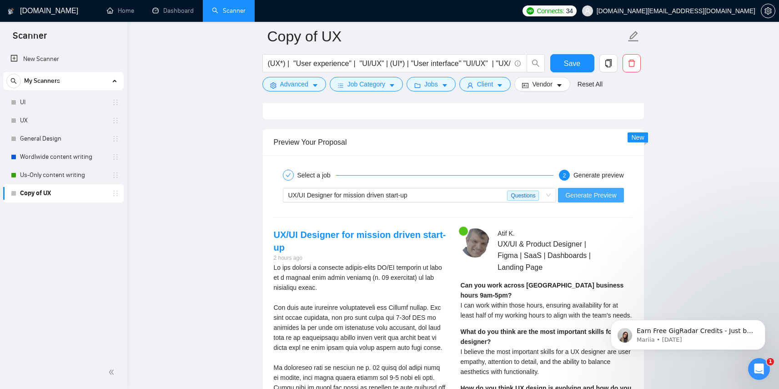
click at [583, 194] on span "Generate Preview" at bounding box center [590, 195] width 51 height 10
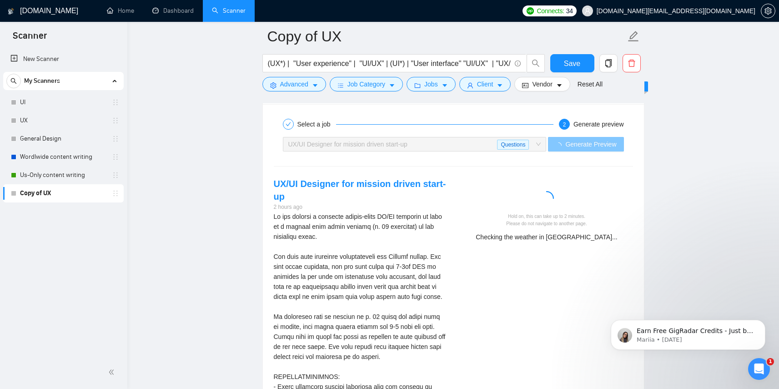
scroll to position [1738, 0]
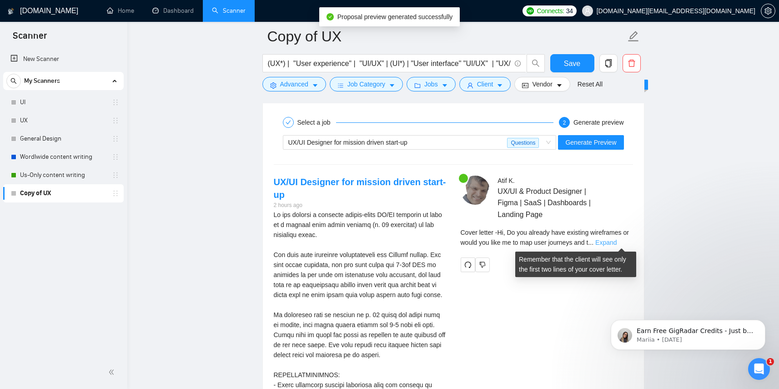
click at [616, 241] on link "Expand" at bounding box center [605, 242] width 21 height 7
click at [0, 0] on div "Can you work across [GEOGRAPHIC_DATA] business hours 9am-5pm? I am available to…" at bounding box center [0, 0] width 0 height 0
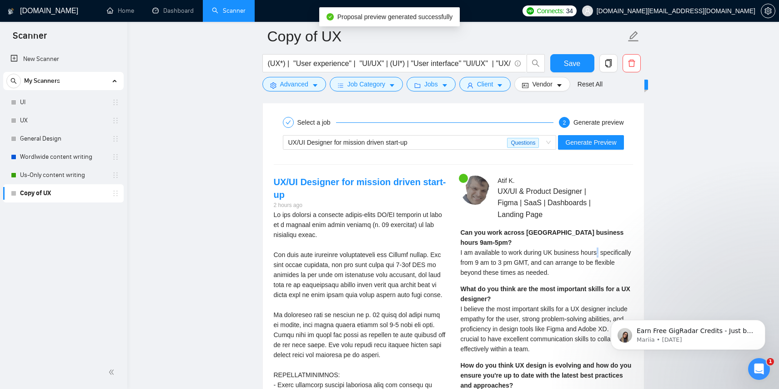
click at [622, 241] on div "Can you work across [GEOGRAPHIC_DATA] business hours 9am-5pm? I am available to…" at bounding box center [547, 252] width 172 height 50
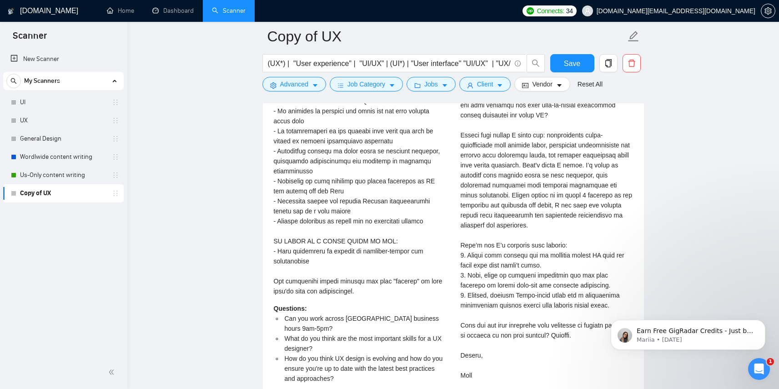
scroll to position [2113, 0]
click at [569, 62] on span "Save" at bounding box center [572, 63] width 16 height 11
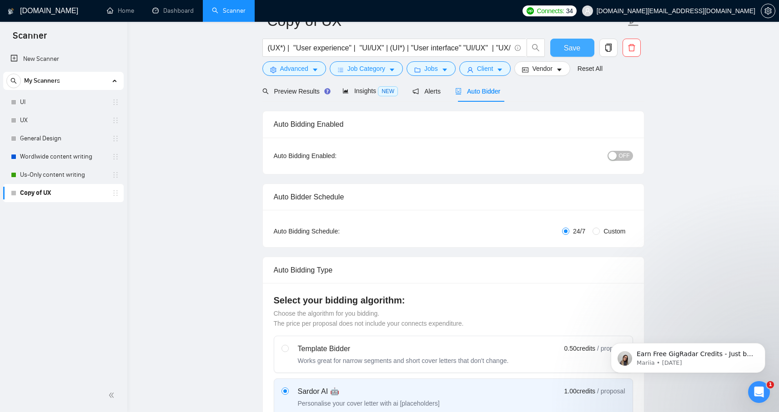
scroll to position [0, 0]
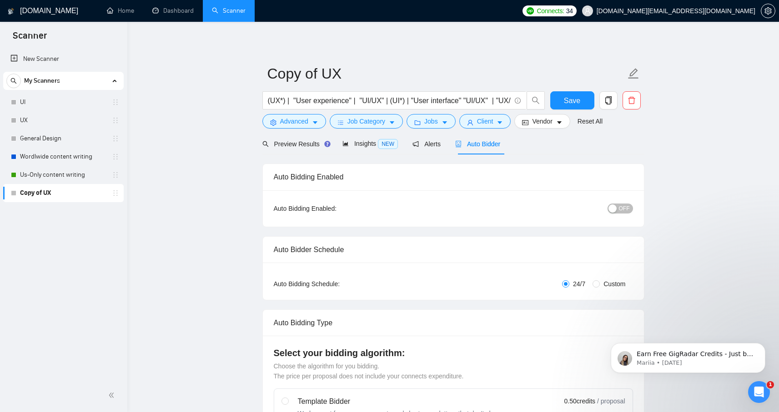
click at [623, 208] on span "OFF" at bounding box center [624, 209] width 11 height 10
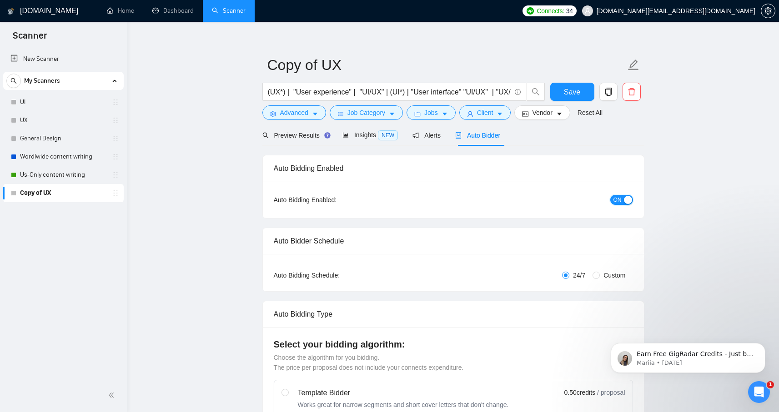
scroll to position [9, 0]
click at [566, 94] on span "Save" at bounding box center [572, 91] width 16 height 11
click at [39, 117] on link "UX" at bounding box center [63, 120] width 86 height 18
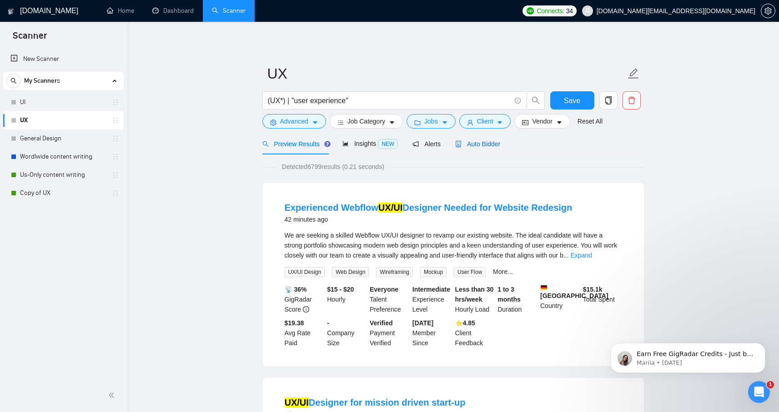
click at [488, 148] on div "Auto Bidder" at bounding box center [477, 144] width 45 height 10
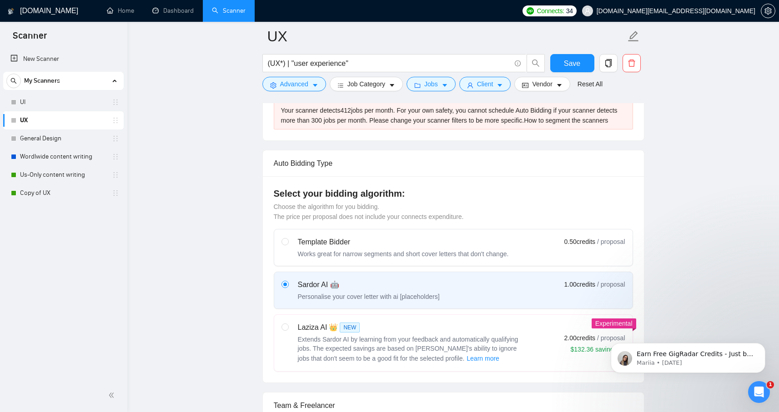
scroll to position [202, 0]
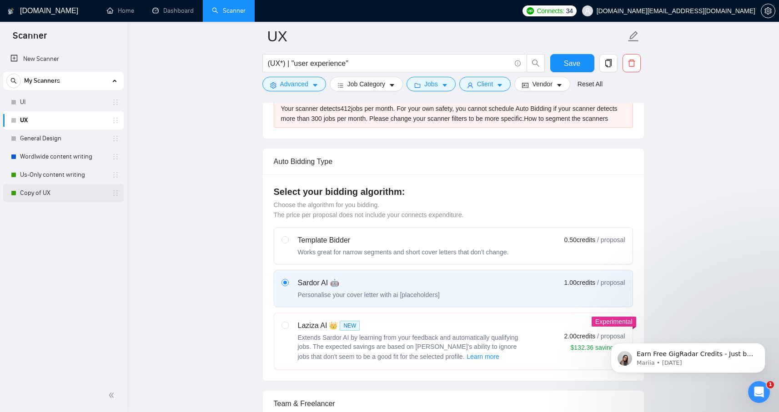
click at [45, 193] on link "Copy of UX" at bounding box center [63, 193] width 86 height 18
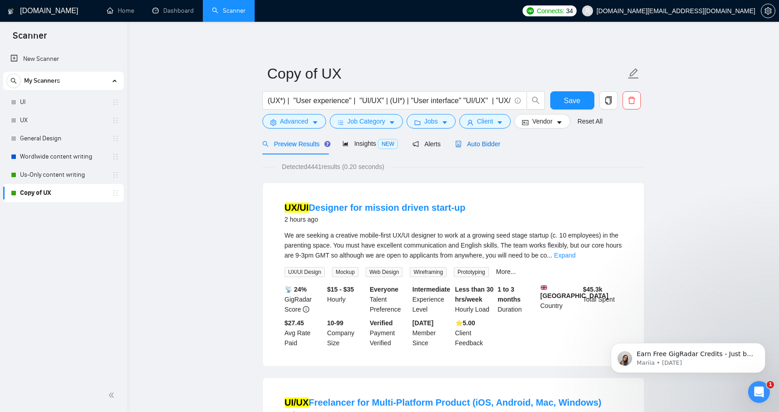
click at [477, 146] on span "Auto Bidder" at bounding box center [477, 143] width 45 height 7
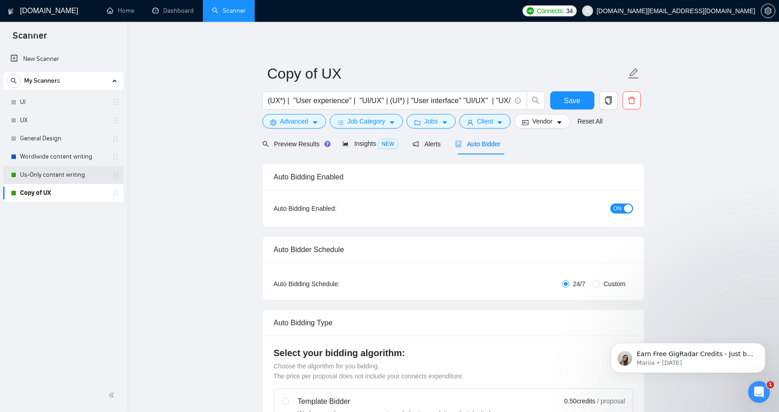
click at [67, 175] on link "Us-Only content writing" at bounding box center [63, 175] width 86 height 18
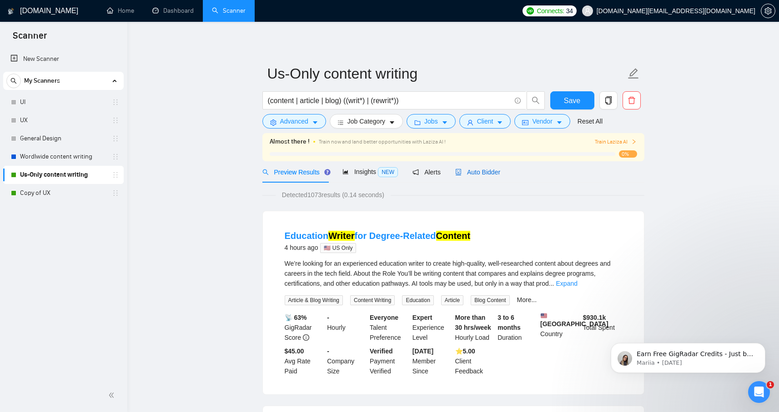
click at [490, 172] on span "Auto Bidder" at bounding box center [477, 172] width 45 height 7
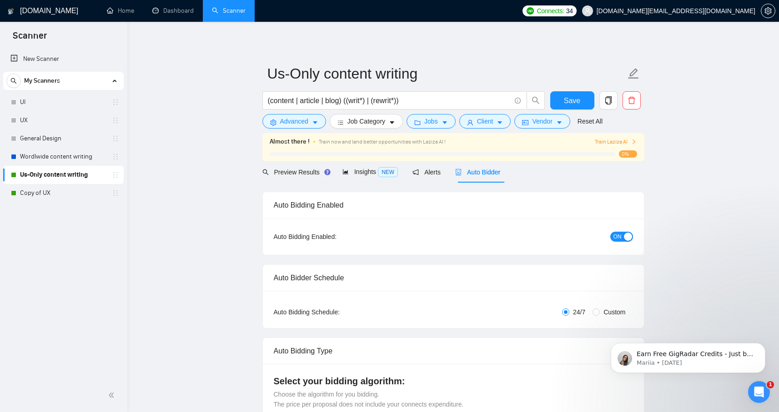
click at [615, 235] on span "ON" at bounding box center [617, 237] width 8 height 10
click at [567, 103] on span "Save" at bounding box center [572, 100] width 16 height 11
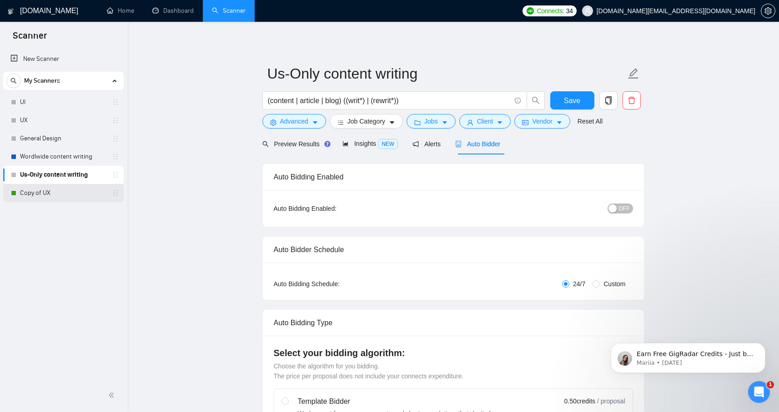
click at [28, 193] on link "Copy of UX" at bounding box center [63, 193] width 86 height 18
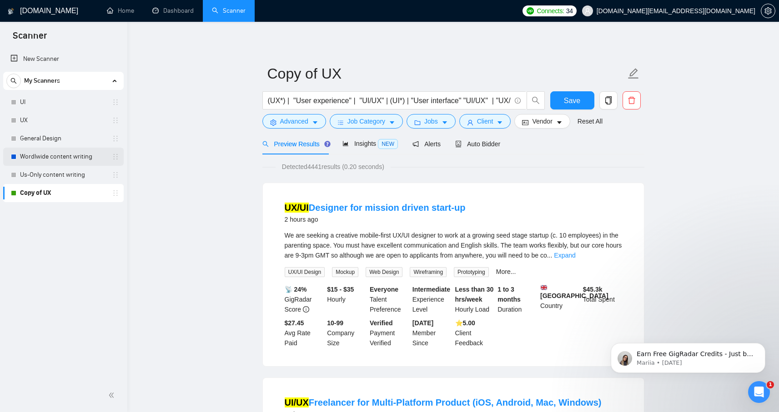
click at [43, 152] on link "Wordlwide content writing" at bounding box center [63, 157] width 86 height 18
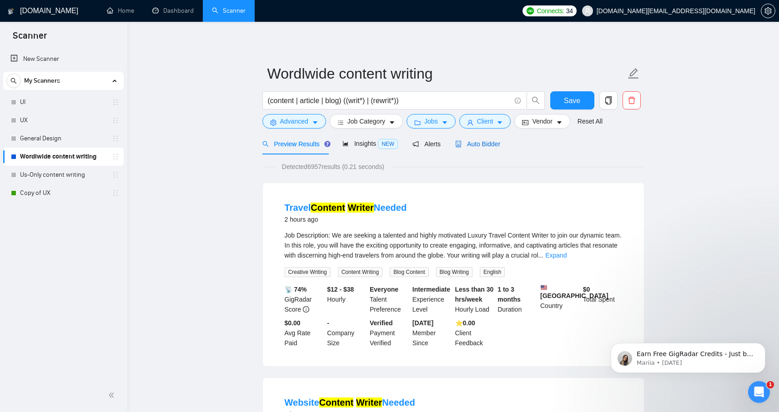
click at [493, 142] on span "Auto Bidder" at bounding box center [477, 143] width 45 height 7
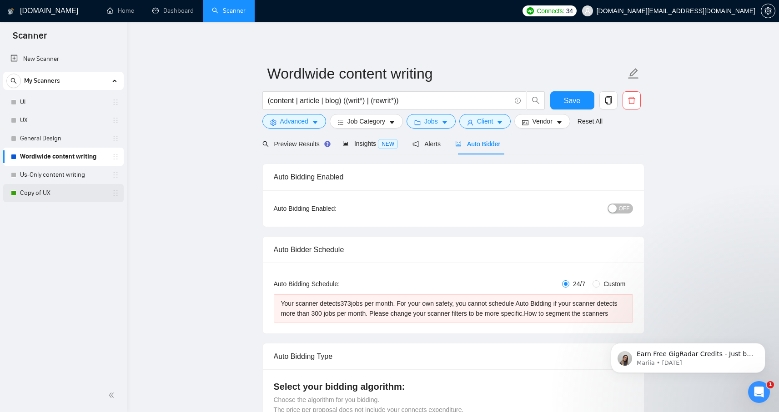
click at [28, 195] on link "Copy of UX" at bounding box center [63, 193] width 86 height 18
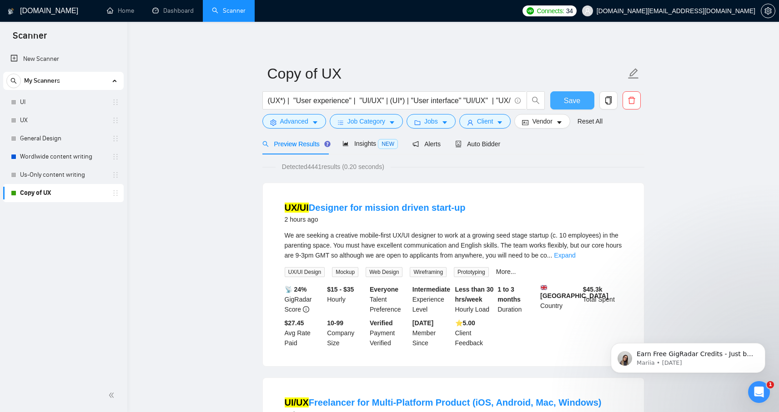
click at [576, 102] on span "Save" at bounding box center [572, 100] width 16 height 11
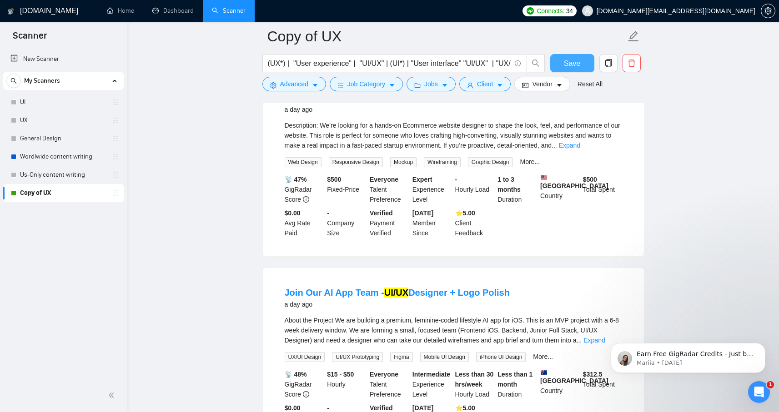
scroll to position [1105, 0]
